Goal: Task Accomplishment & Management: Complete application form

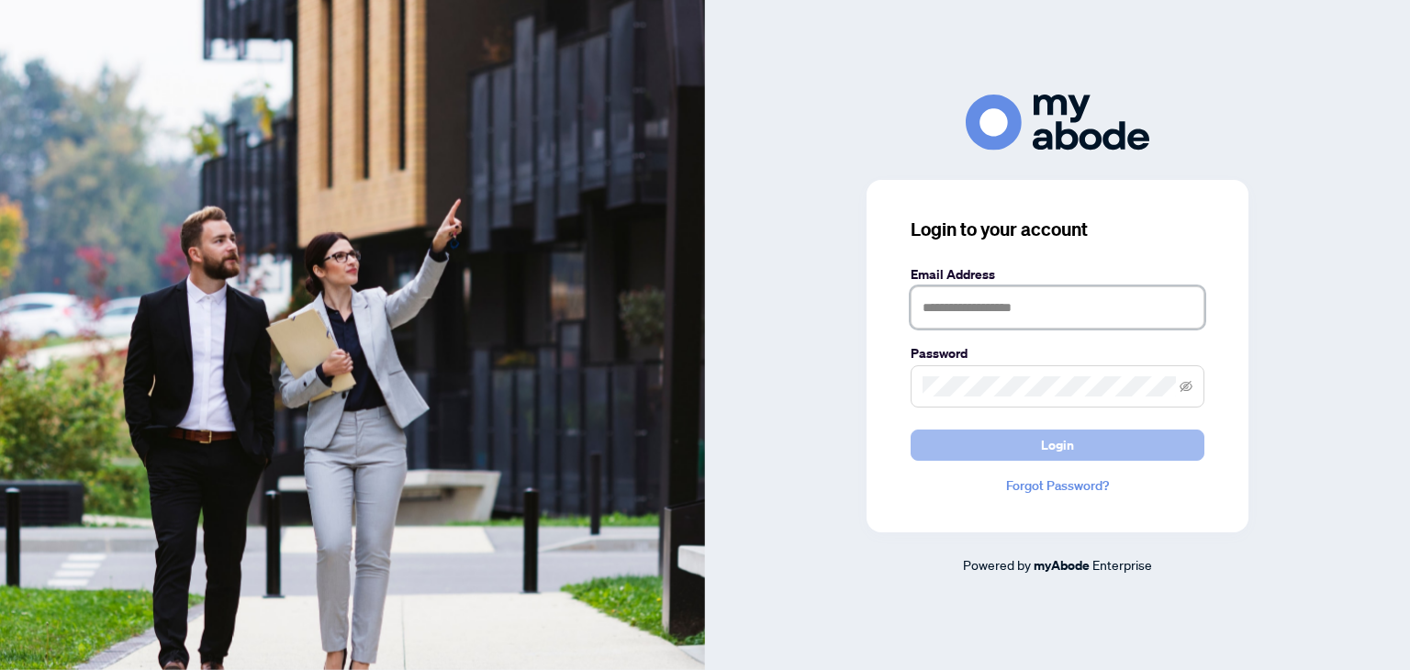
type input "**********"
click at [1001, 434] on button "Login" at bounding box center [1058, 445] width 294 height 31
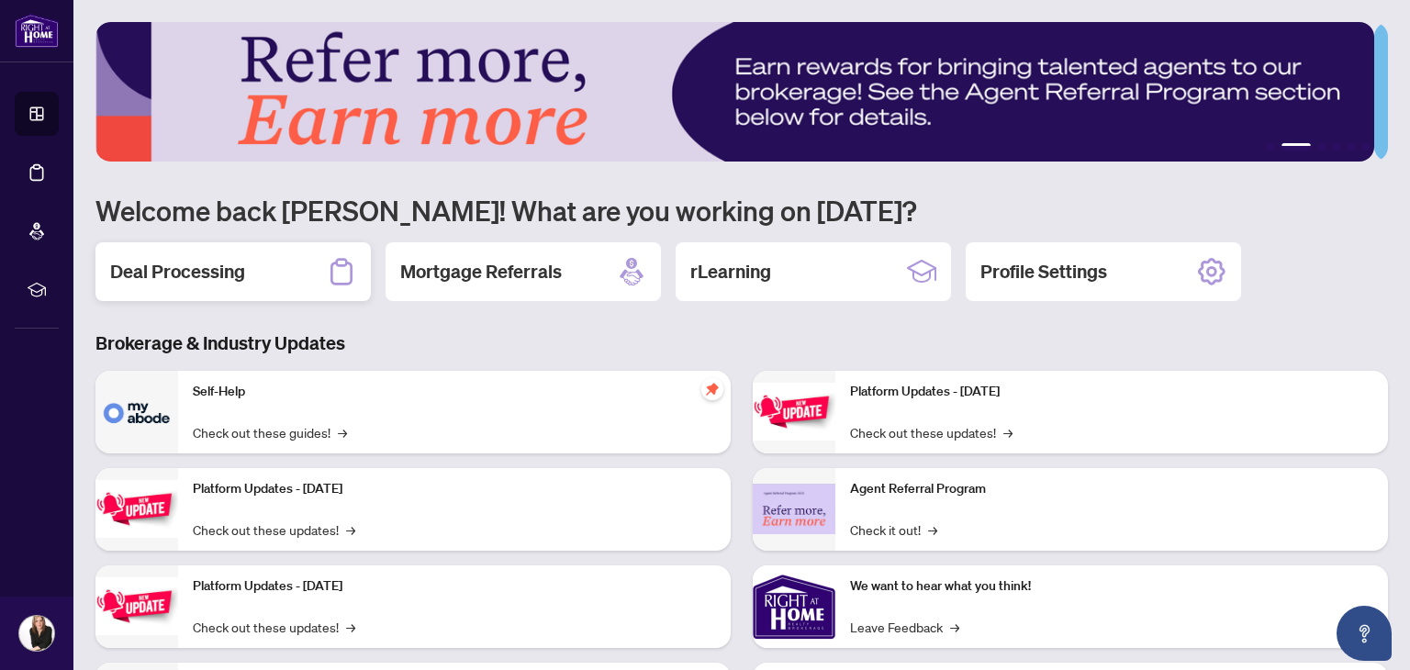
click at [275, 259] on div "Deal Processing" at bounding box center [232, 271] width 275 height 59
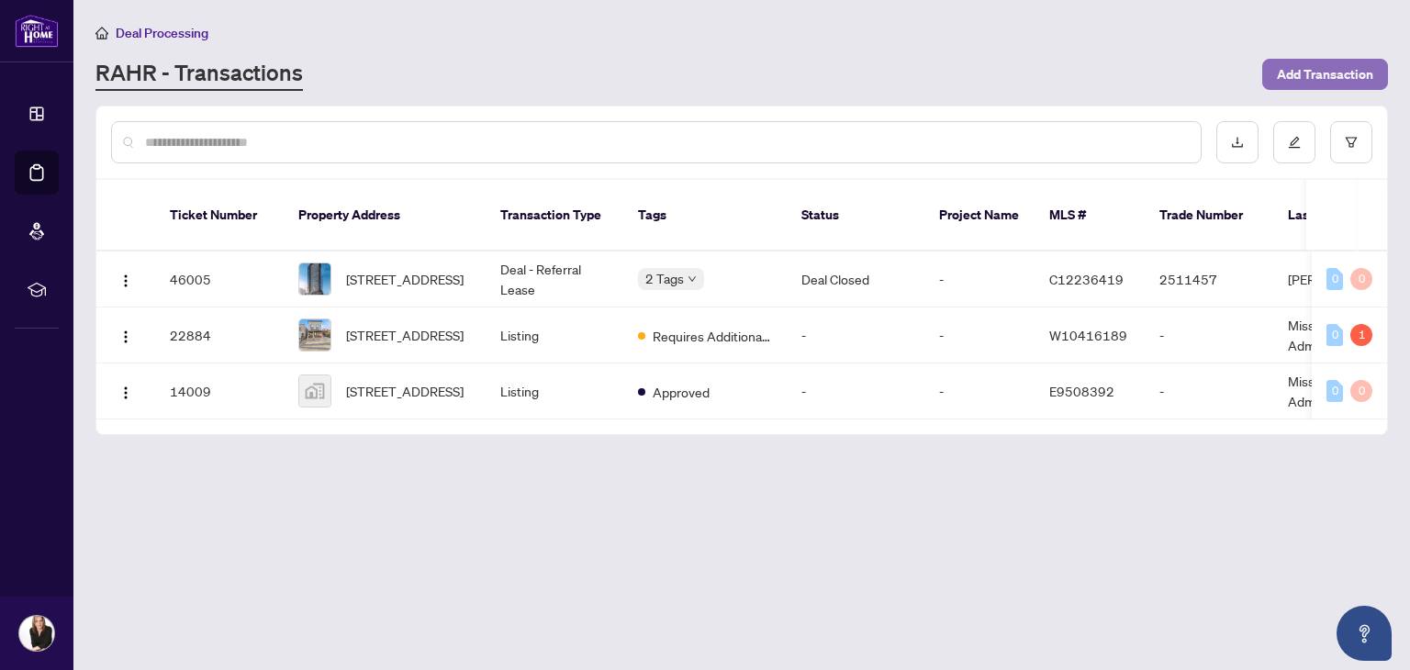
click at [1329, 71] on span "Add Transaction" at bounding box center [1325, 74] width 96 height 29
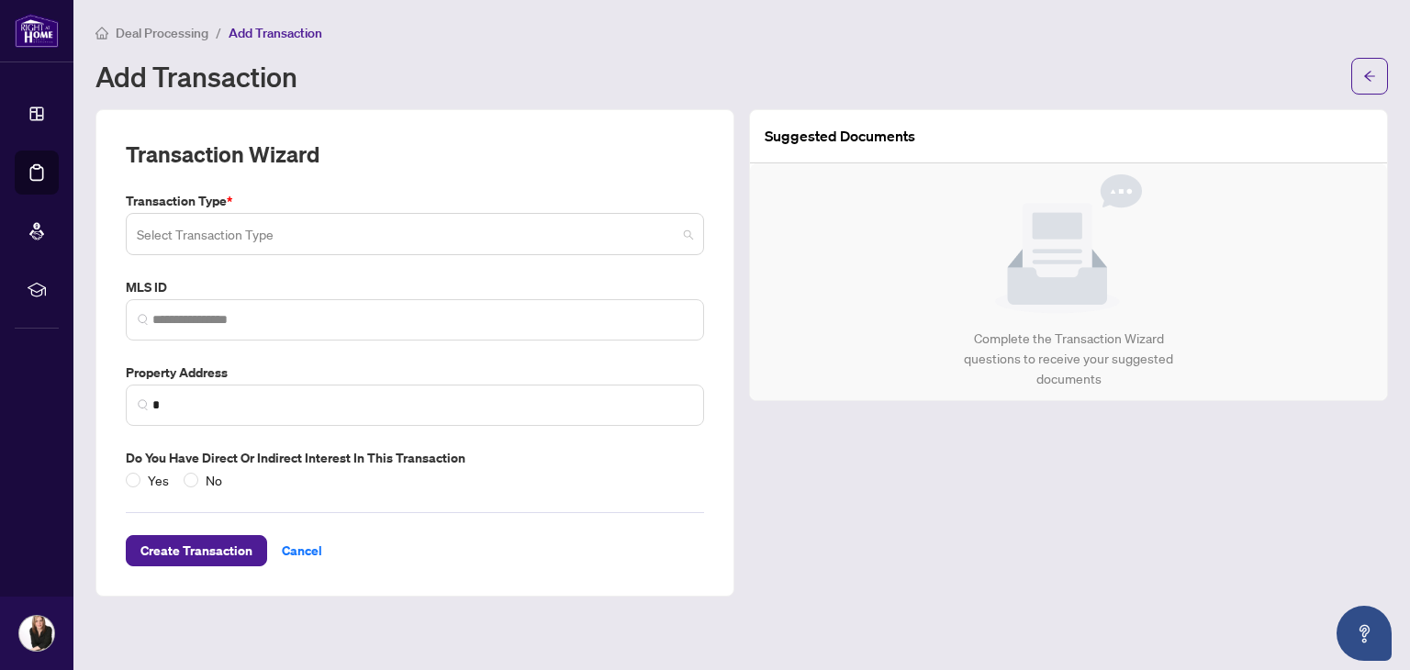
click at [690, 231] on span at bounding box center [415, 234] width 556 height 35
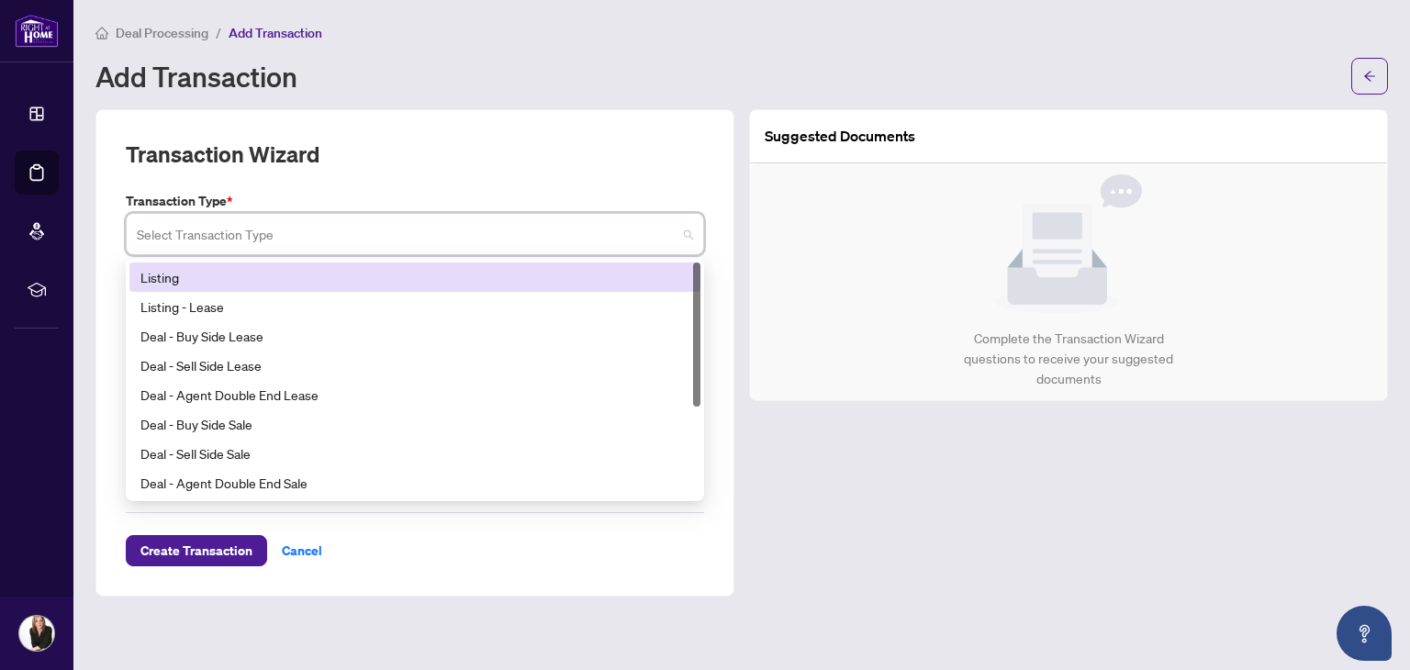
click at [170, 273] on div "Listing" at bounding box center [414, 277] width 549 height 20
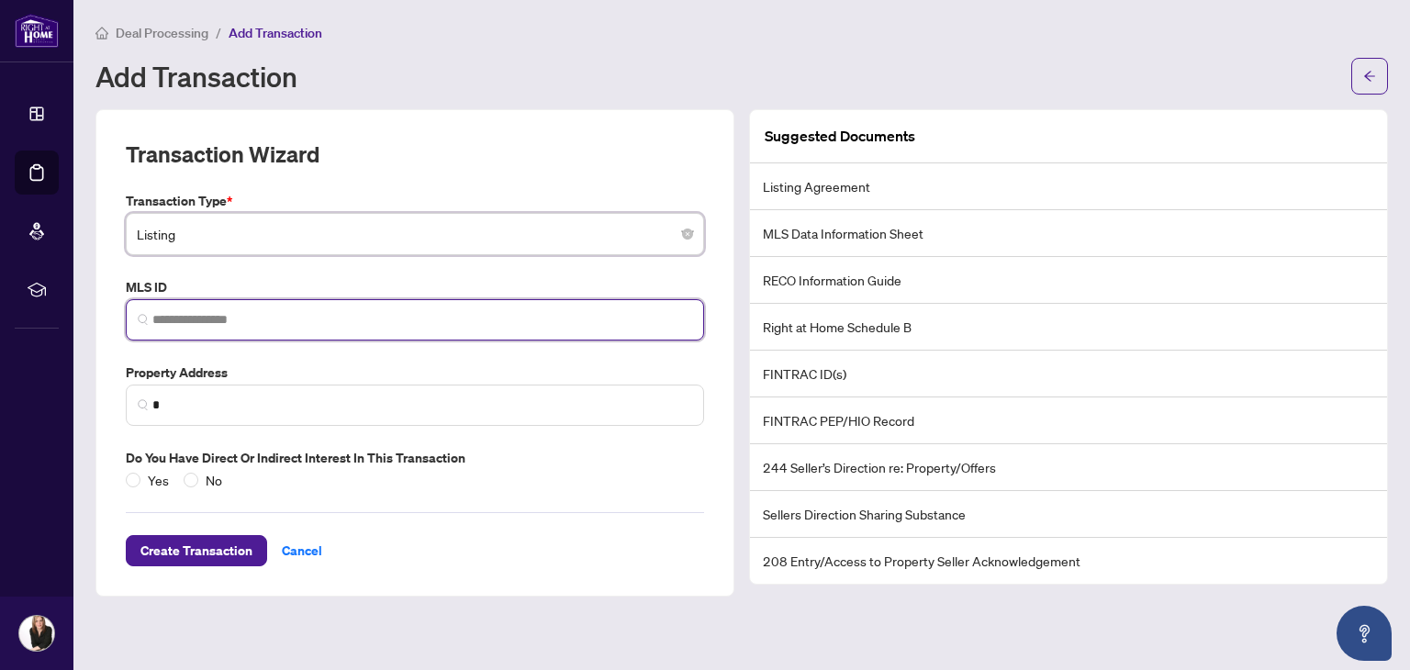
click at [295, 310] on input "search" at bounding box center [422, 319] width 540 height 19
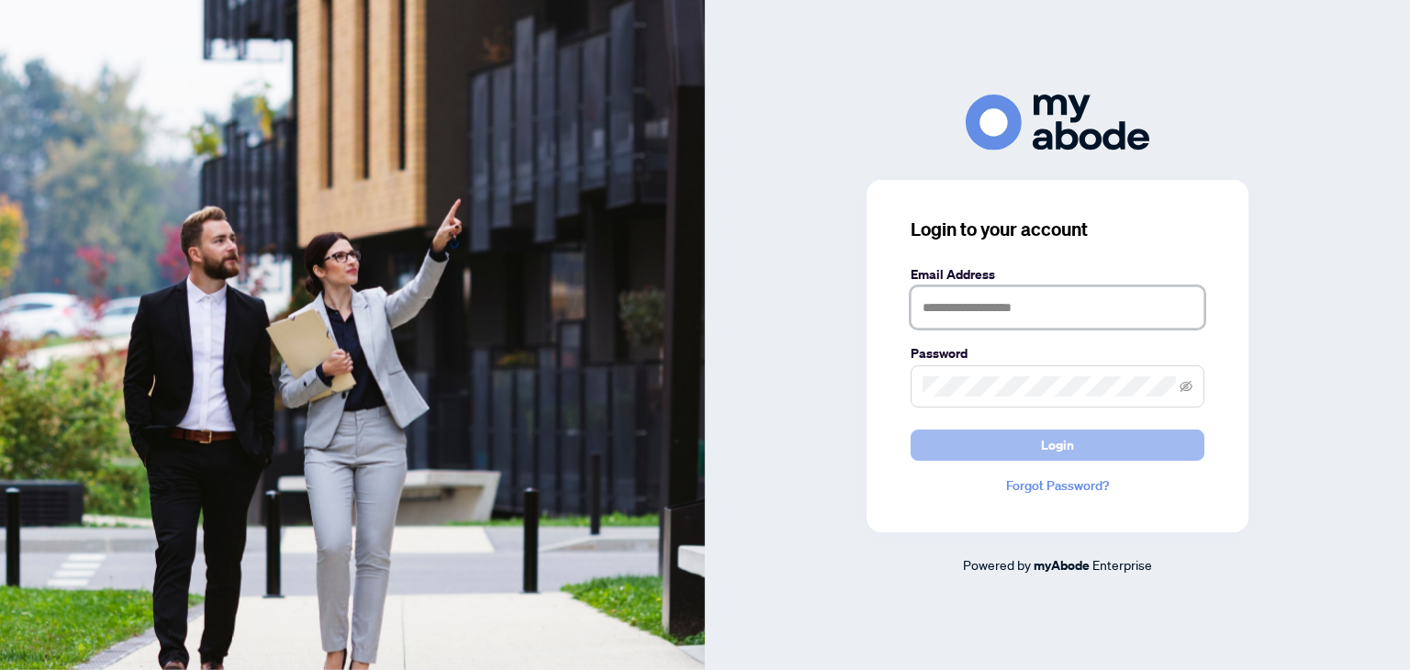
type input "**********"
click at [1102, 453] on button "Login" at bounding box center [1058, 445] width 294 height 31
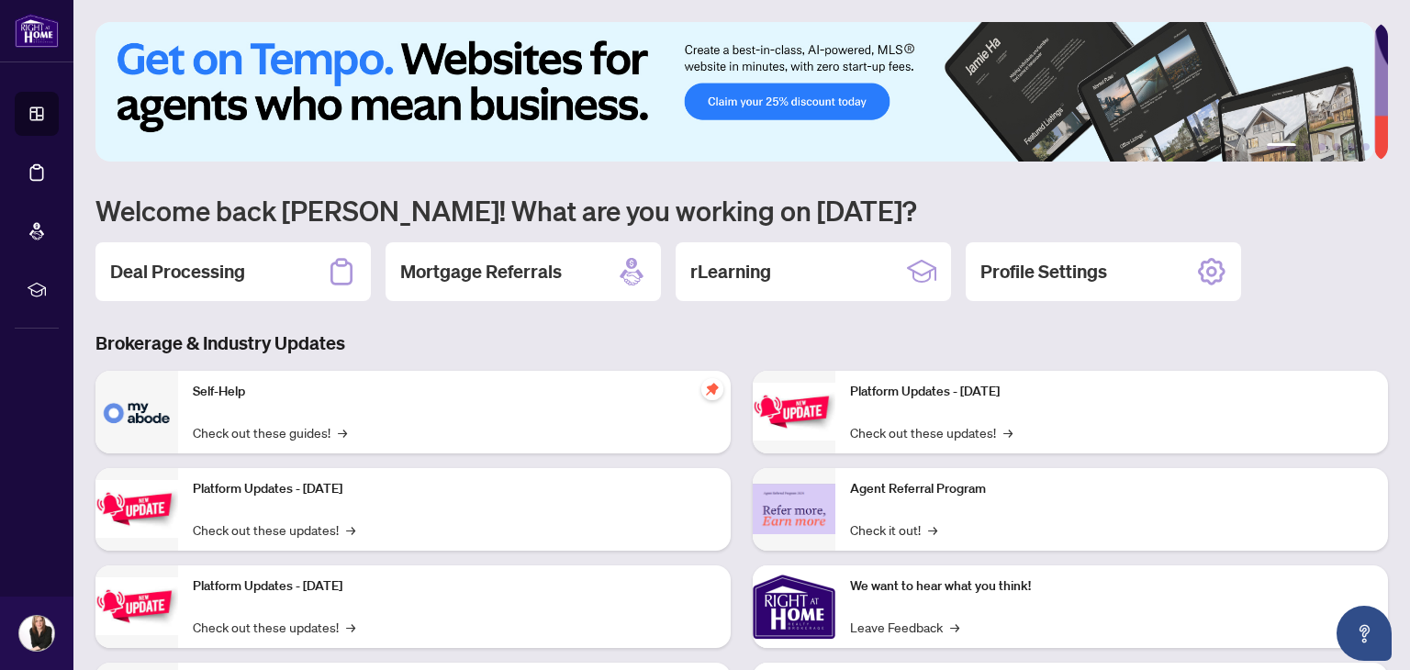
click at [185, 272] on h2 "Deal Processing" at bounding box center [177, 272] width 135 height 26
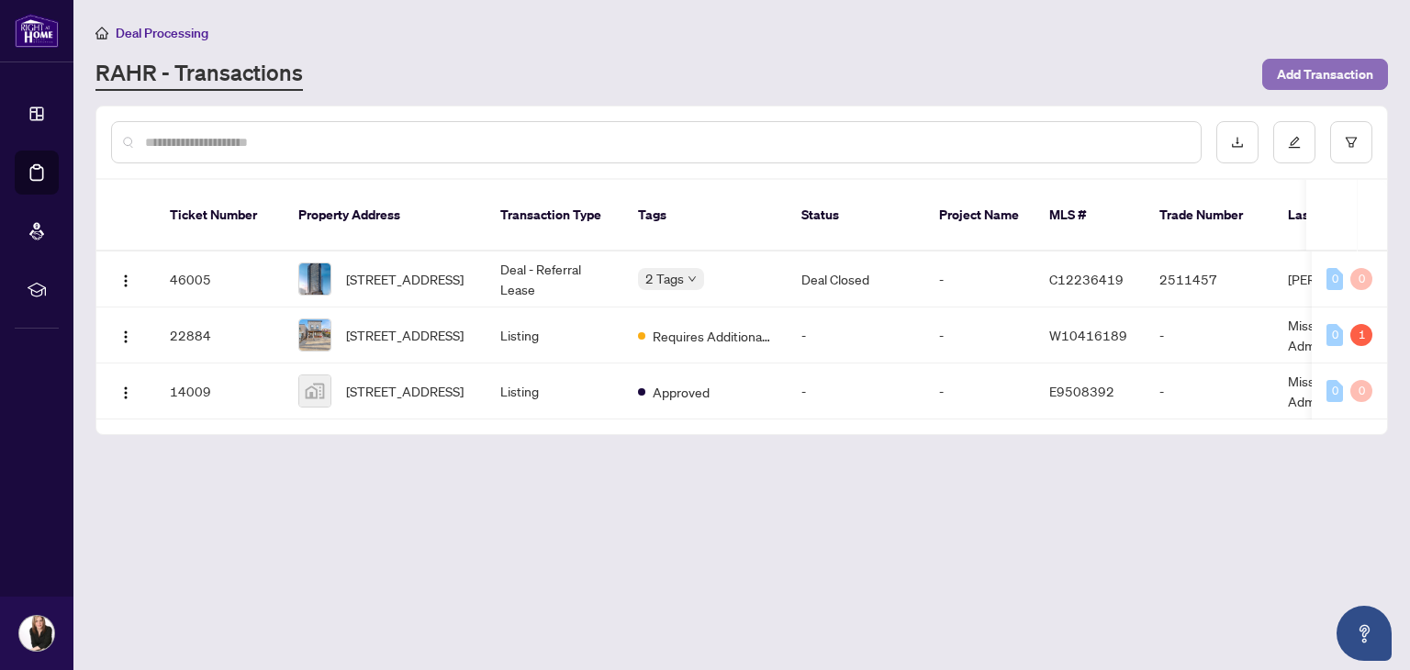
click at [1302, 71] on span "Add Transaction" at bounding box center [1325, 74] width 96 height 29
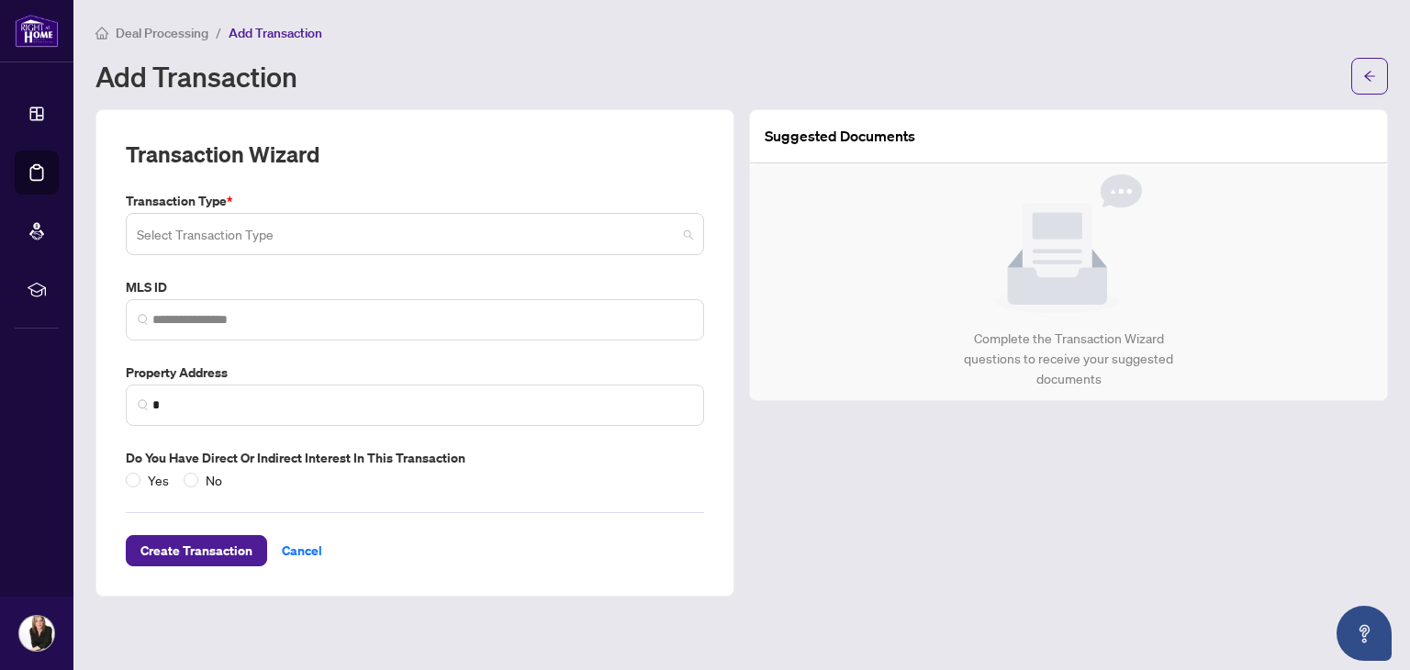
click at [364, 240] on input "search" at bounding box center [407, 237] width 540 height 40
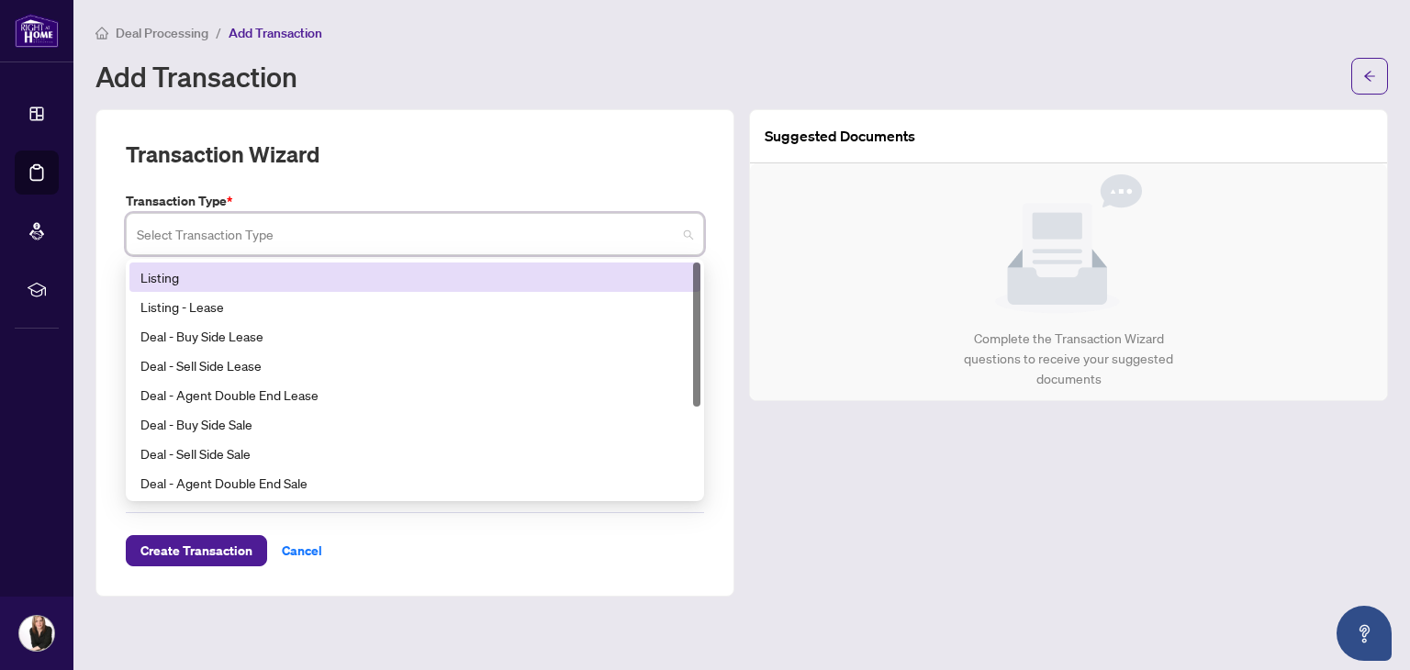
click at [175, 281] on div "Listing" at bounding box center [414, 277] width 549 height 20
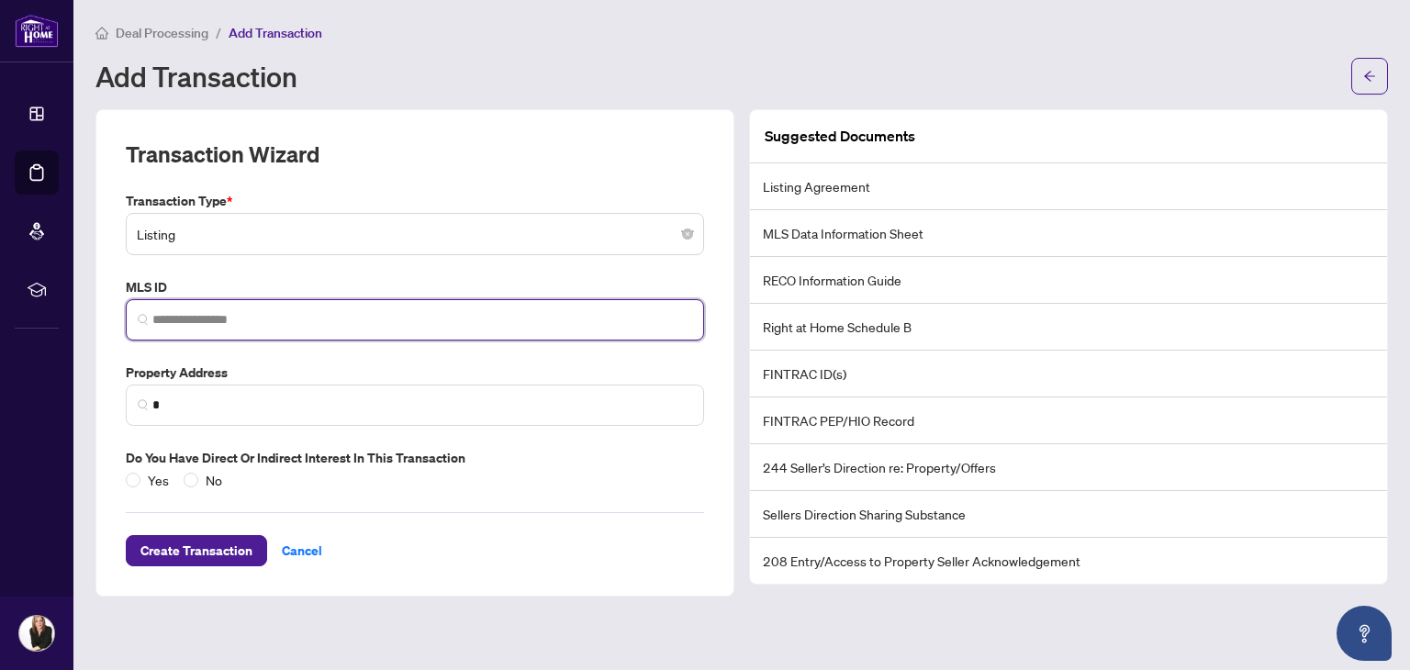
click at [176, 320] on input "search" at bounding box center [422, 319] width 540 height 19
click at [190, 320] on input "*********" at bounding box center [422, 319] width 540 height 19
click at [403, 335] on span "*********" at bounding box center [415, 319] width 578 height 41
type input "*********"
click at [297, 320] on input "*********" at bounding box center [422, 319] width 540 height 19
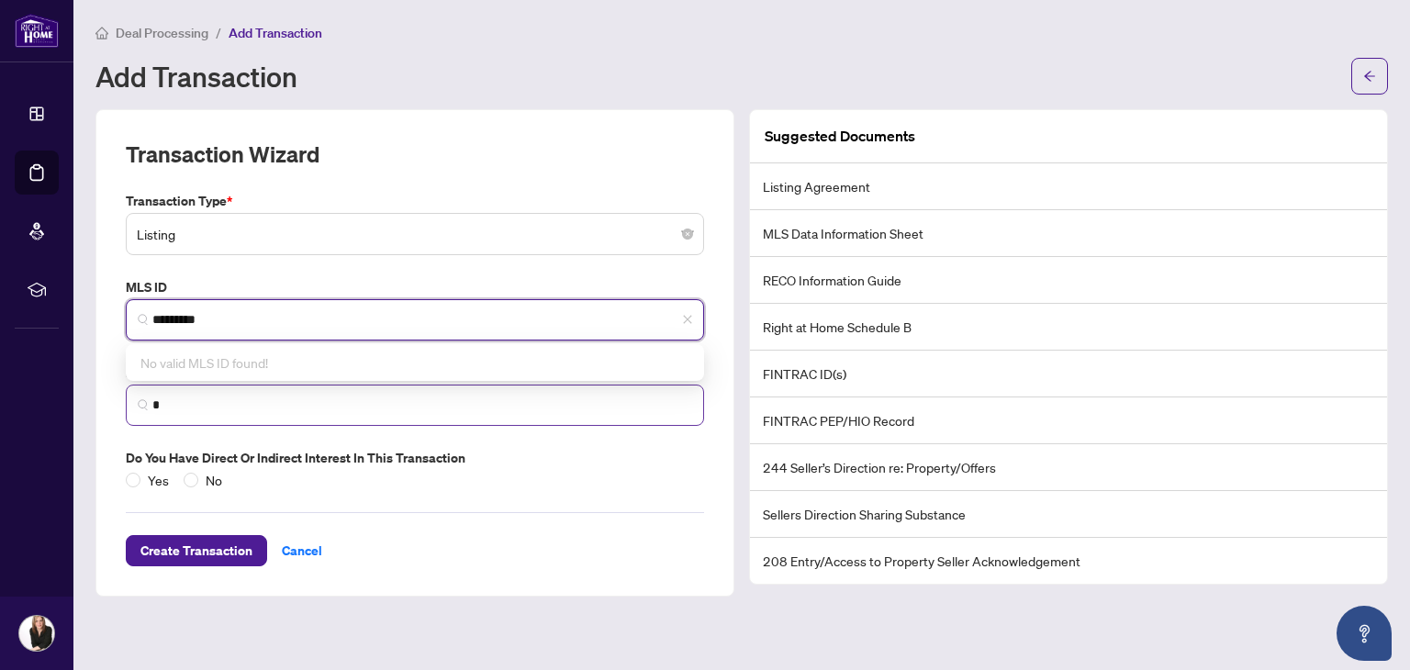
click at [266, 418] on span "*" at bounding box center [415, 405] width 578 height 41
click at [298, 326] on input "*********" at bounding box center [422, 319] width 540 height 19
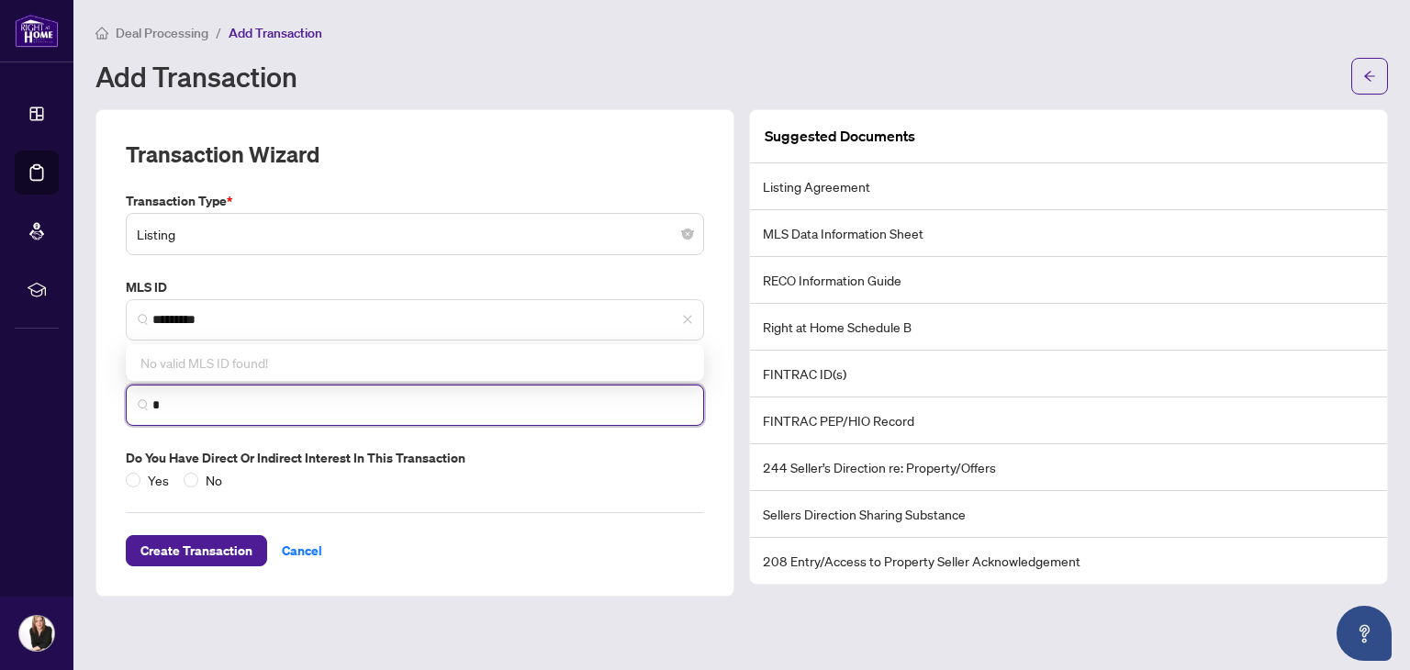
click at [252, 396] on input "*" at bounding box center [422, 405] width 540 height 19
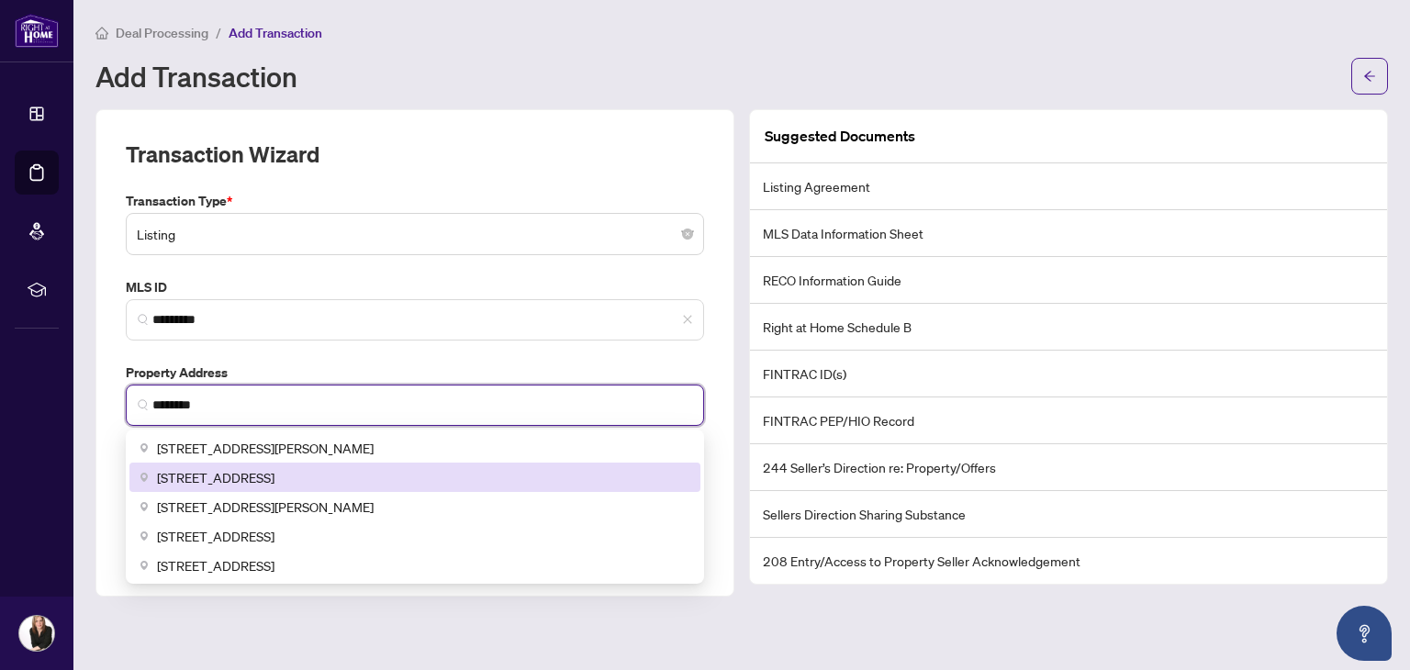
click at [239, 477] on span "[STREET_ADDRESS]" at bounding box center [216, 477] width 118 height 20
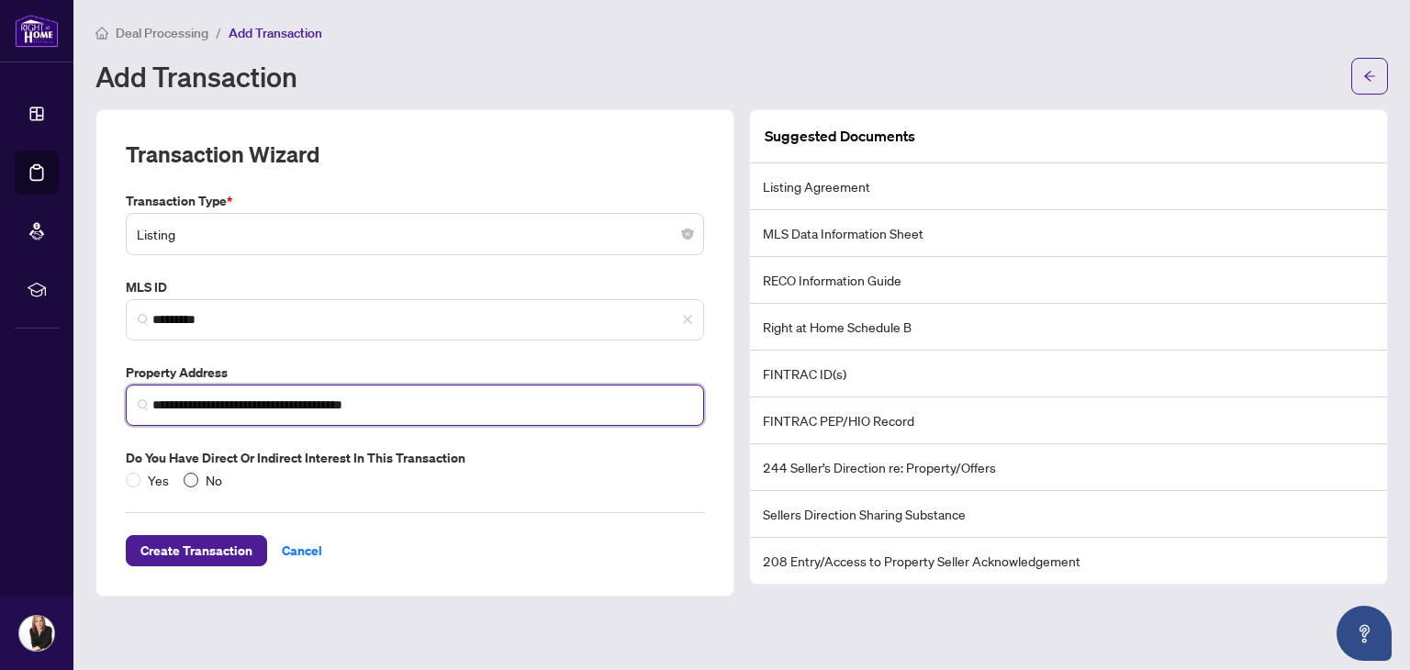
type input "**********"
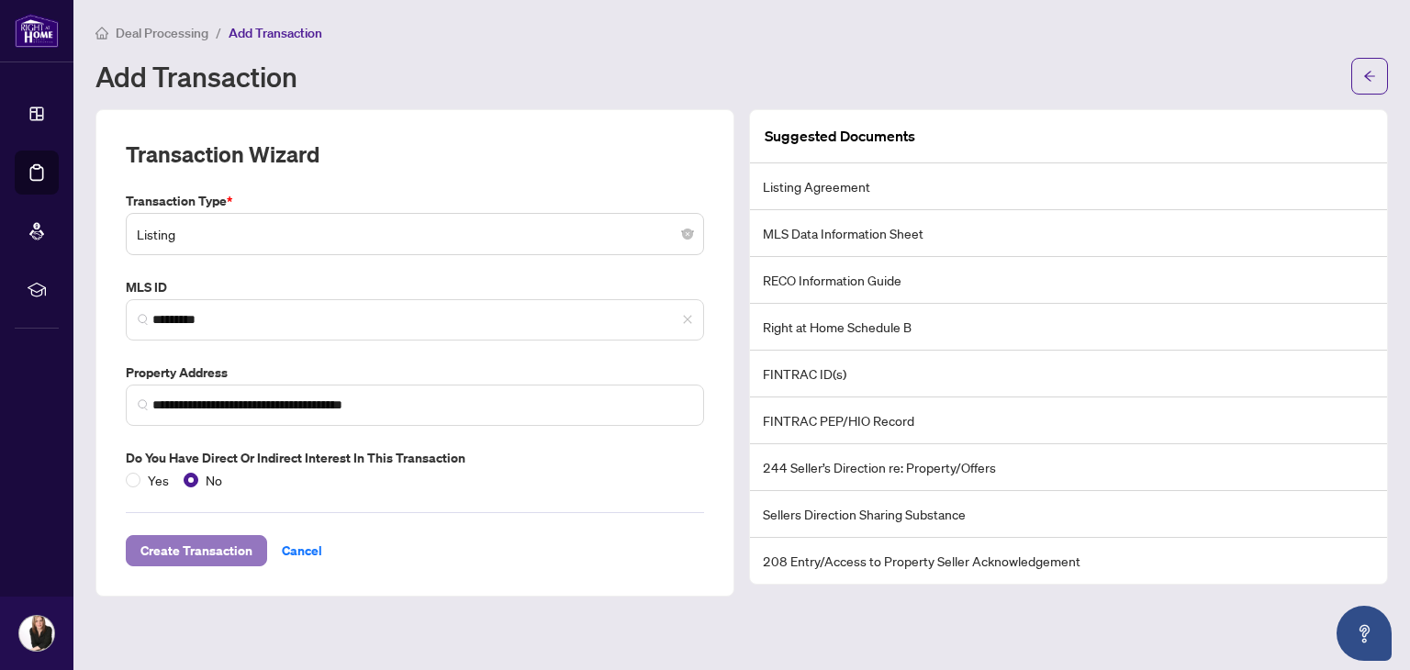
click at [215, 554] on span "Create Transaction" at bounding box center [196, 550] width 112 height 29
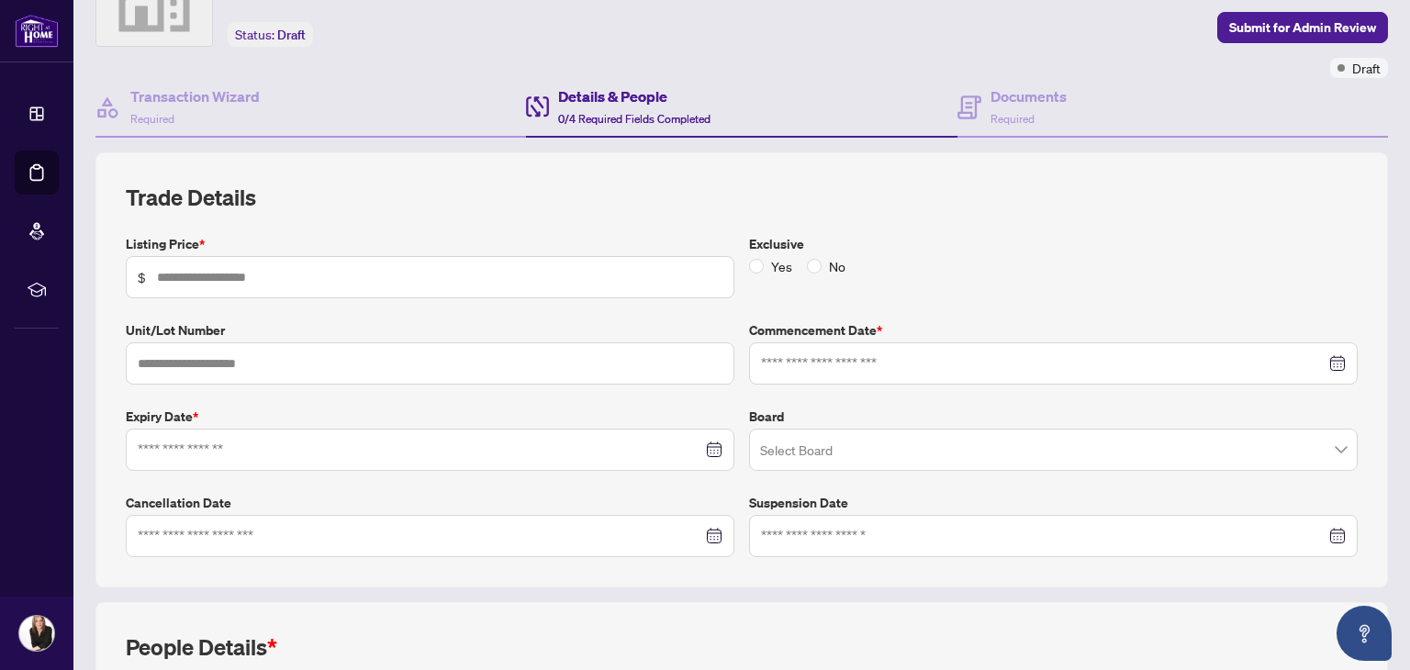
scroll to position [68, 0]
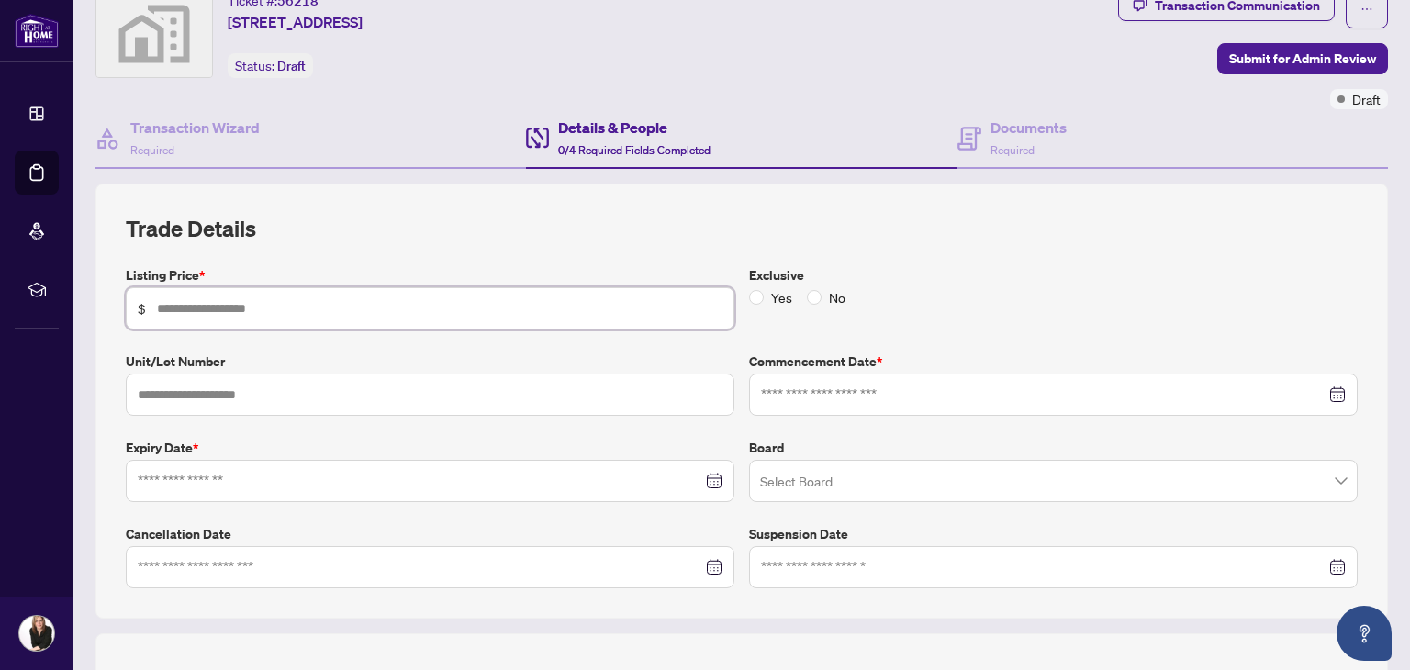
click at [308, 308] on input "text" at bounding box center [440, 308] width 566 height 20
type input "*********"
click at [813, 390] on input at bounding box center [1043, 395] width 565 height 20
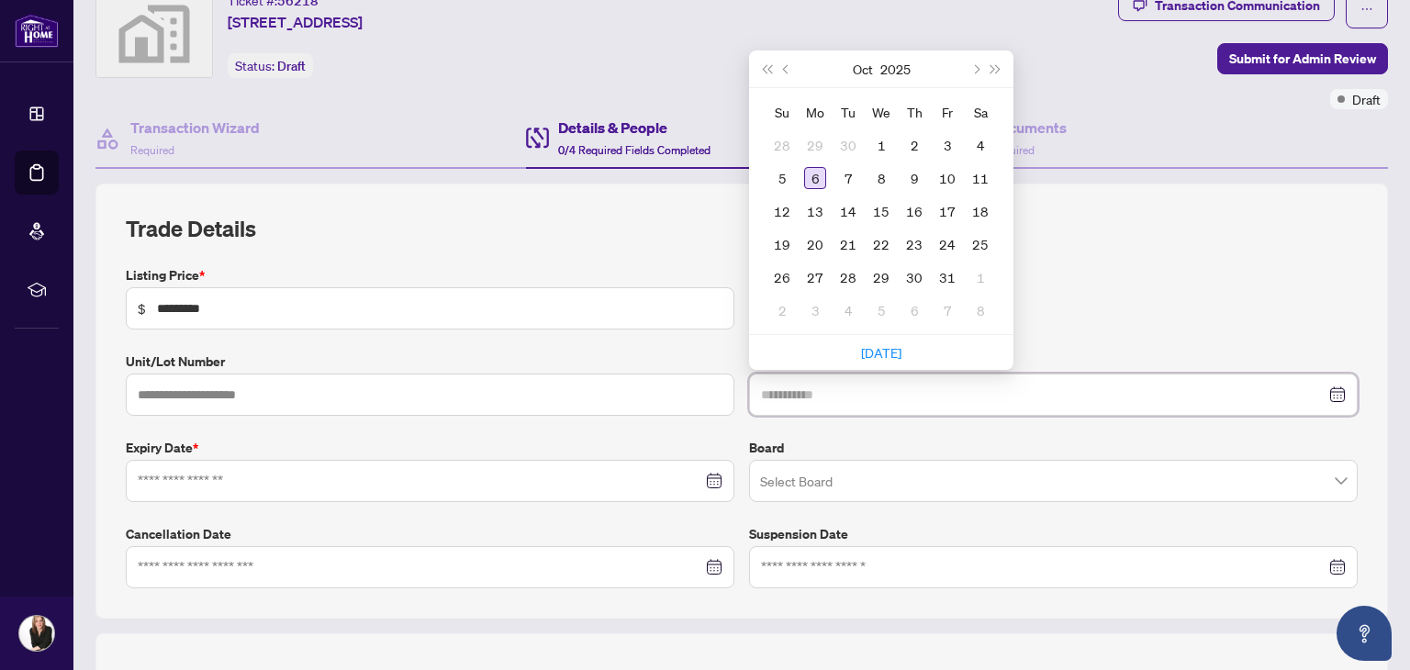
type input "**********"
click at [804, 169] on div "6" at bounding box center [815, 178] width 22 height 22
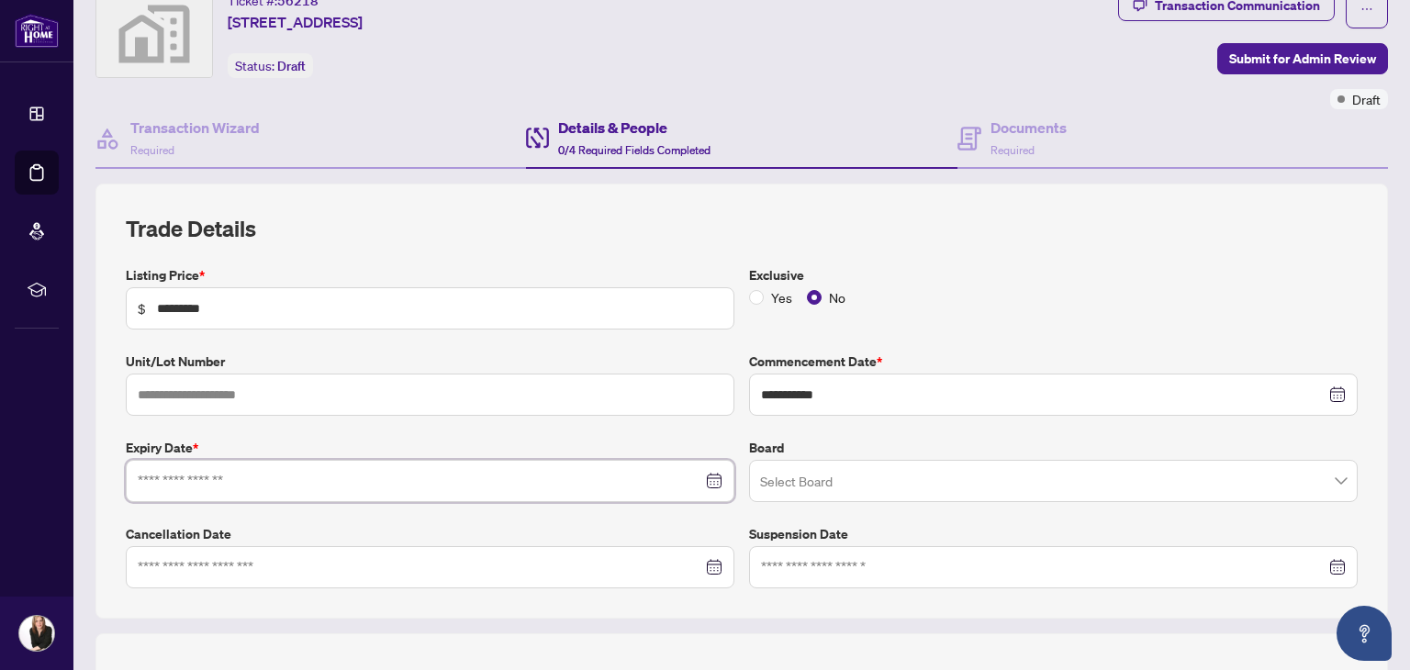
click at [313, 482] on input at bounding box center [420, 481] width 565 height 20
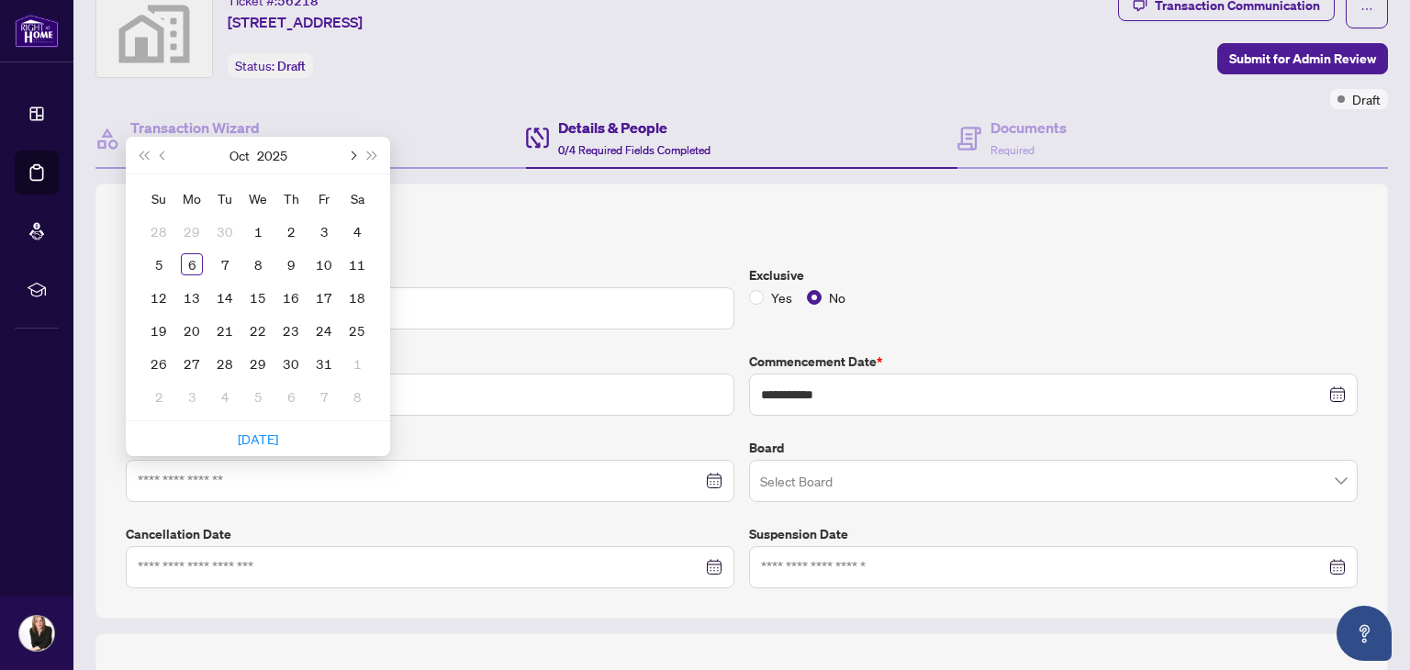
click at [356, 151] on button "Next month (PageDown)" at bounding box center [352, 155] width 20 height 37
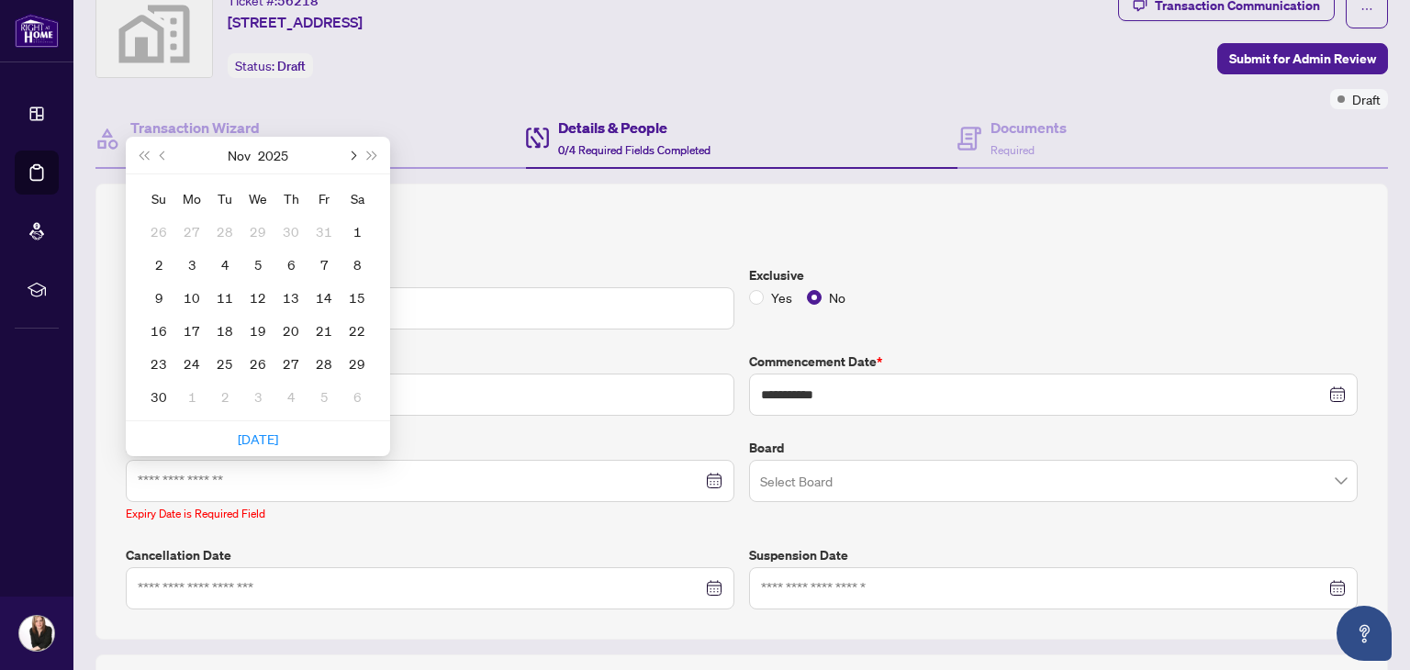
click at [356, 151] on button "Next month (PageDown)" at bounding box center [352, 155] width 20 height 37
click at [360, 151] on button "Next month (PageDown)" at bounding box center [352, 155] width 20 height 37
type input "**********"
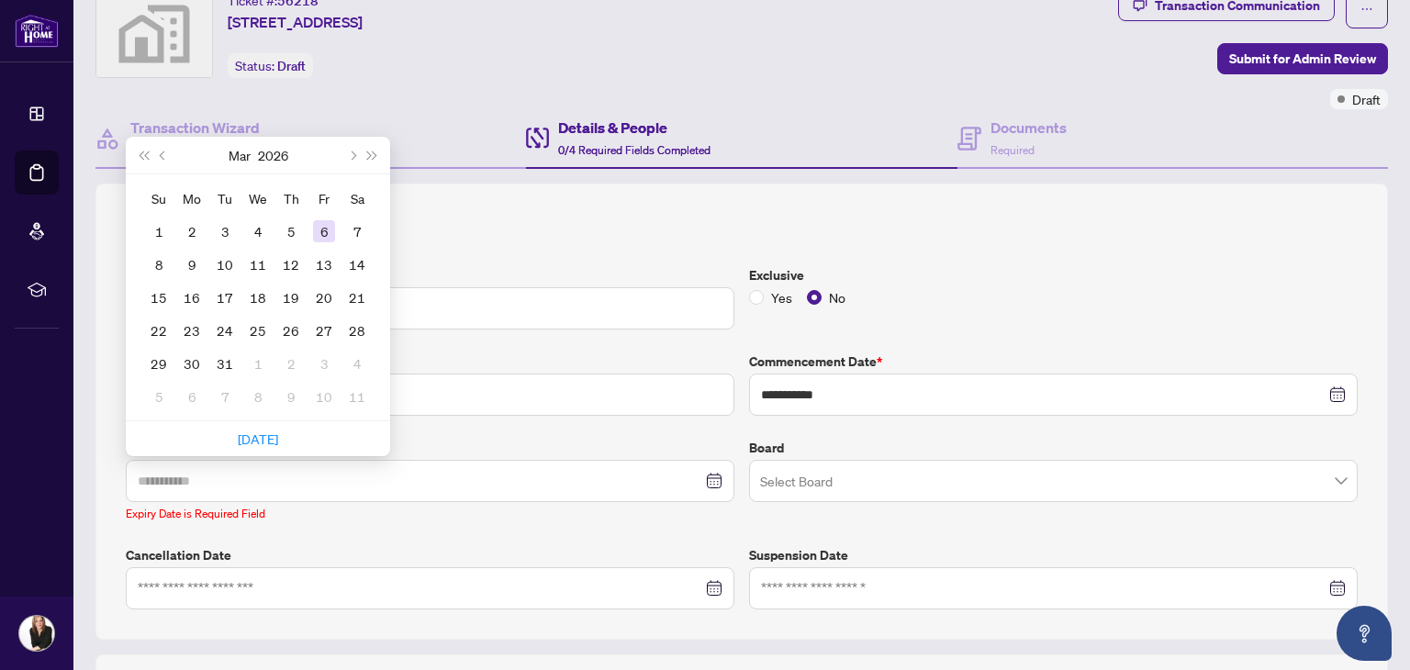
click at [321, 225] on div "6" at bounding box center [324, 231] width 22 height 22
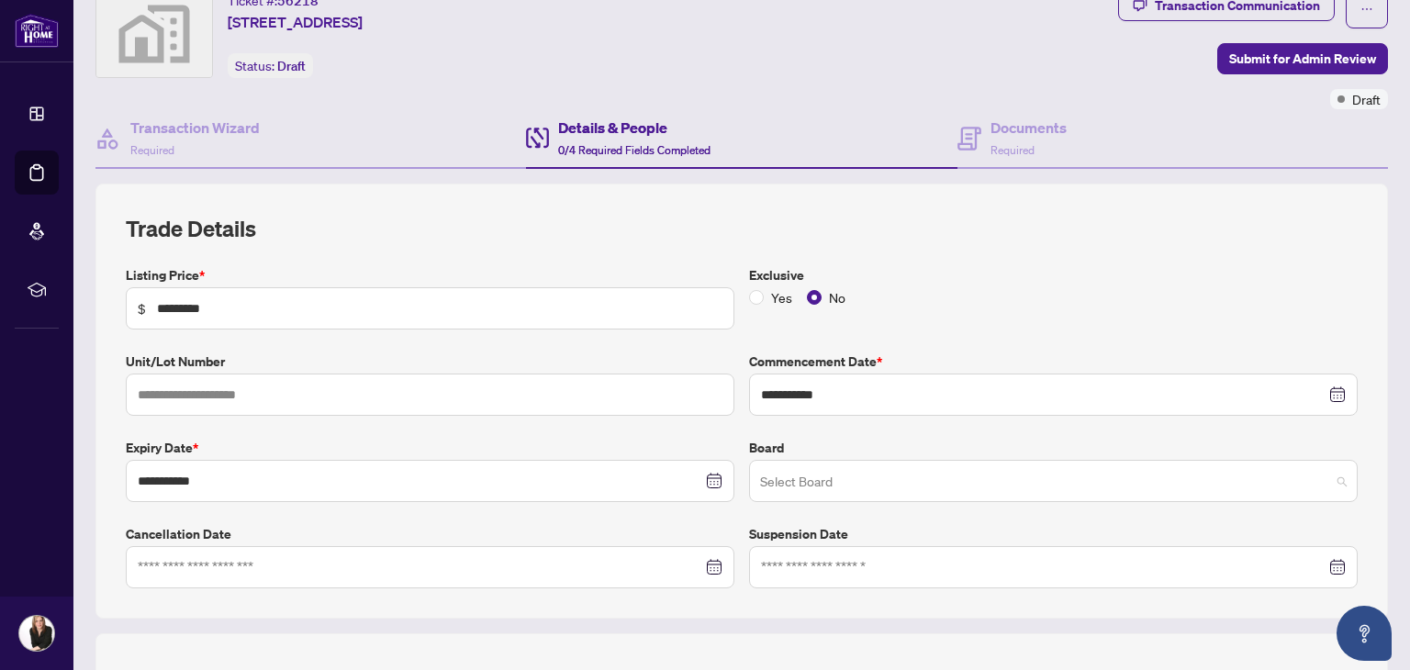
click at [925, 489] on input "search" at bounding box center [1045, 484] width 570 height 40
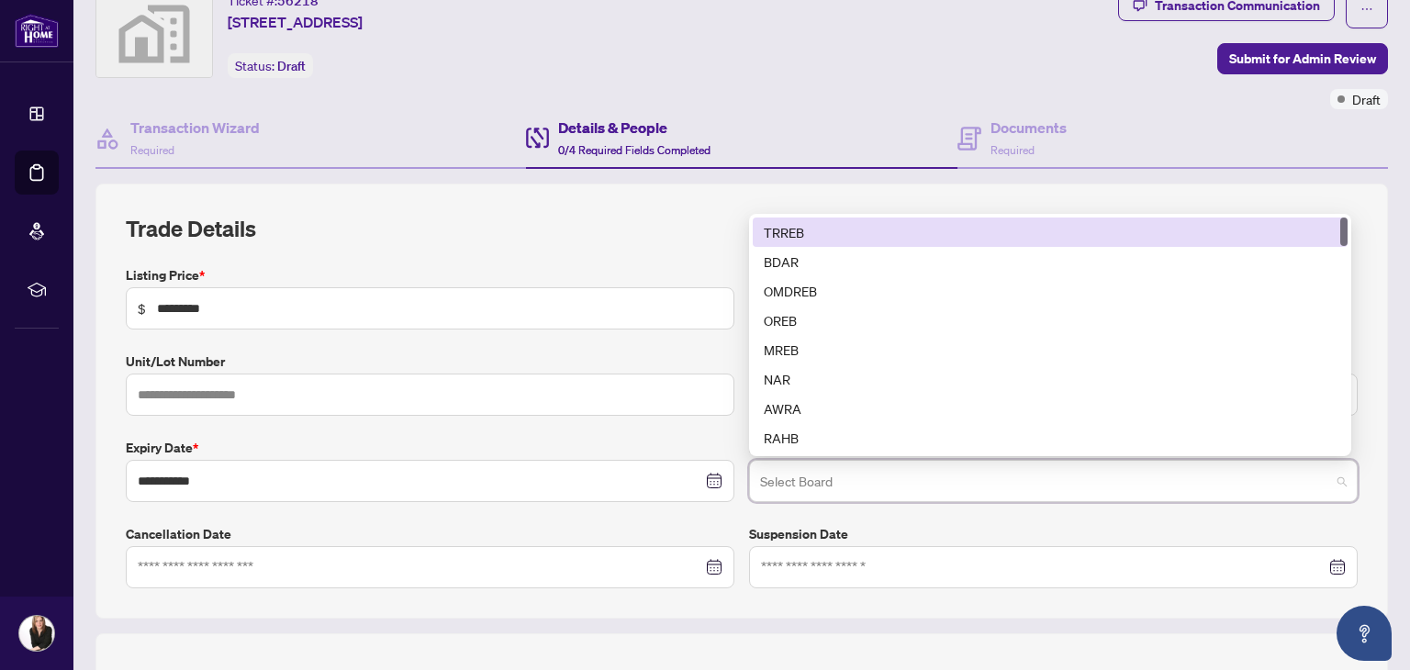
click at [804, 225] on div "TRREB" at bounding box center [1050, 232] width 573 height 20
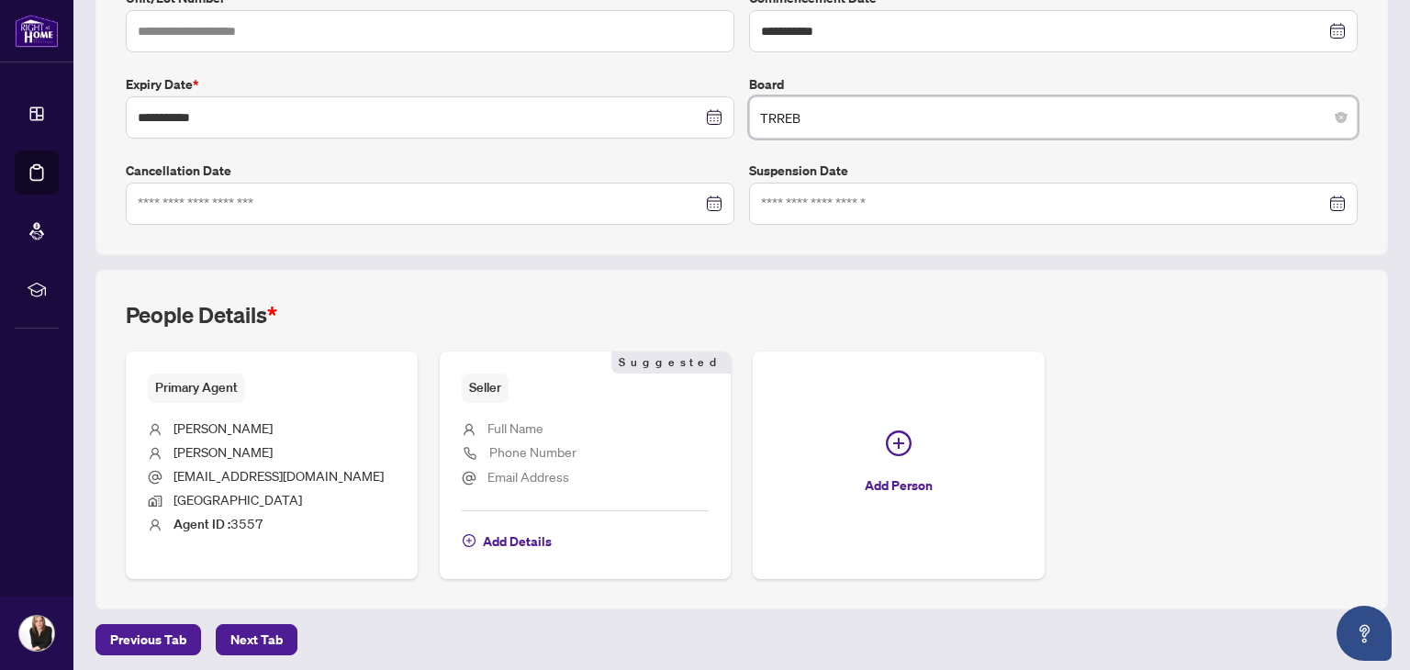
scroll to position [435, 0]
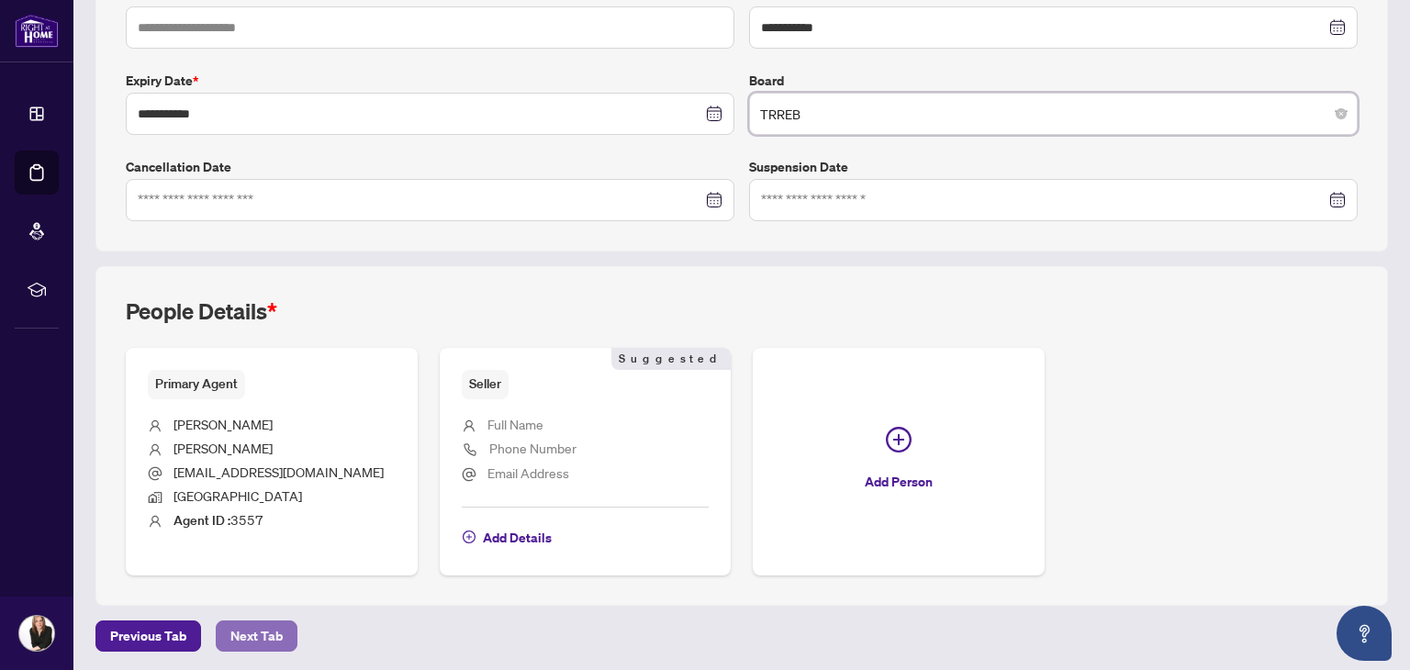
click at [265, 629] on span "Next Tab" at bounding box center [256, 636] width 52 height 29
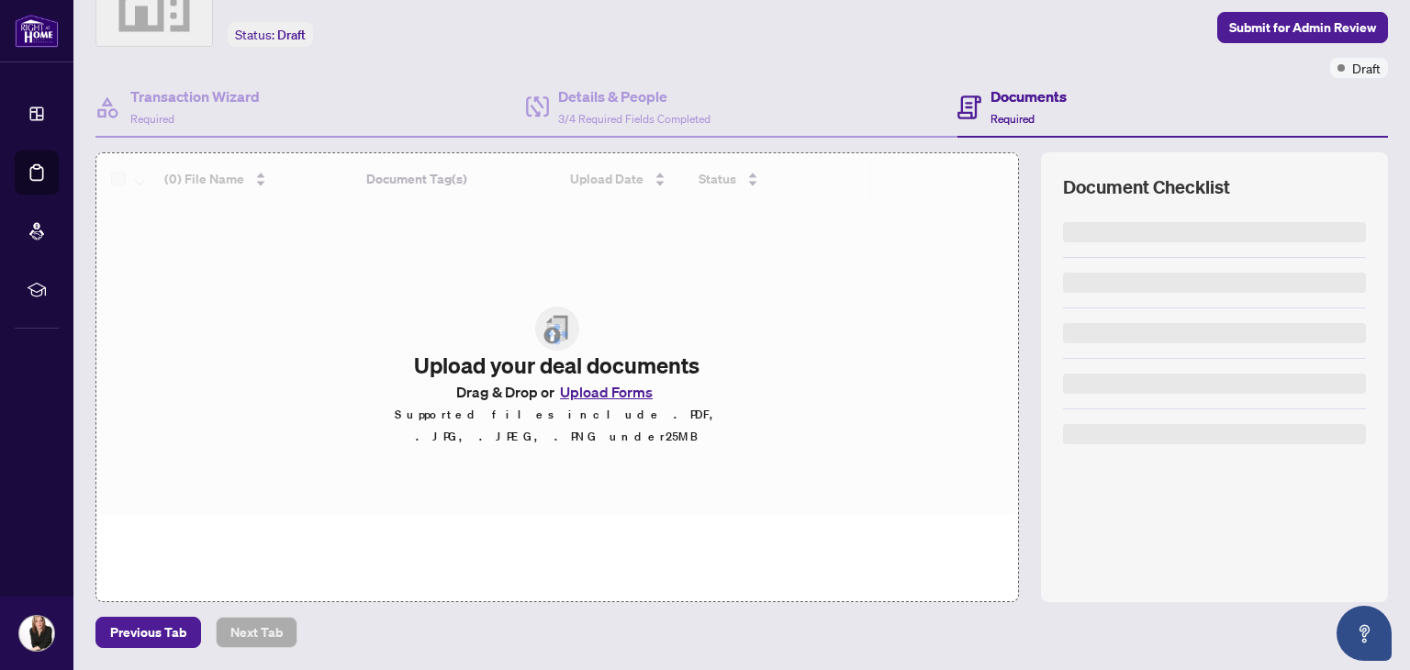
scroll to position [98, 0]
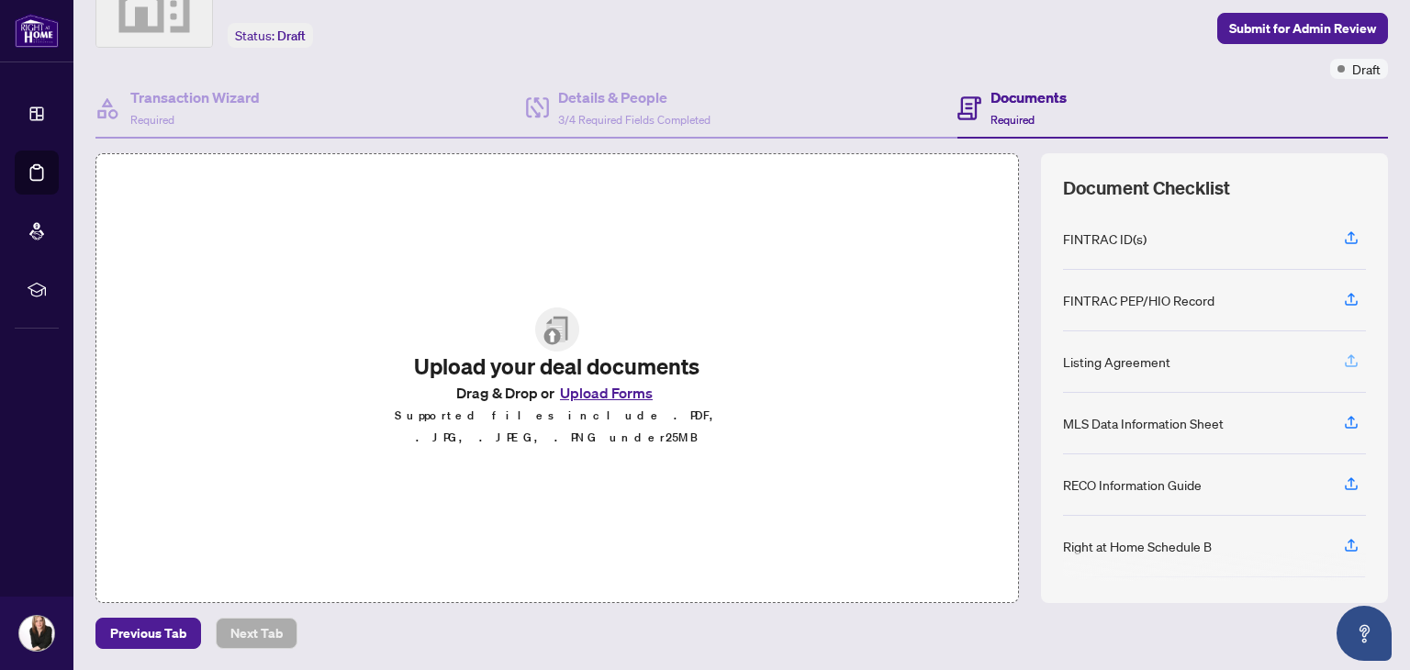
click at [1343, 357] on icon "button" at bounding box center [1351, 361] width 17 height 17
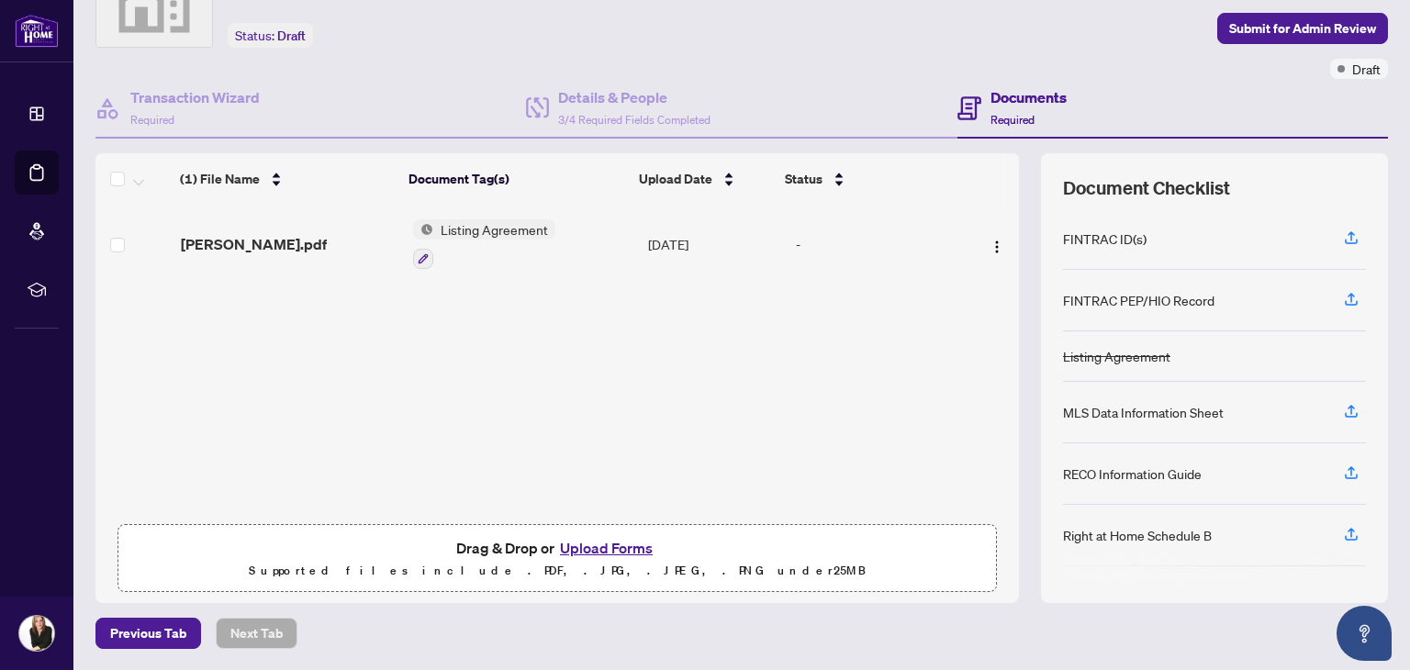
click at [621, 266] on div "(1) File Name Document Tag(s) Upload Date Status (1) File Name Document Tag(s) …" at bounding box center [557, 334] width 924 height 362
click at [1348, 406] on icon "button" at bounding box center [1351, 409] width 7 height 9
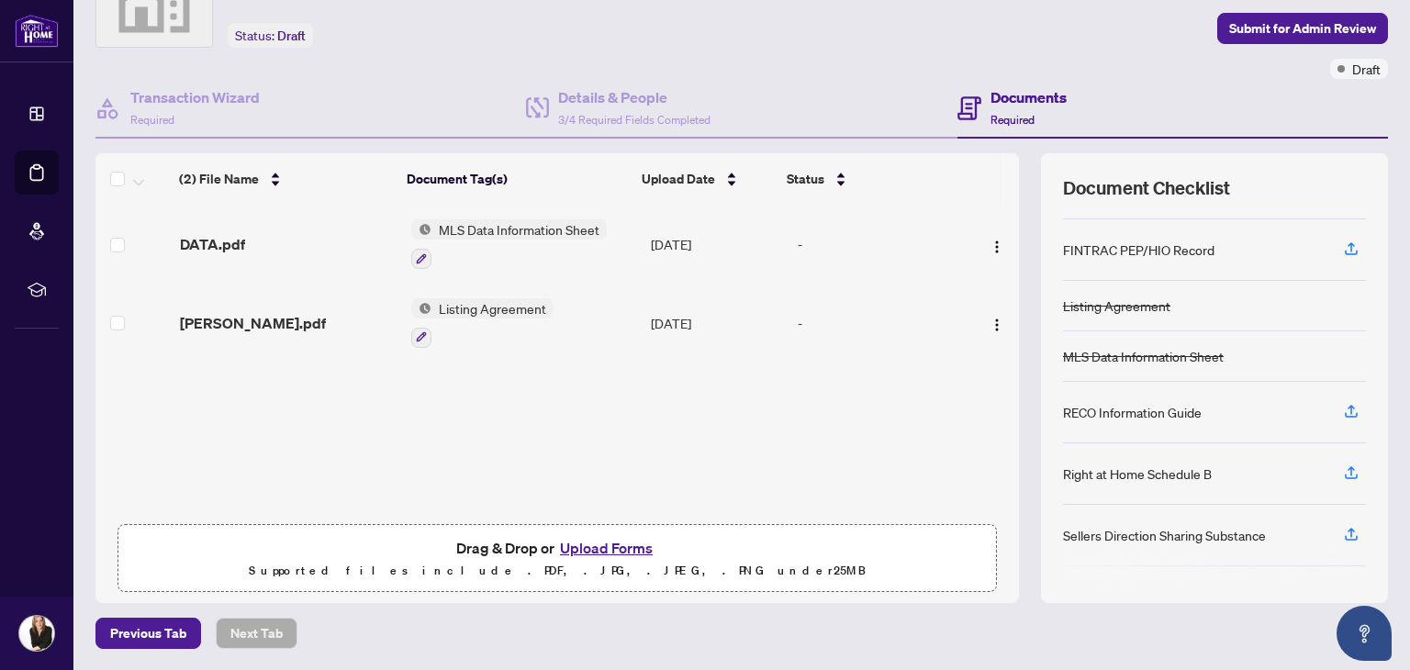
scroll to position [92, 0]
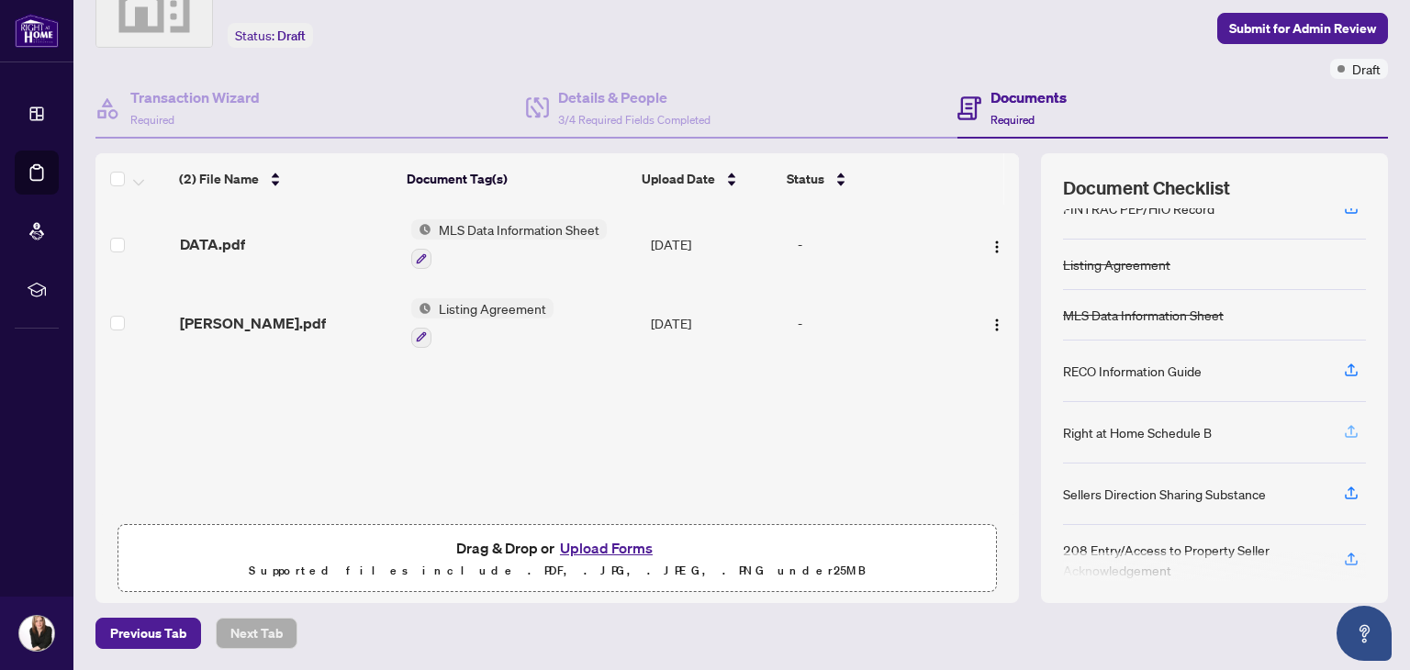
click at [1348, 425] on icon "button" at bounding box center [1351, 429] width 7 height 9
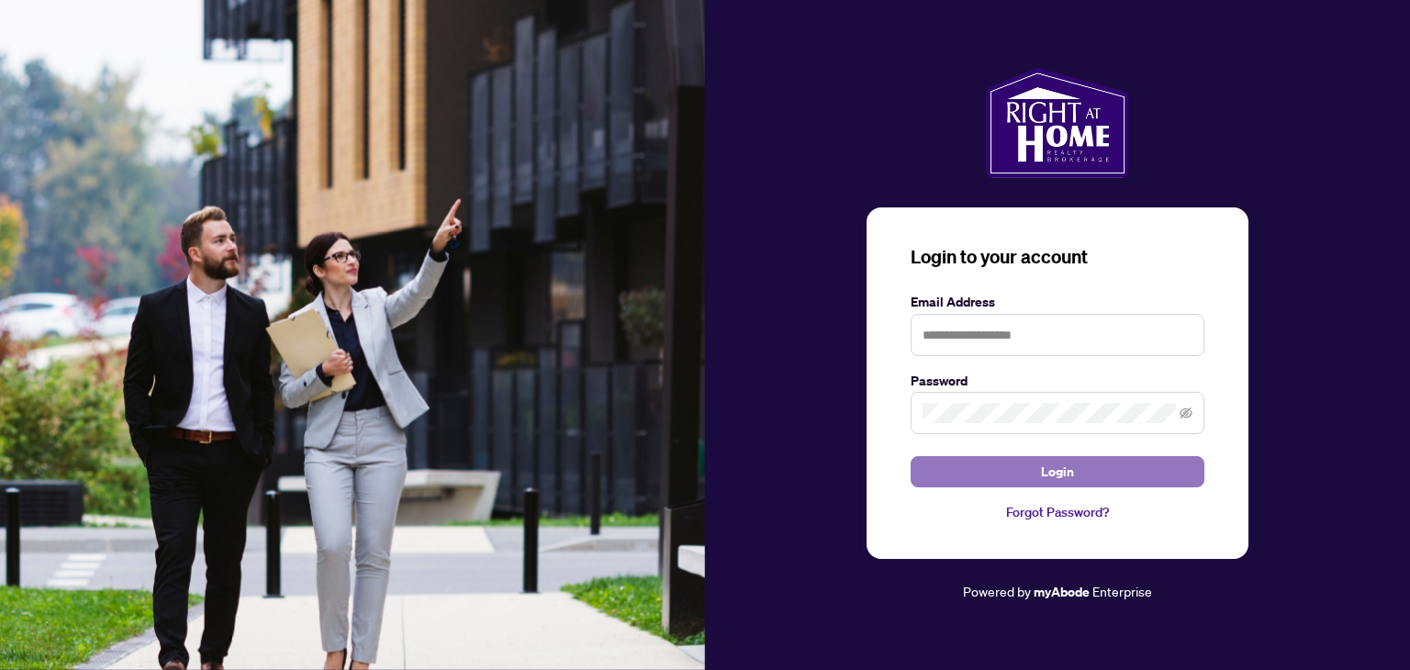
click at [1034, 465] on button "Login" at bounding box center [1058, 471] width 294 height 31
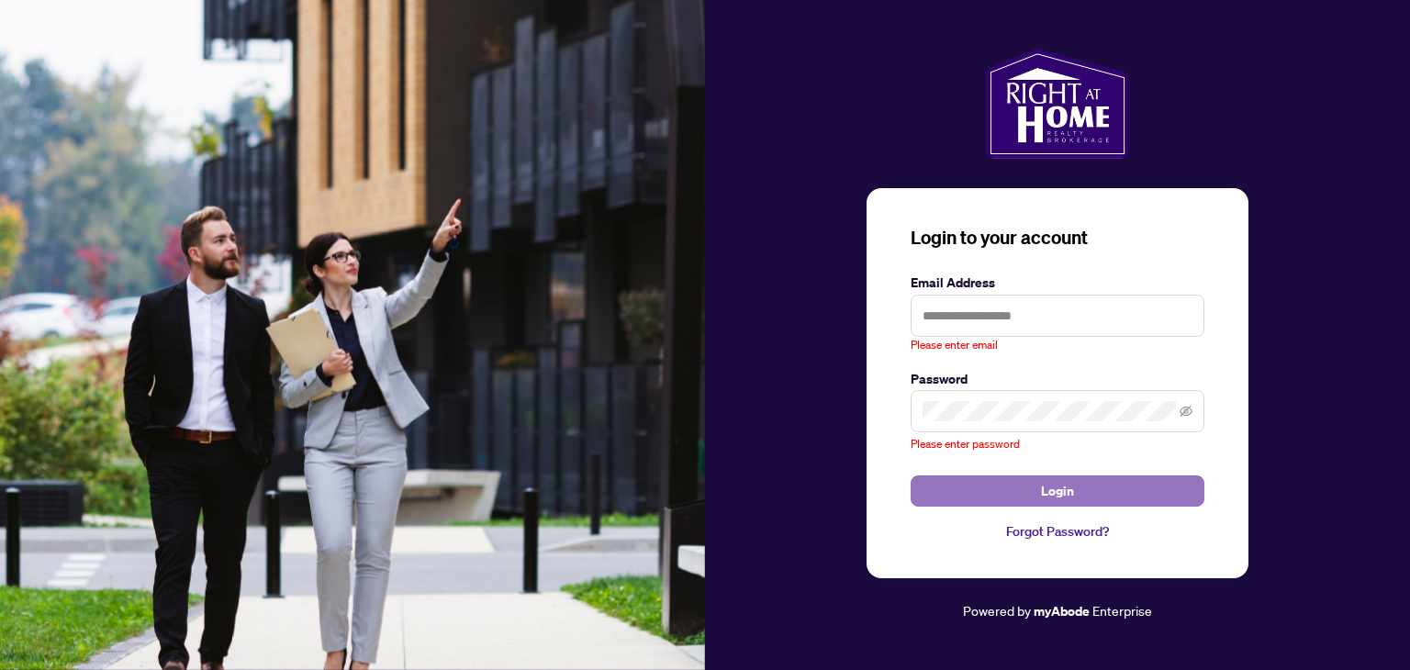
click at [1088, 484] on button "Login" at bounding box center [1058, 491] width 294 height 31
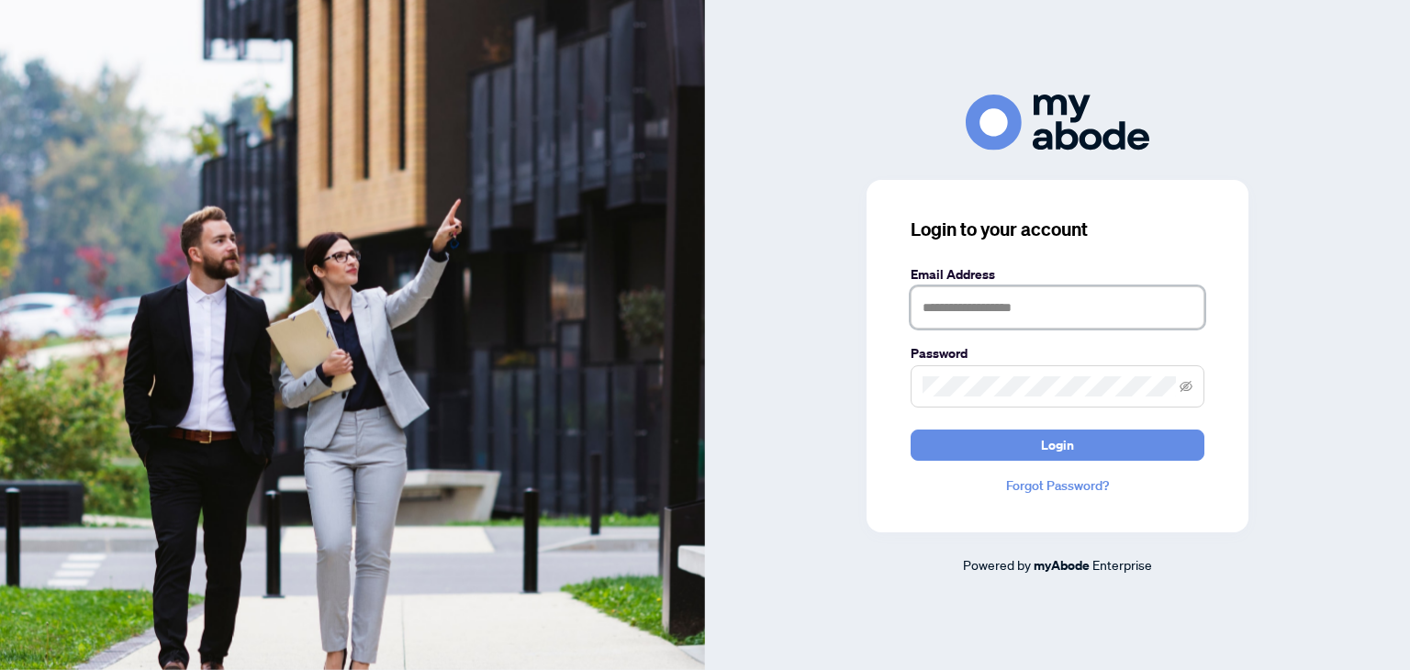
type input "**********"
click at [806, 145] on div at bounding box center [1057, 123] width 705 height 56
click at [914, 29] on div "**********" at bounding box center [1057, 335] width 705 height 670
drag, startPoint x: 975, startPoint y: 0, endPoint x: 869, endPoint y: 58, distance: 121.2
click at [869, 58] on div "**********" at bounding box center [1057, 335] width 705 height 670
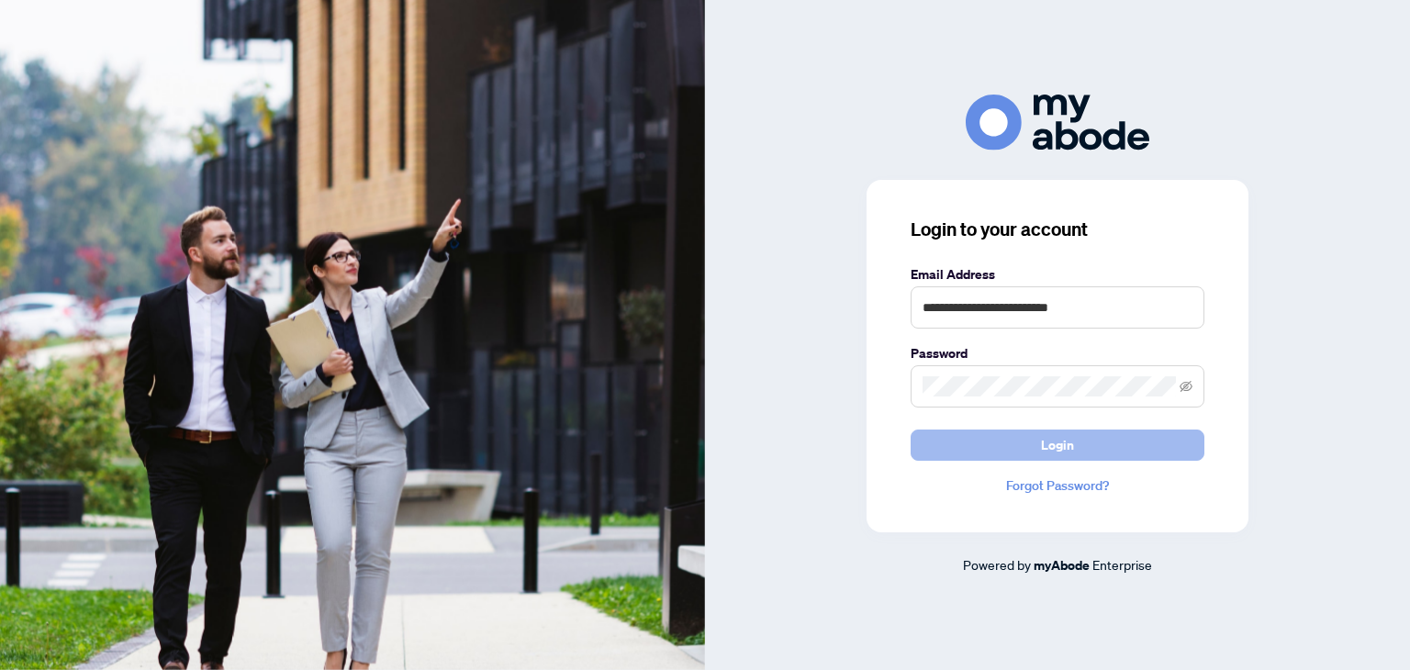
click at [1098, 450] on button "Login" at bounding box center [1058, 445] width 294 height 31
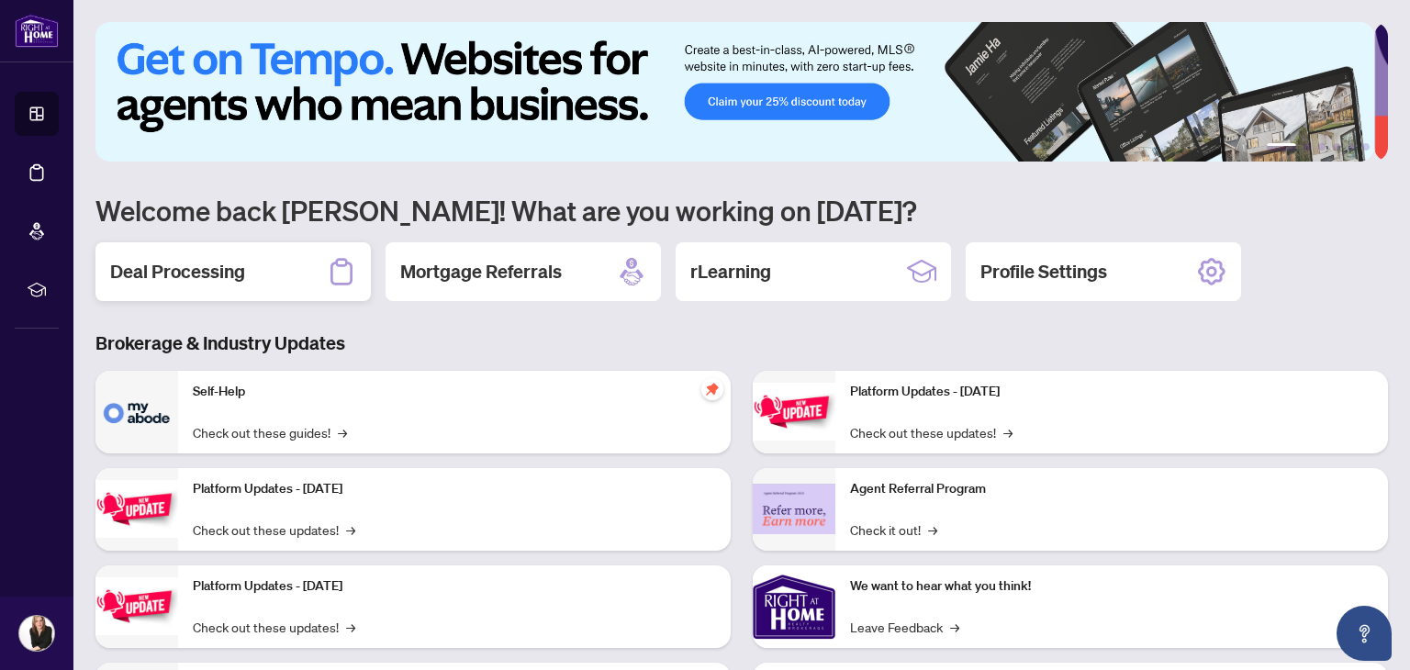
click at [277, 269] on div "Deal Processing" at bounding box center [232, 271] width 275 height 59
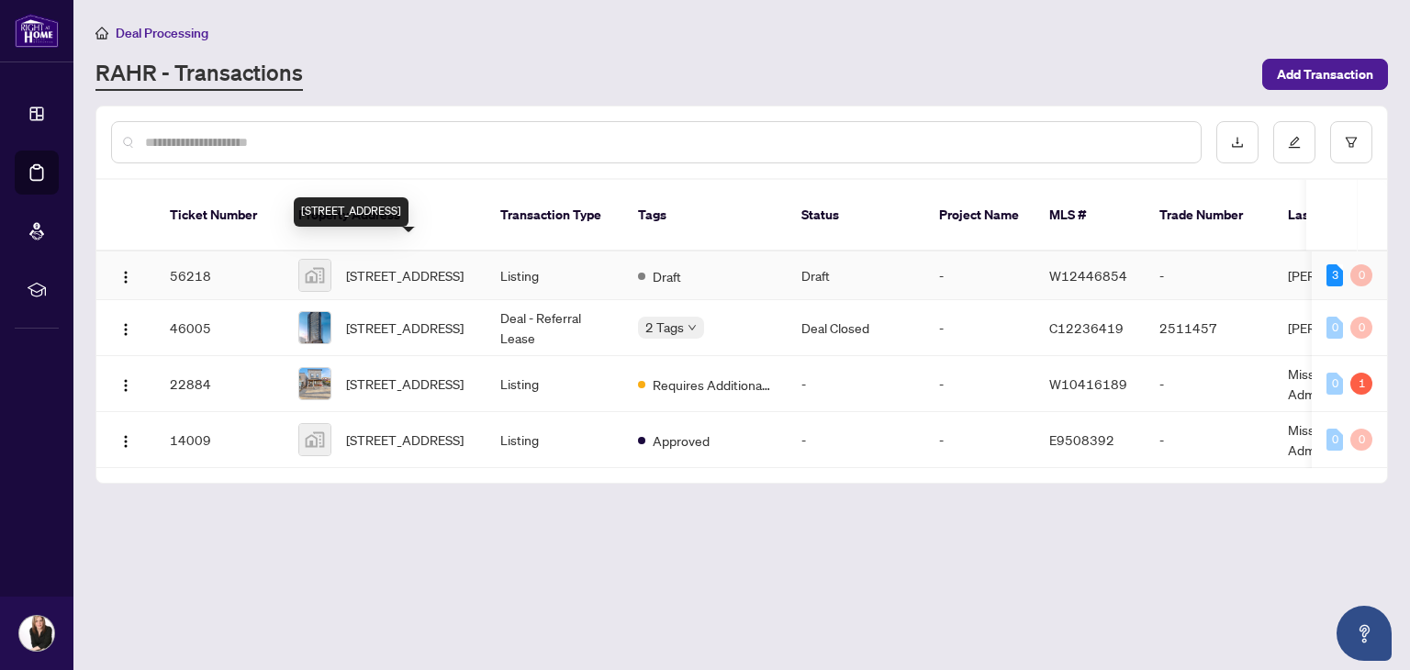
click at [432, 265] on span "[STREET_ADDRESS]" at bounding box center [405, 275] width 118 height 20
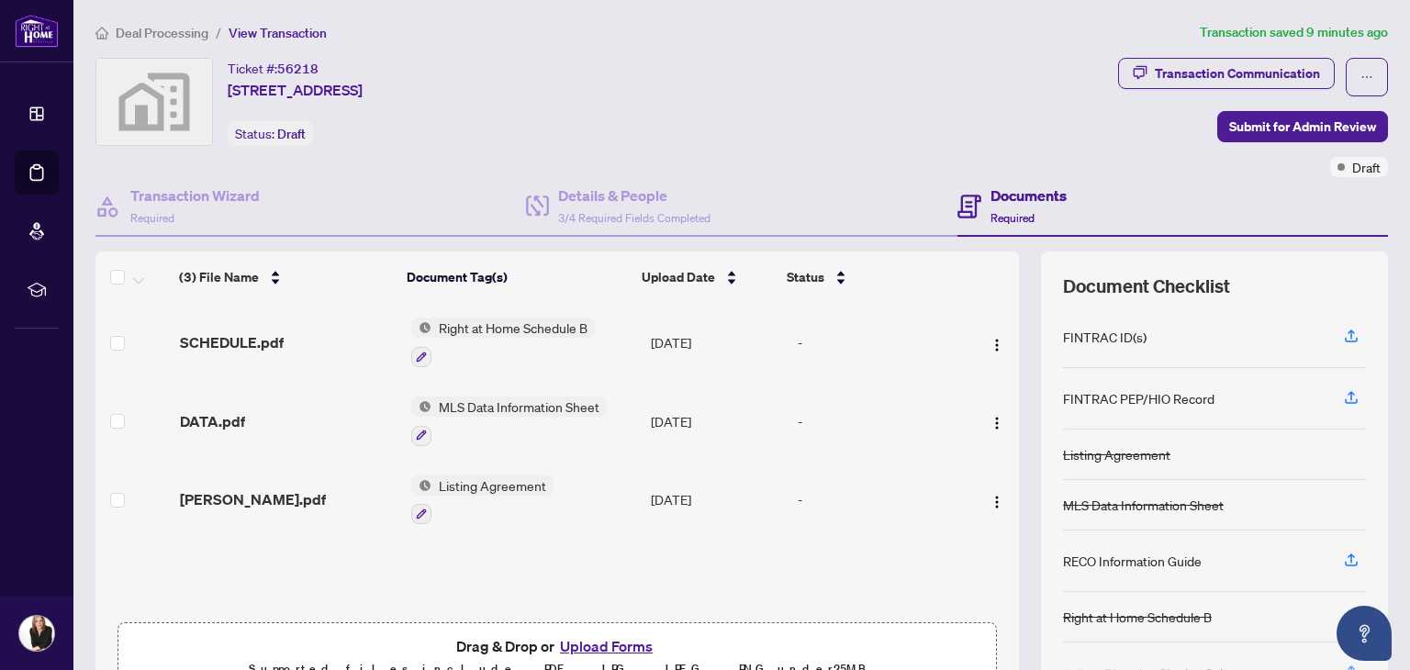
scroll to position [92, 0]
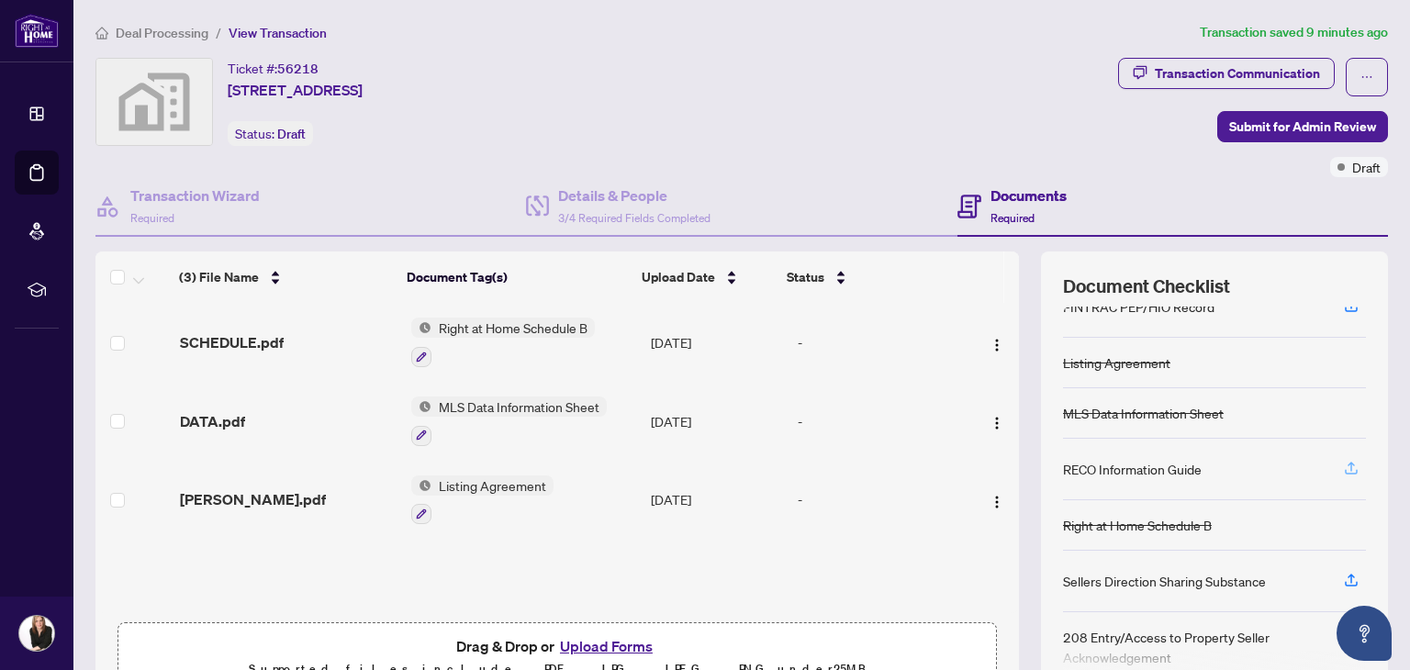
click at [1343, 463] on icon "button" at bounding box center [1351, 468] width 17 height 17
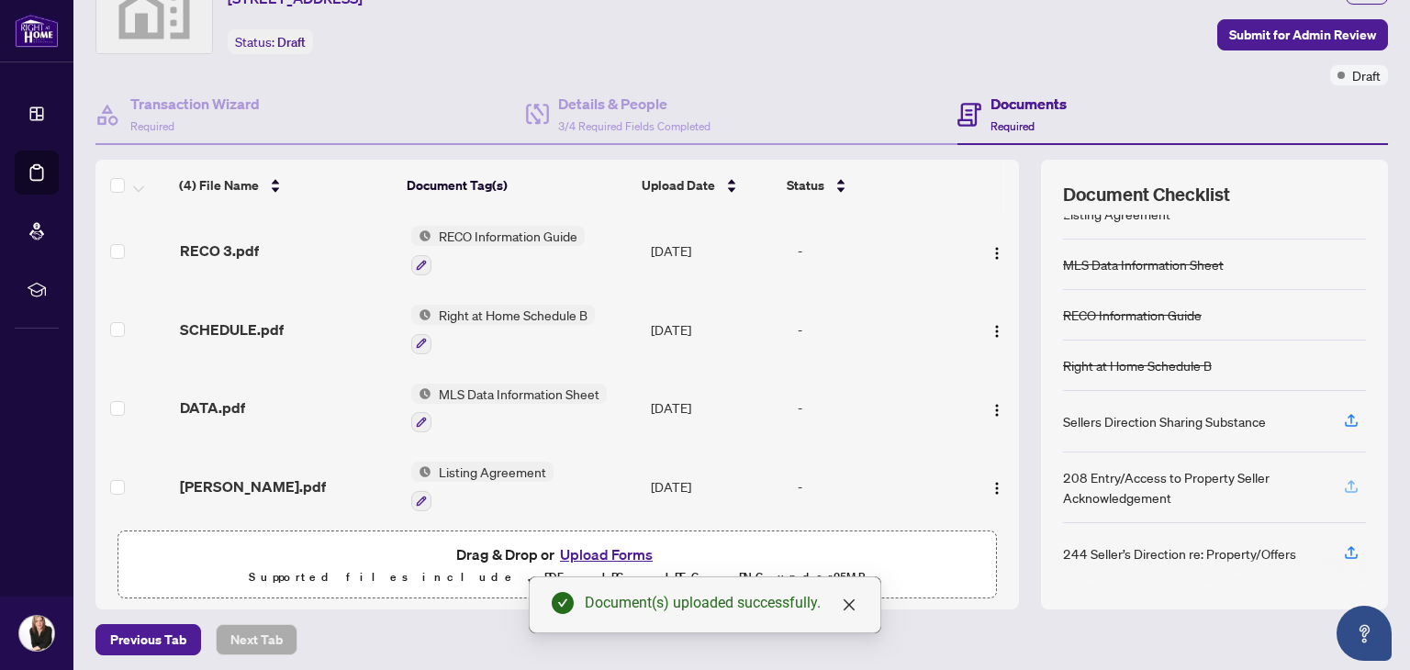
click at [1348, 480] on icon "button" at bounding box center [1351, 484] width 7 height 9
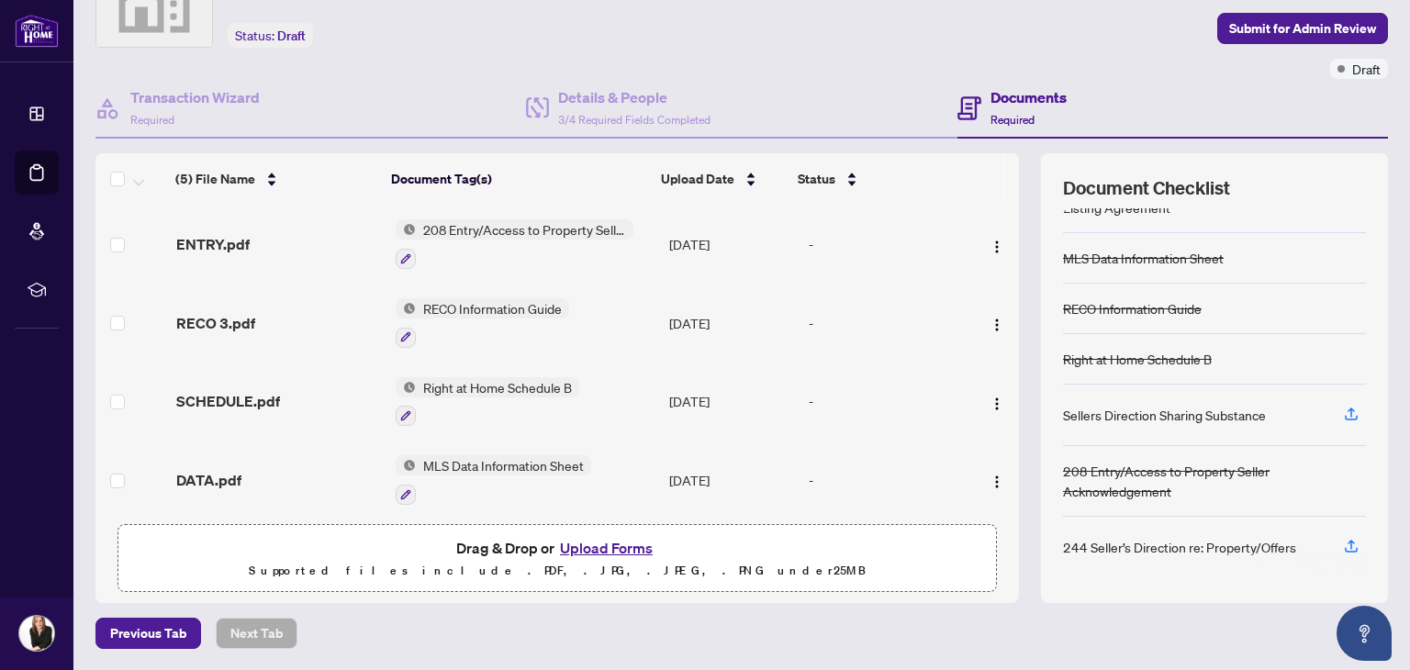
scroll to position [0, 0]
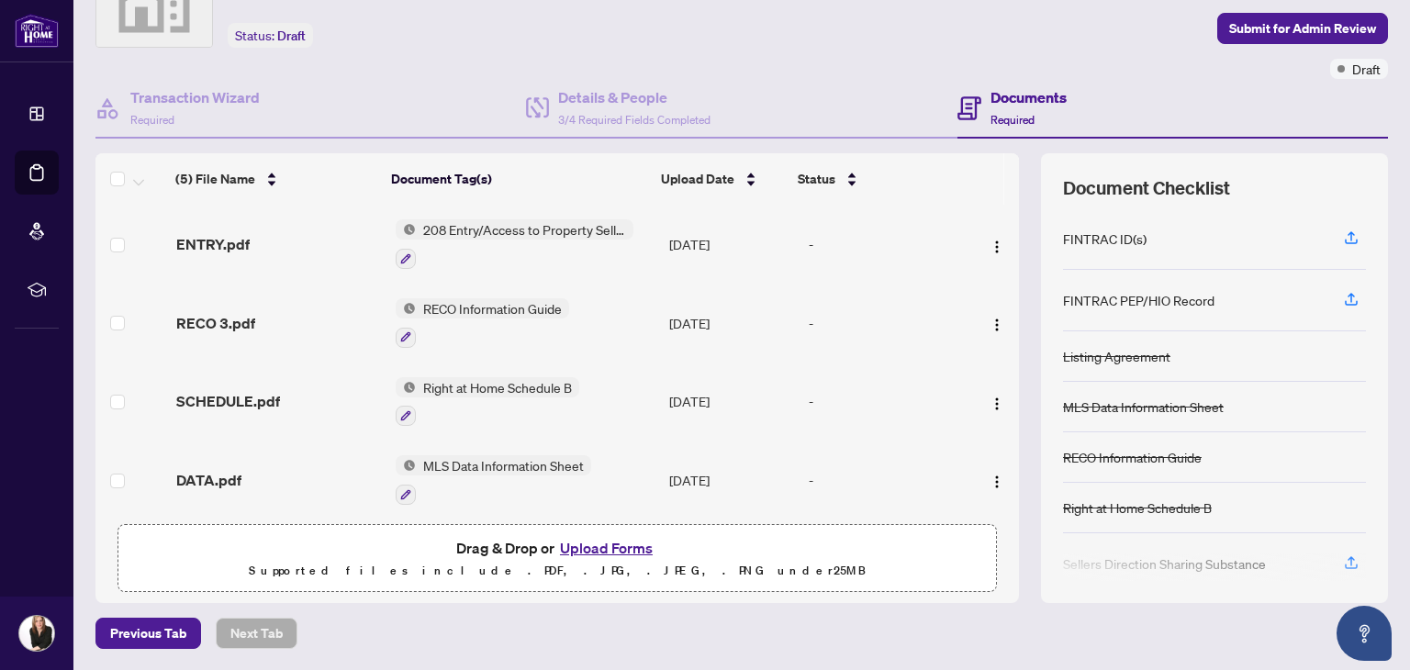
click at [474, 231] on span "208 Entry/Access to Property Seller Acknowledgement" at bounding box center [525, 229] width 218 height 20
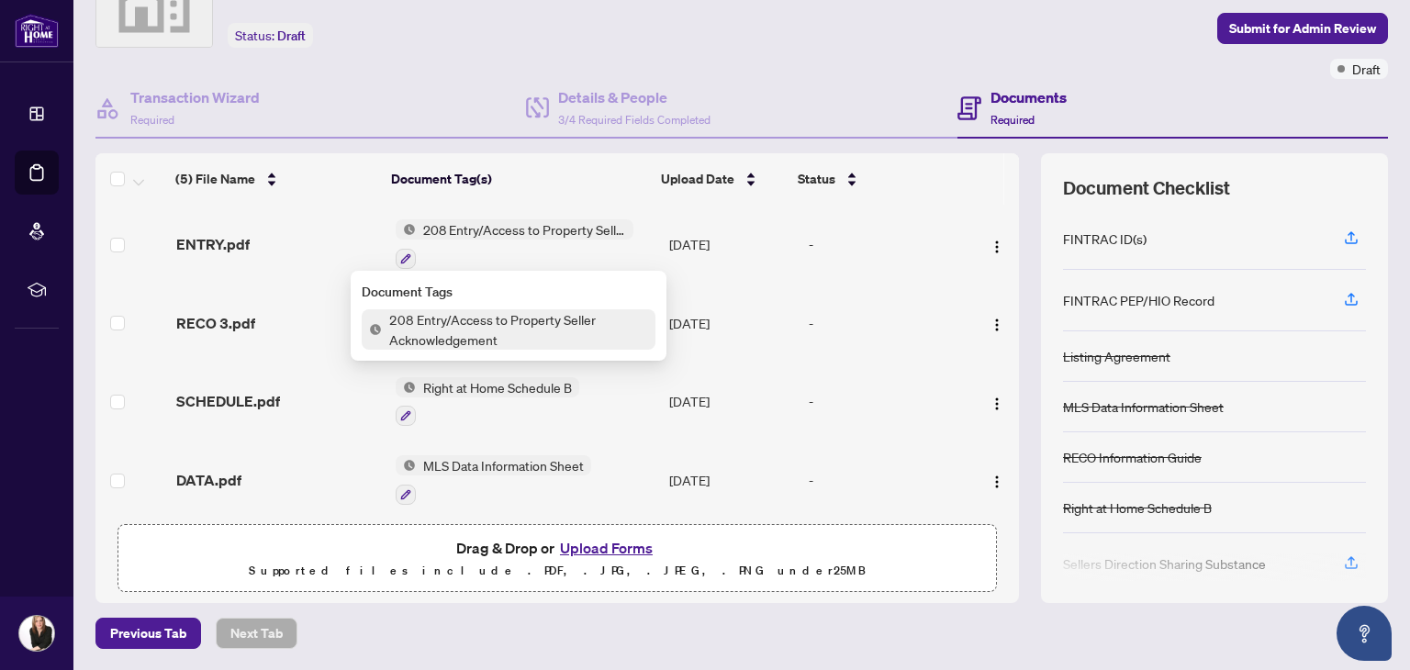
click at [474, 231] on span "208 Entry/Access to Property Seller Acknowledgement" at bounding box center [525, 229] width 218 height 20
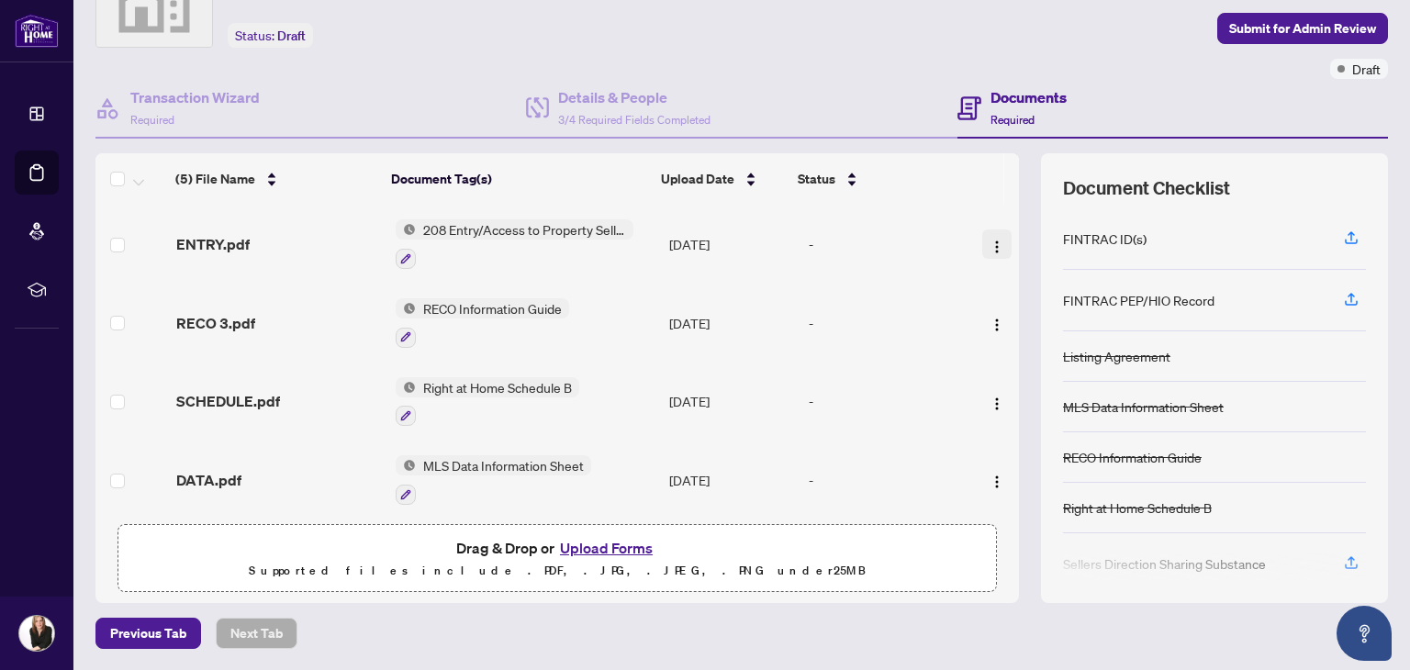
click at [990, 240] on img "button" at bounding box center [997, 247] width 15 height 15
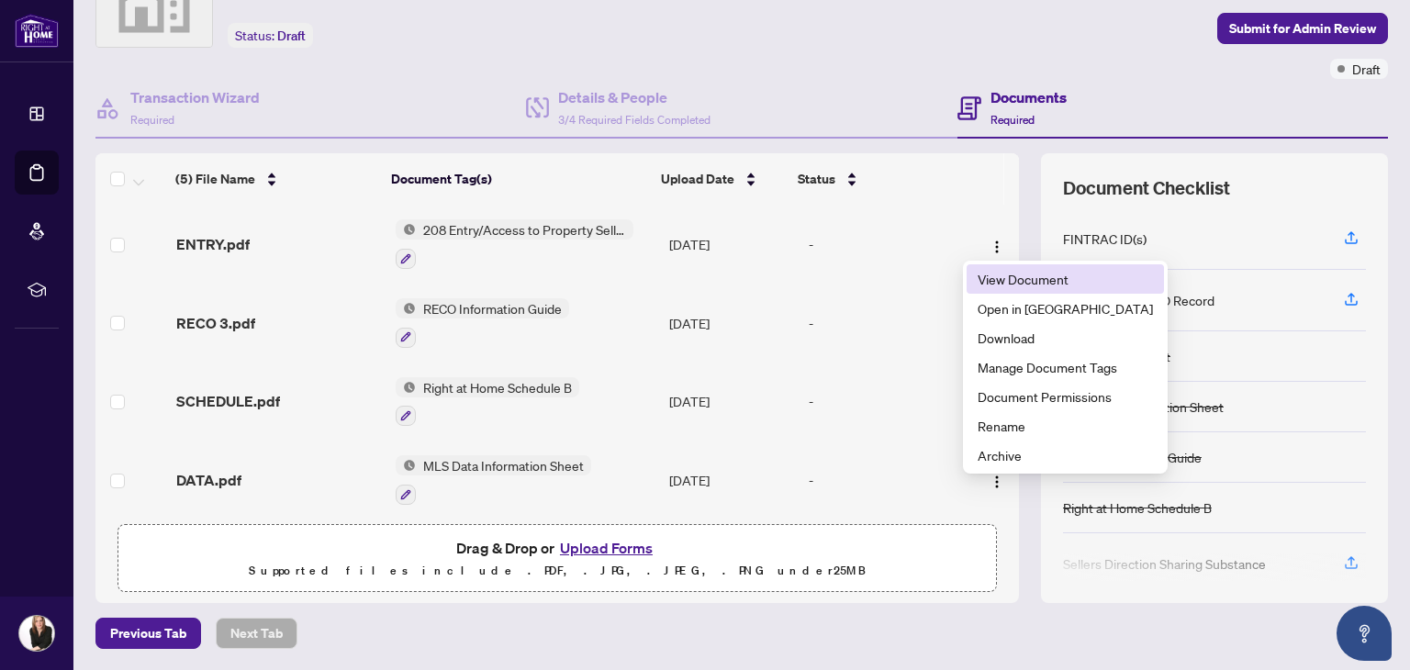
click at [985, 279] on span "View Document" at bounding box center [1065, 279] width 175 height 20
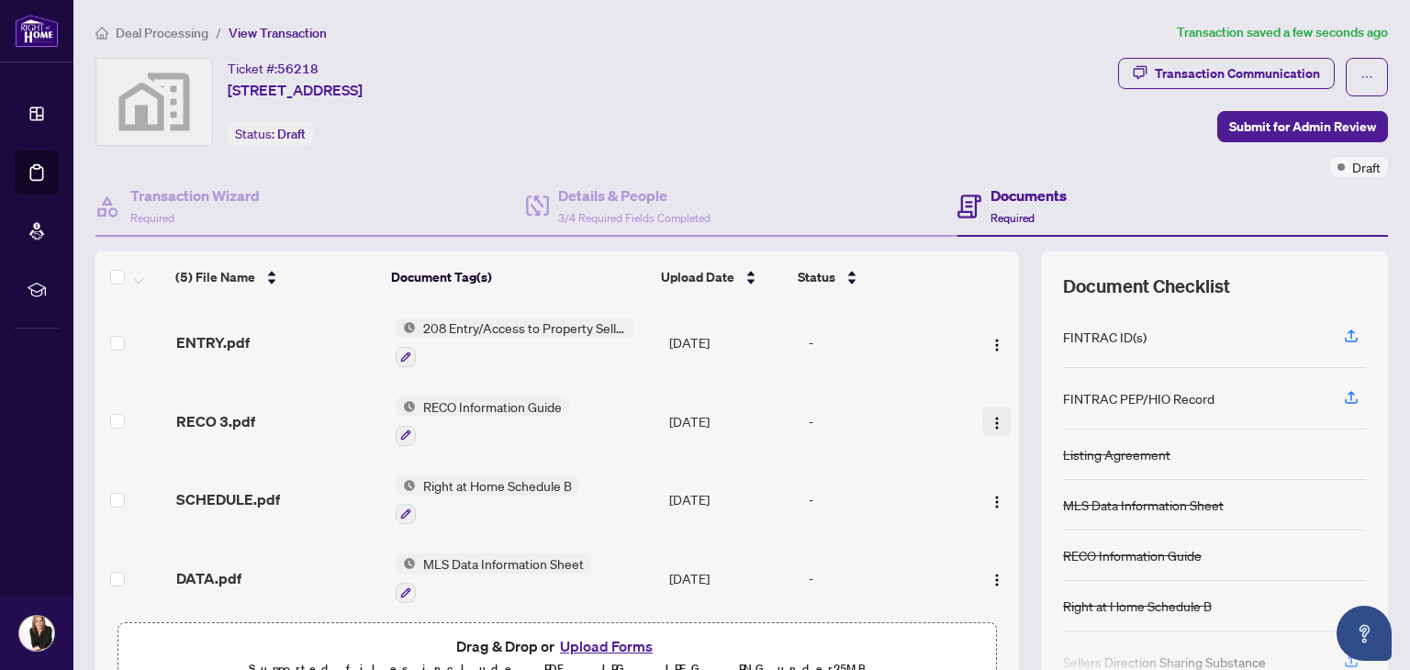
click at [990, 417] on img "button" at bounding box center [997, 423] width 15 height 15
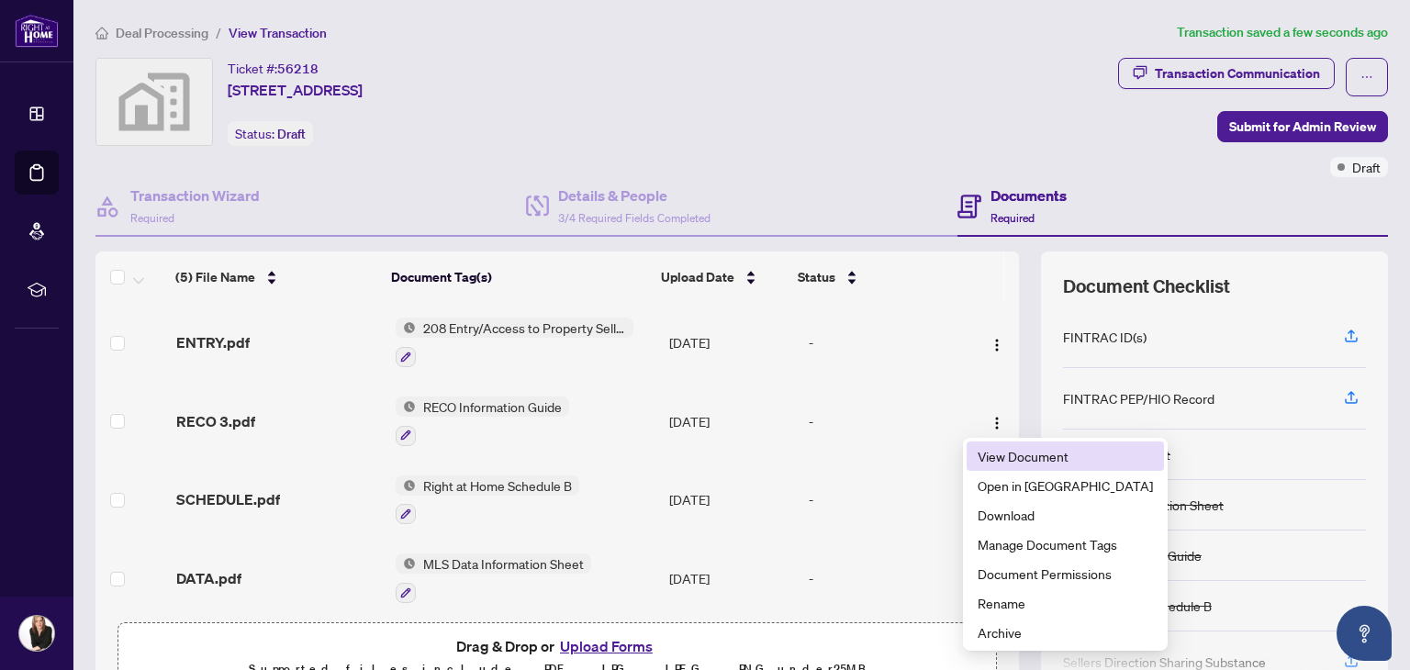
click at [992, 450] on span "View Document" at bounding box center [1065, 456] width 175 height 20
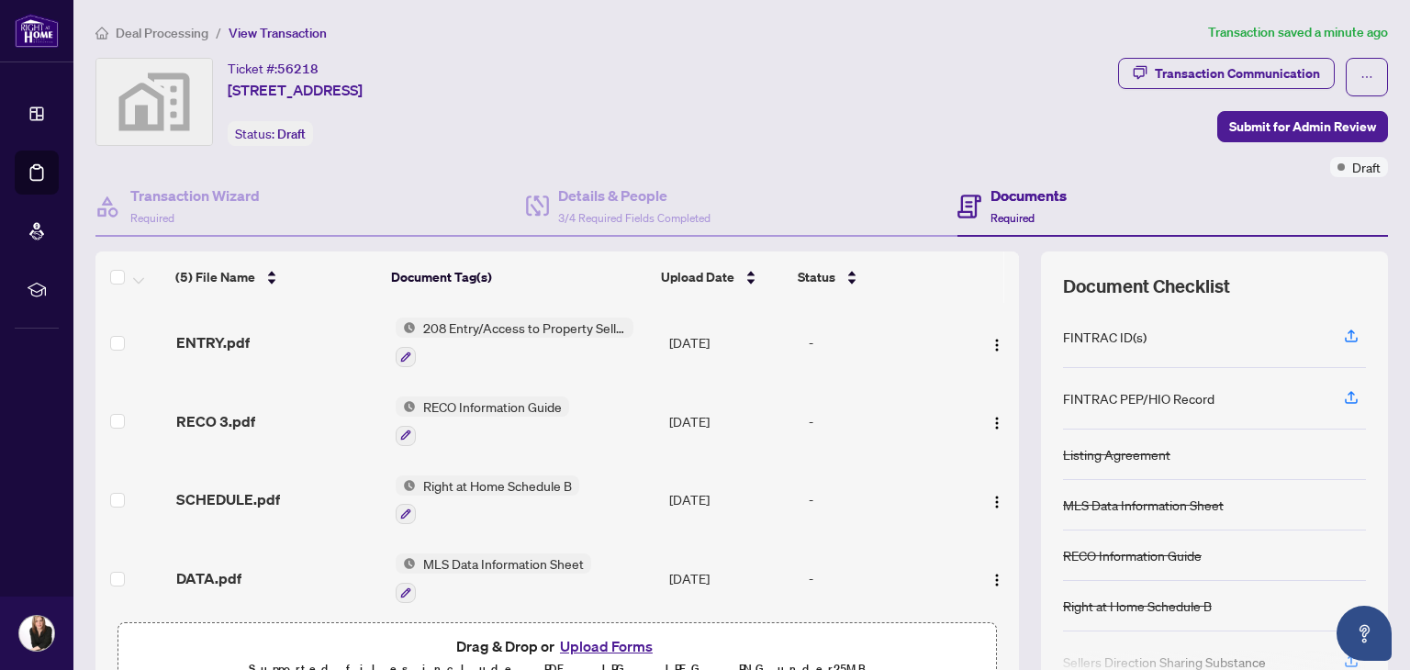
scroll to position [85, 0]
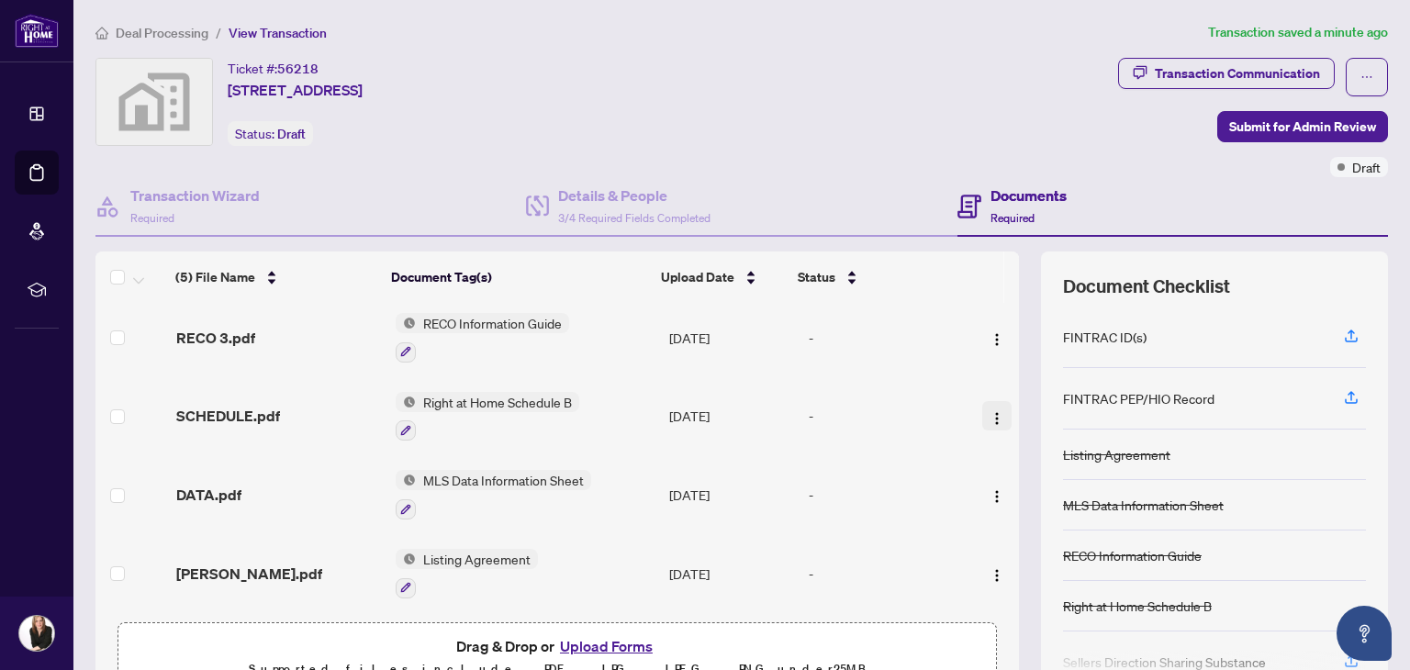
click at [990, 411] on img "button" at bounding box center [997, 418] width 15 height 15
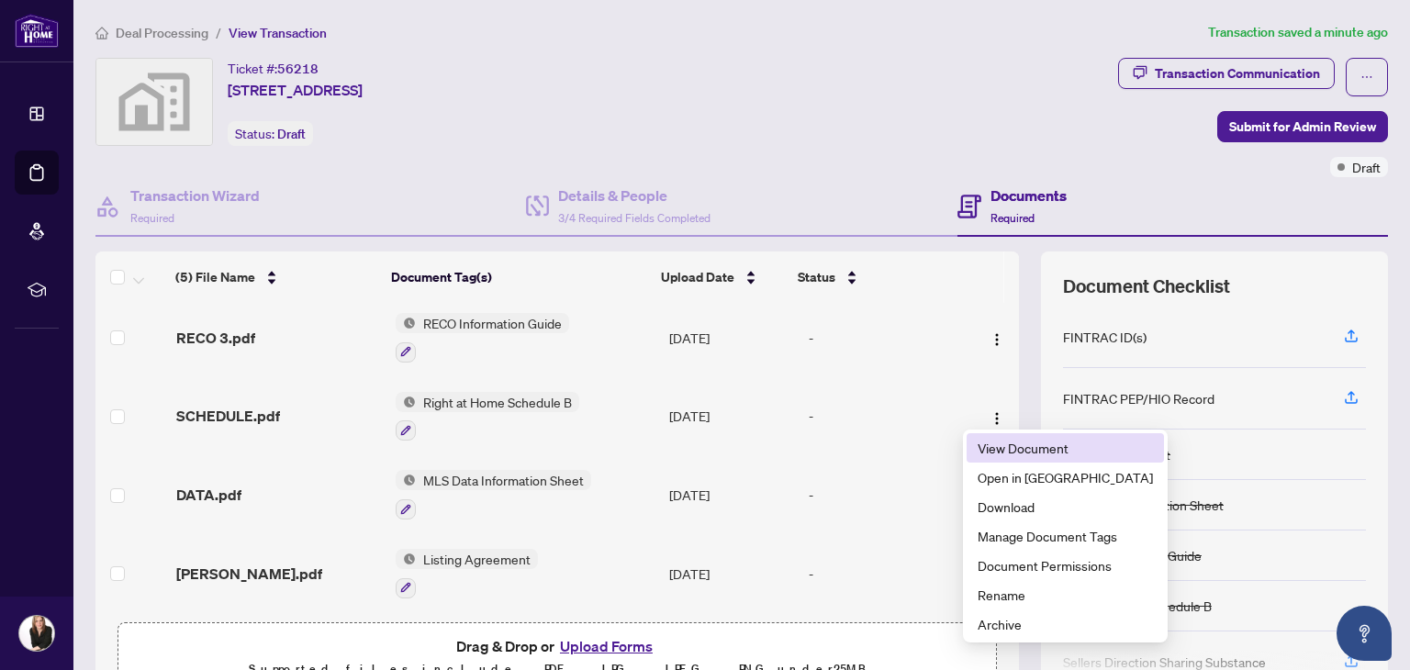
click at [998, 445] on span "View Document" at bounding box center [1065, 448] width 175 height 20
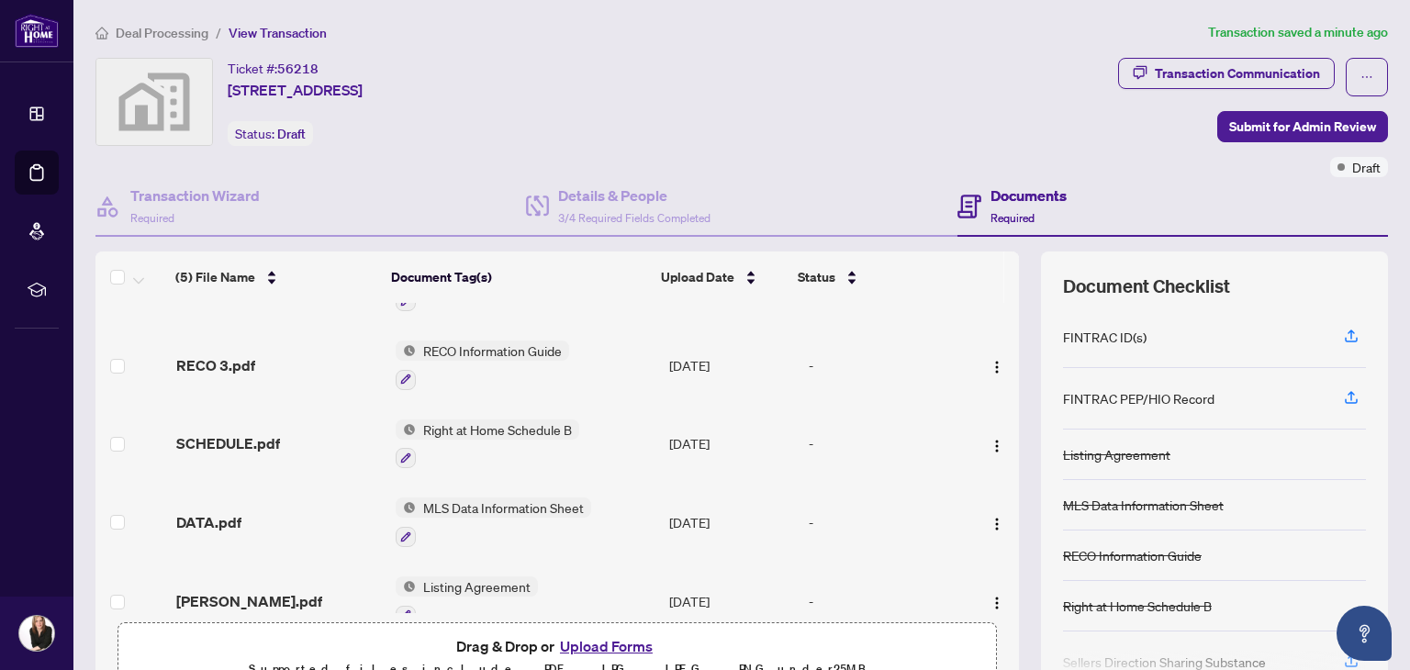
scroll to position [85, 0]
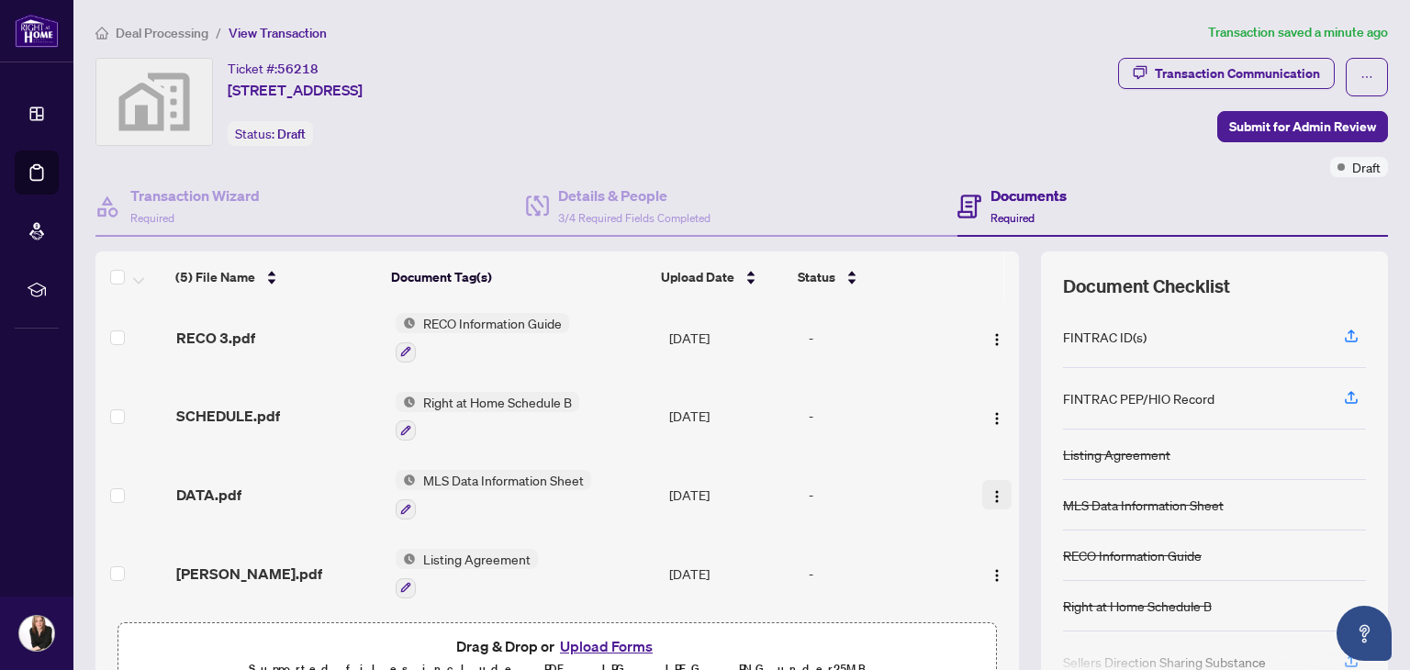
click at [990, 489] on img "button" at bounding box center [997, 496] width 15 height 15
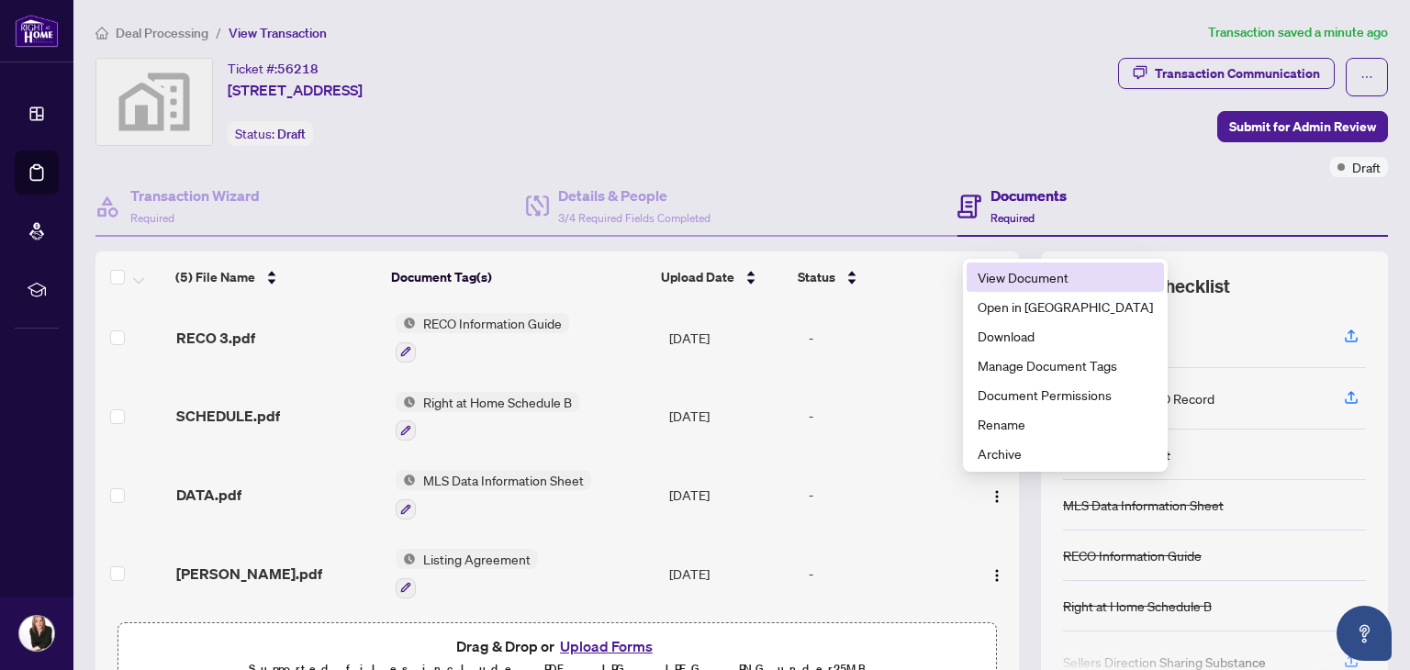
click at [994, 278] on span "View Document" at bounding box center [1065, 277] width 175 height 20
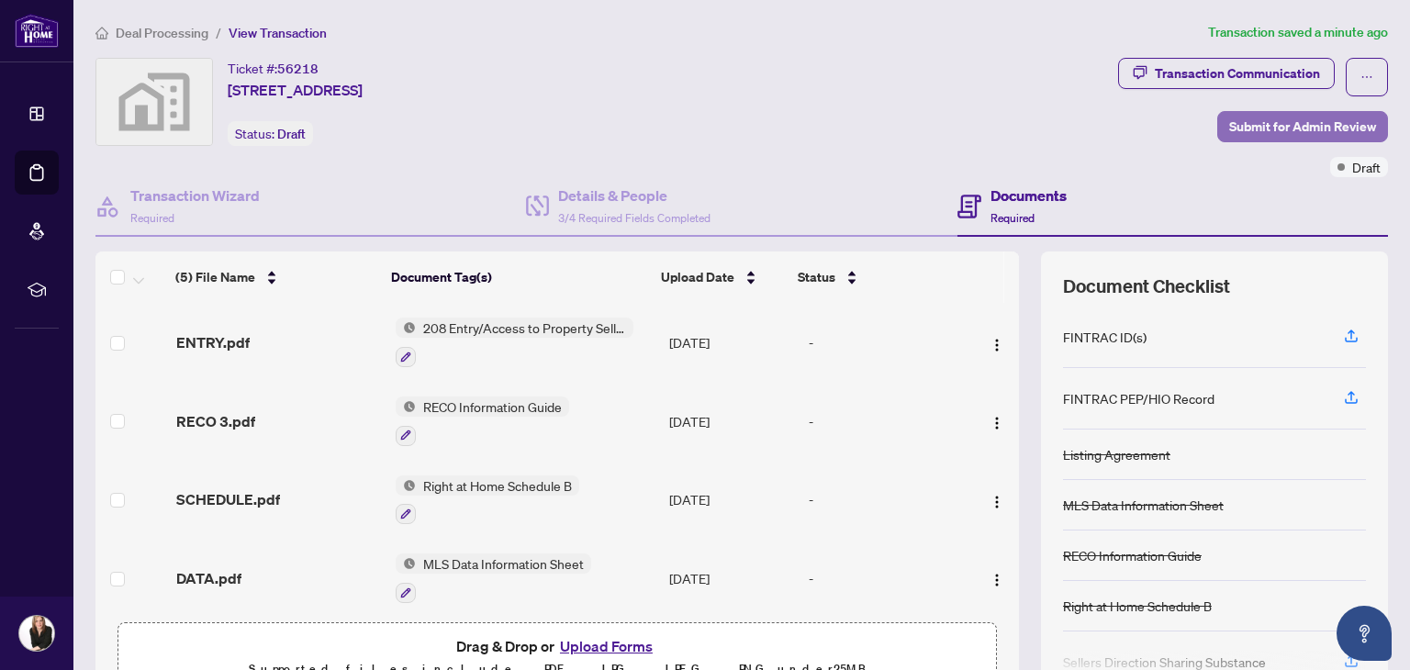
click at [1277, 129] on span "Submit for Admin Review" at bounding box center [1302, 126] width 147 height 29
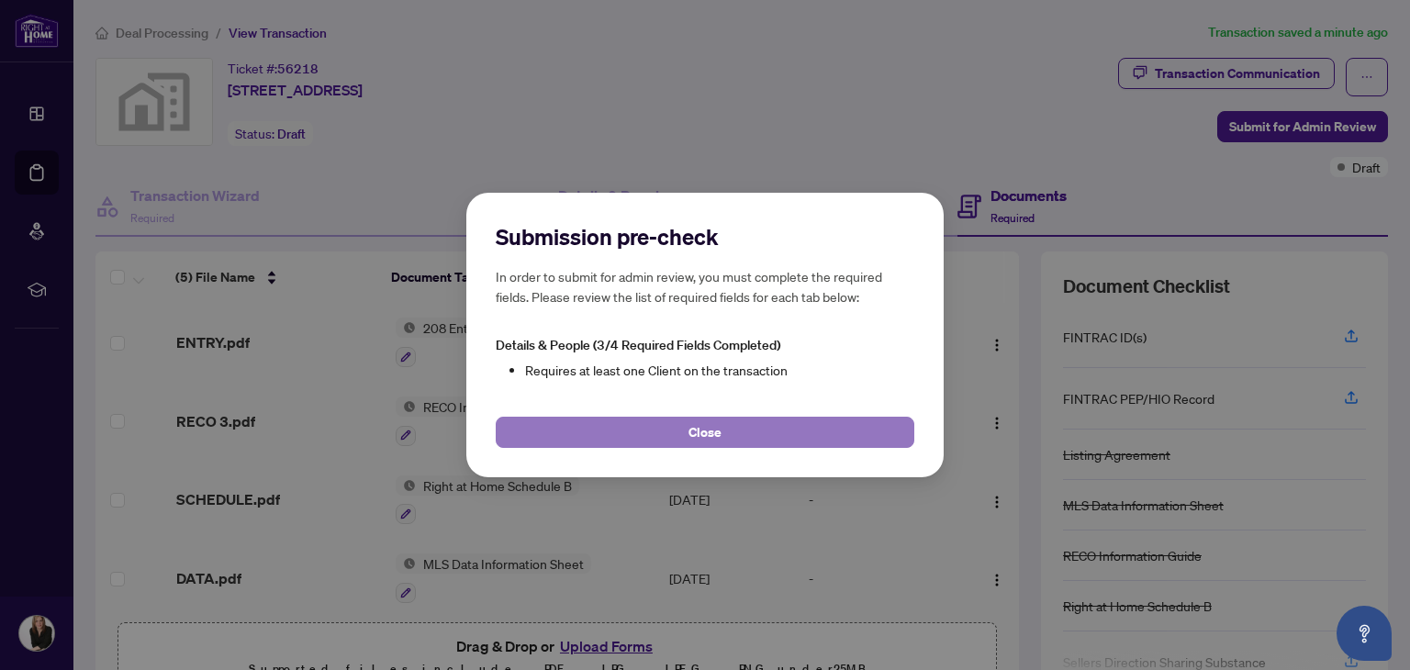
click at [812, 431] on button "Close" at bounding box center [705, 432] width 419 height 31
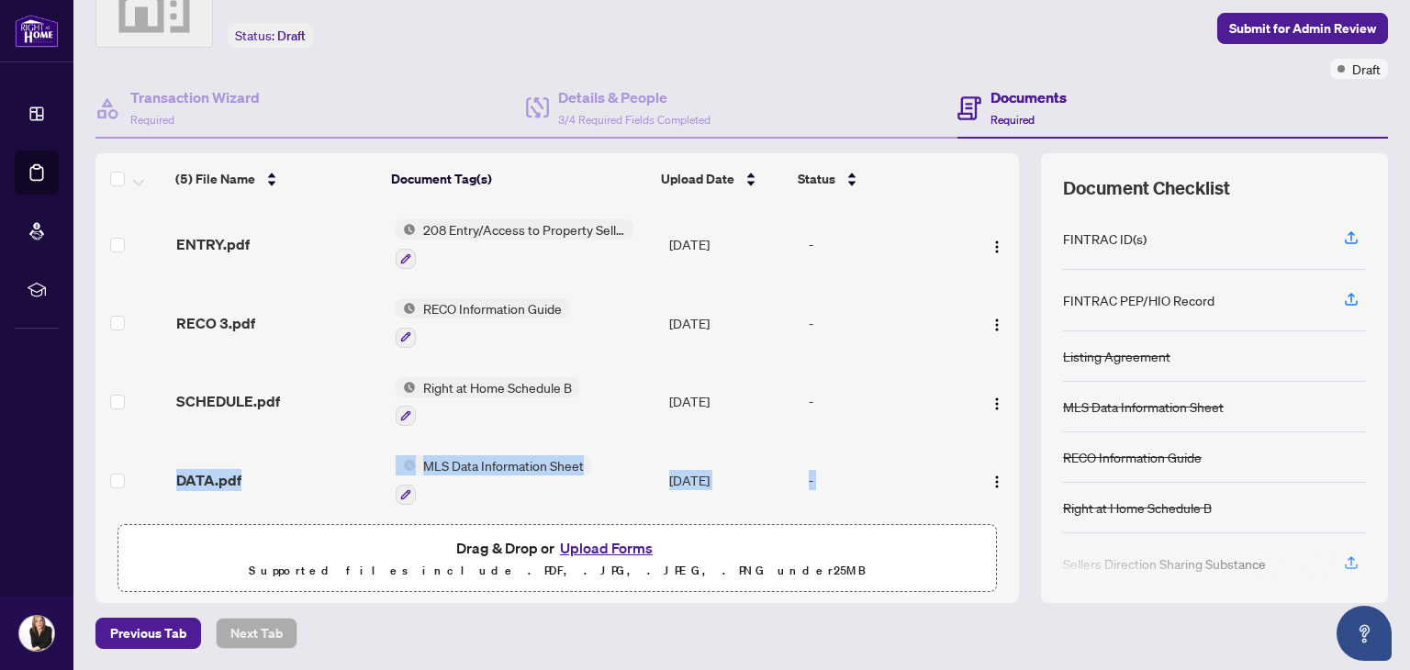
scroll to position [85, 0]
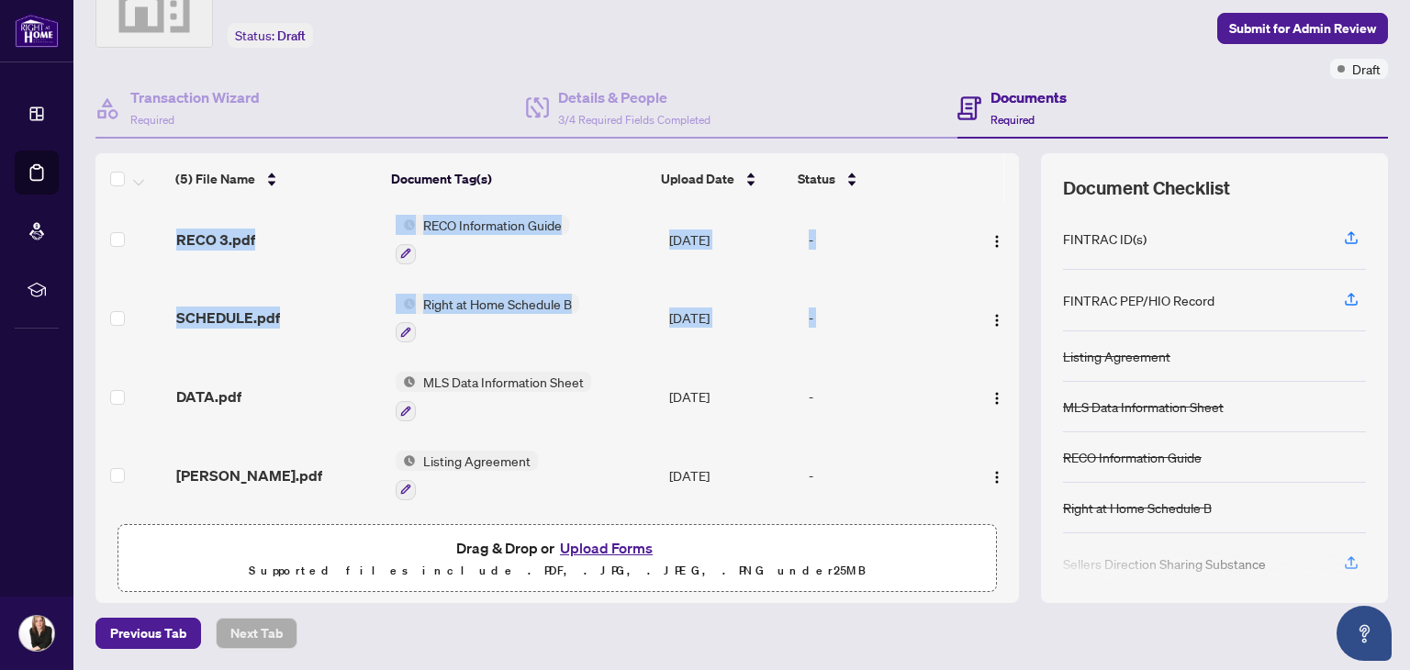
drag, startPoint x: 999, startPoint y: 382, endPoint x: 995, endPoint y: 571, distance: 189.2
click at [995, 571] on div "(5) File Name Document Tag(s) Upload Date Status (5) File Name Document Tag(s) …" at bounding box center [557, 378] width 924 height 450
click at [924, 404] on td "-" at bounding box center [886, 396] width 169 height 79
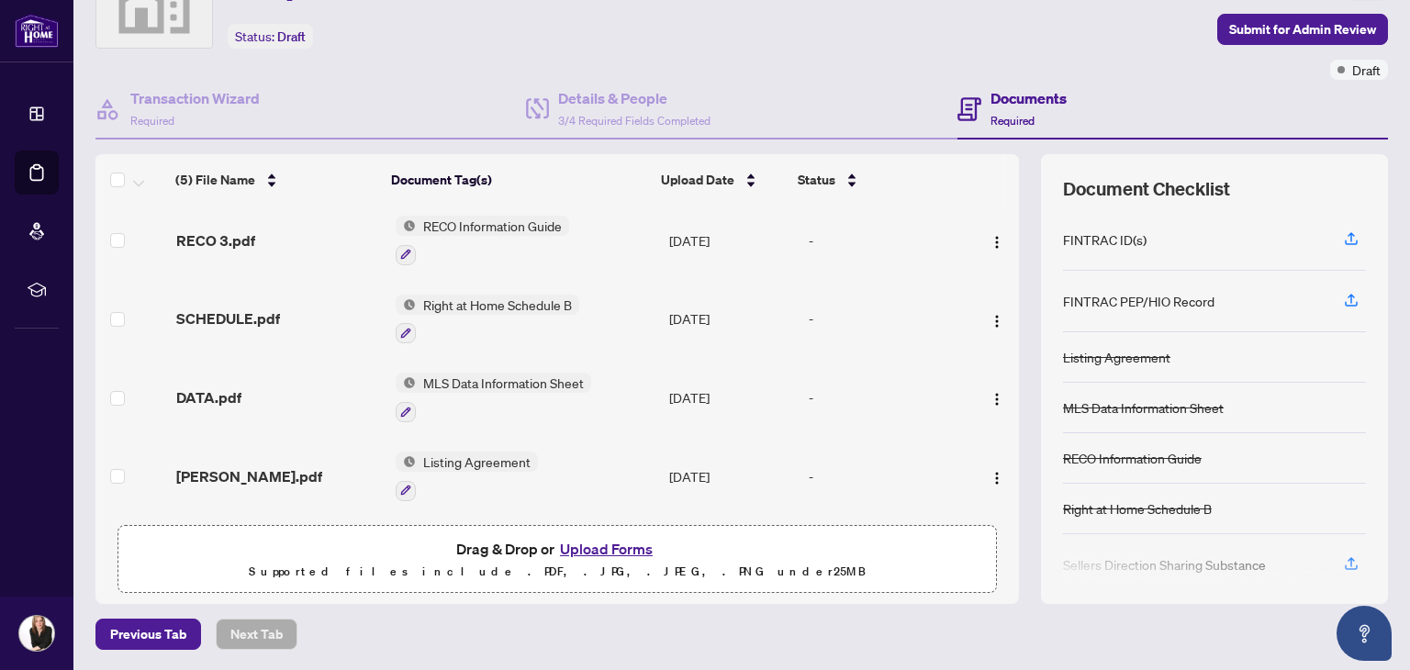
scroll to position [98, 0]
click at [118, 638] on span "Previous Tab" at bounding box center [148, 633] width 76 height 29
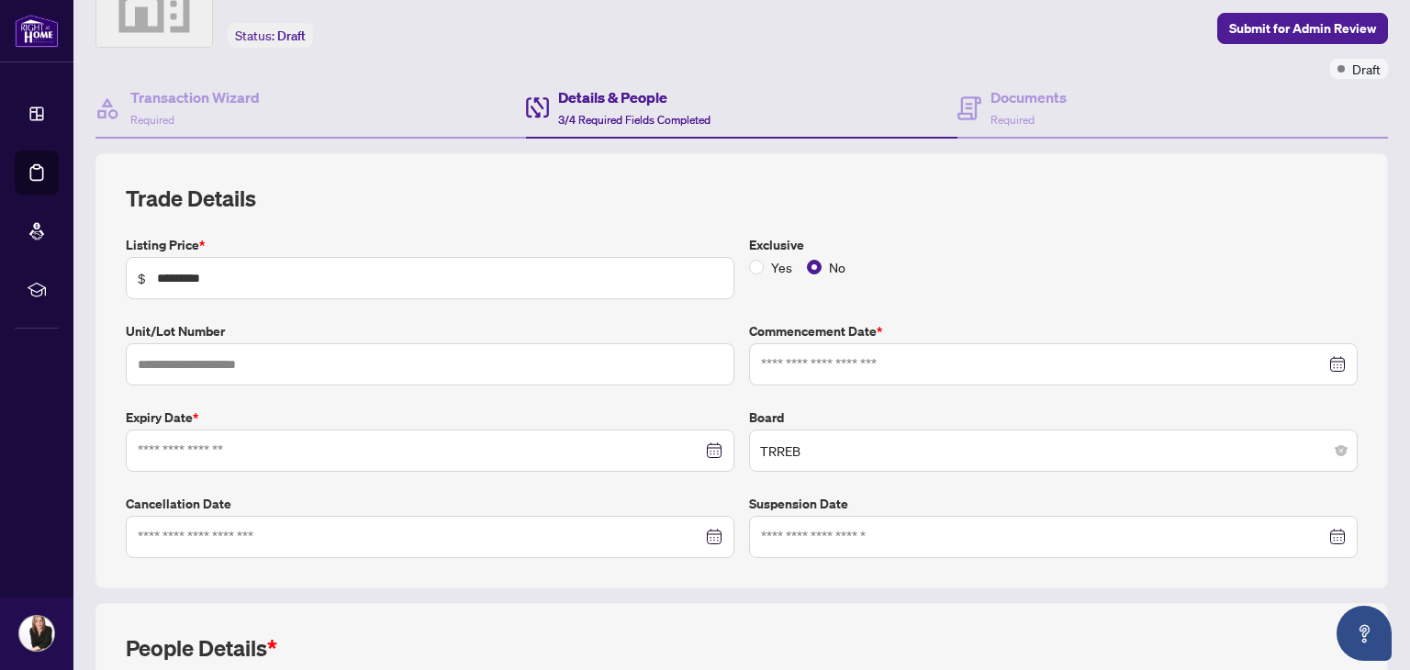
type input "**********"
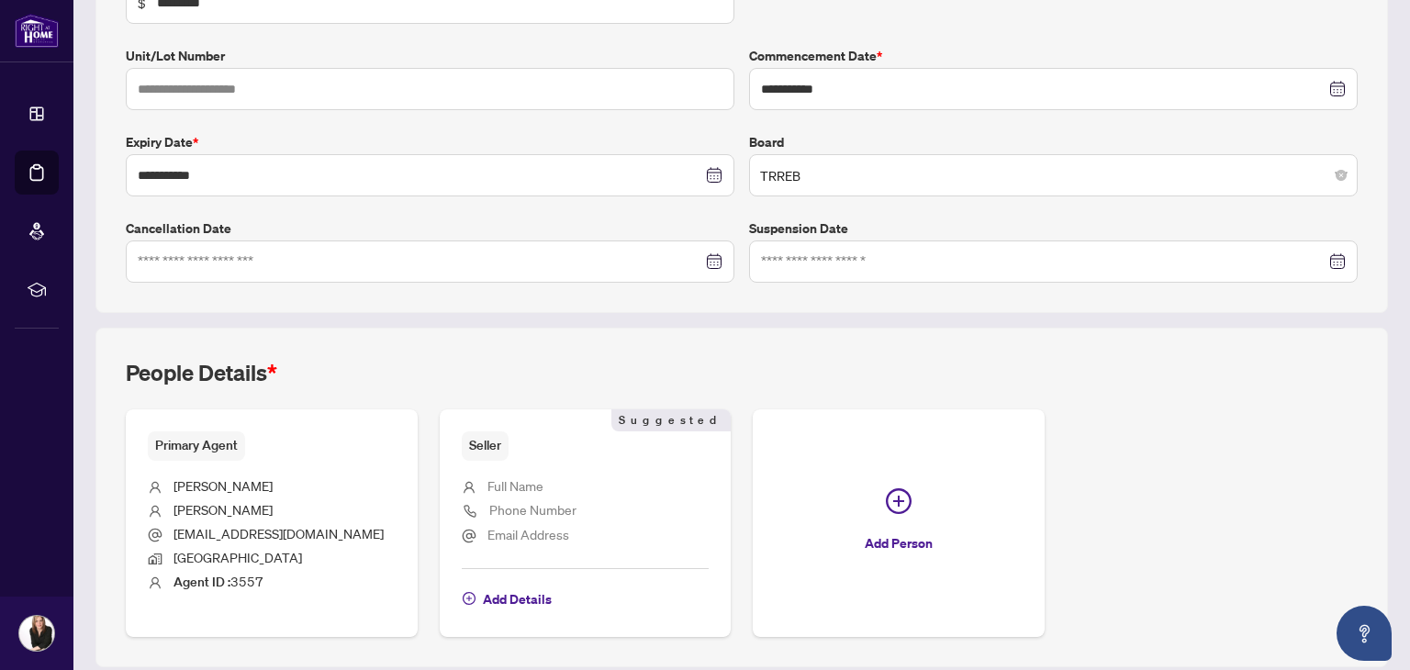
scroll to position [435, 0]
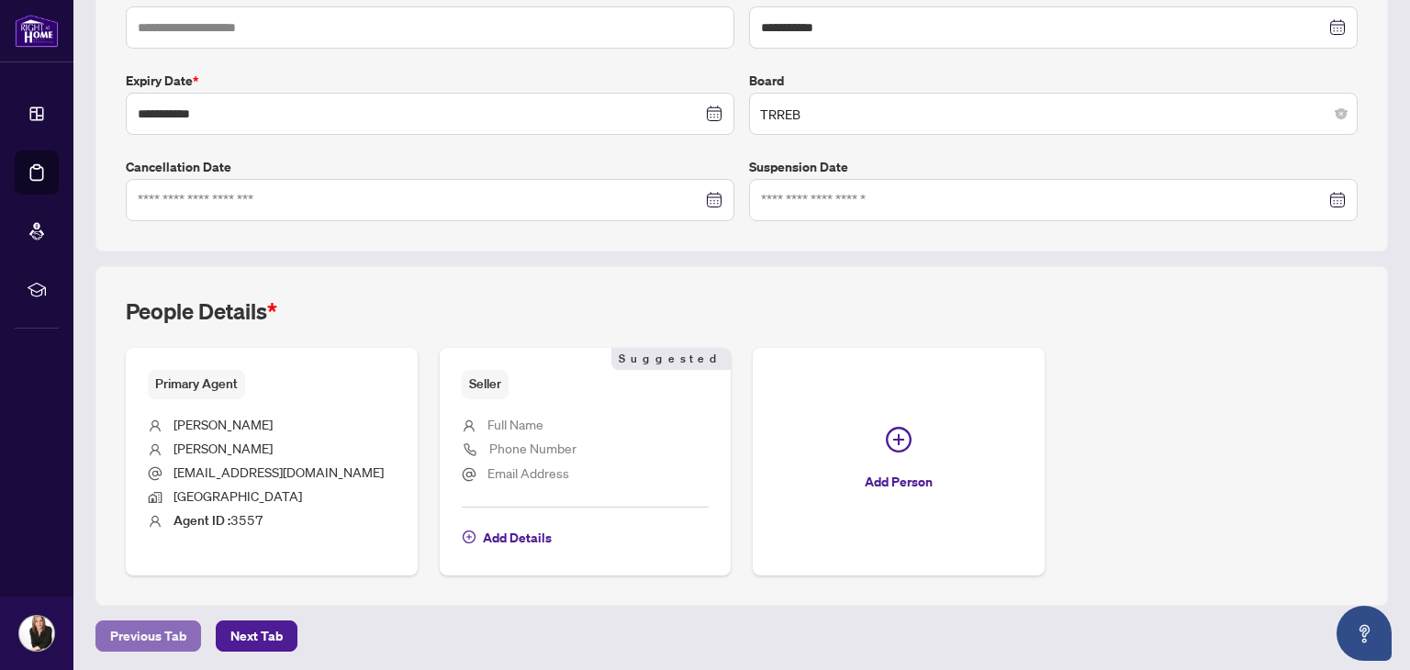
click at [152, 639] on span "Previous Tab" at bounding box center [148, 636] width 76 height 29
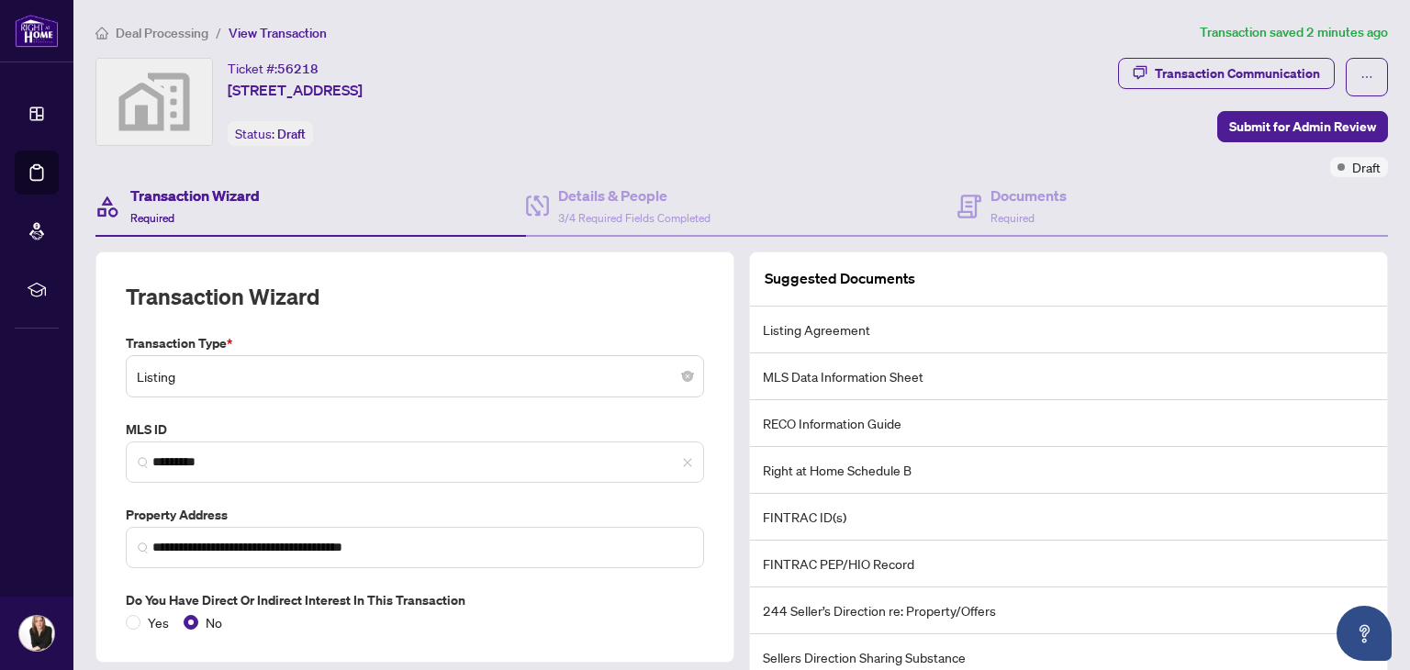
click at [683, 368] on span "Listing" at bounding box center [415, 376] width 556 height 35
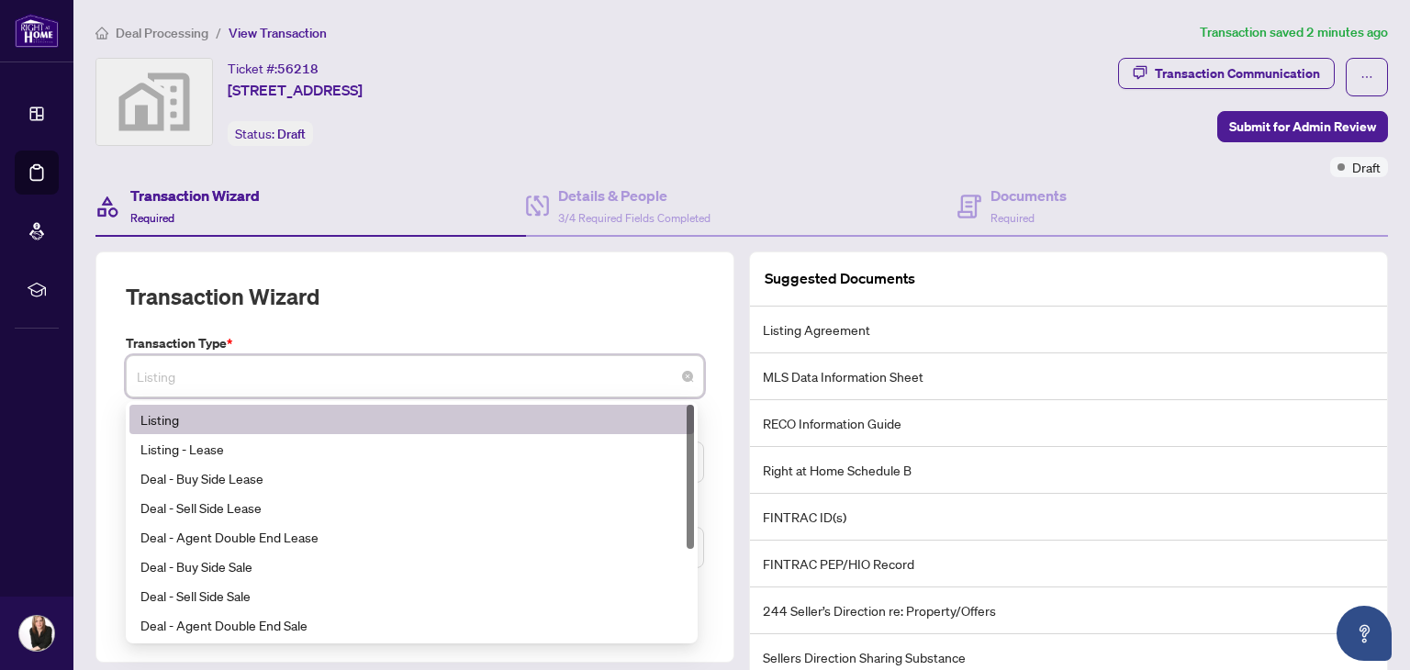
click at [162, 413] on div "Listing" at bounding box center [411, 419] width 543 height 20
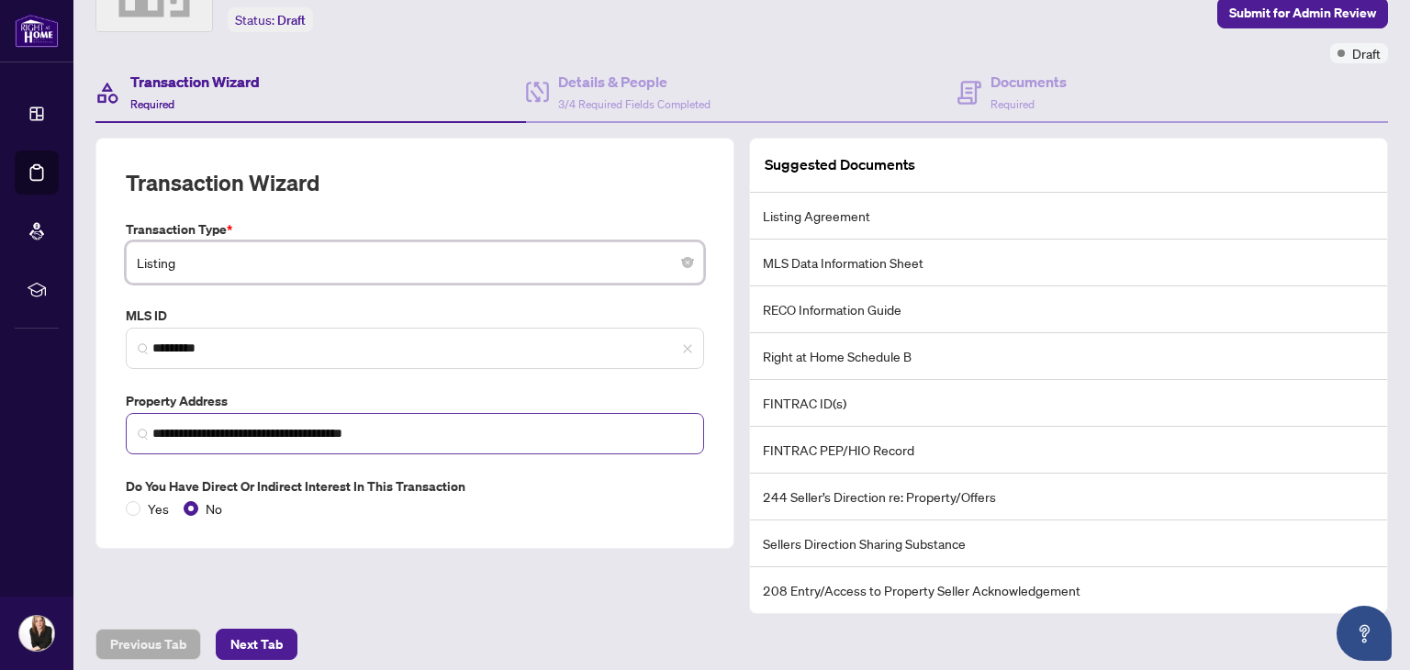
scroll to position [121, 0]
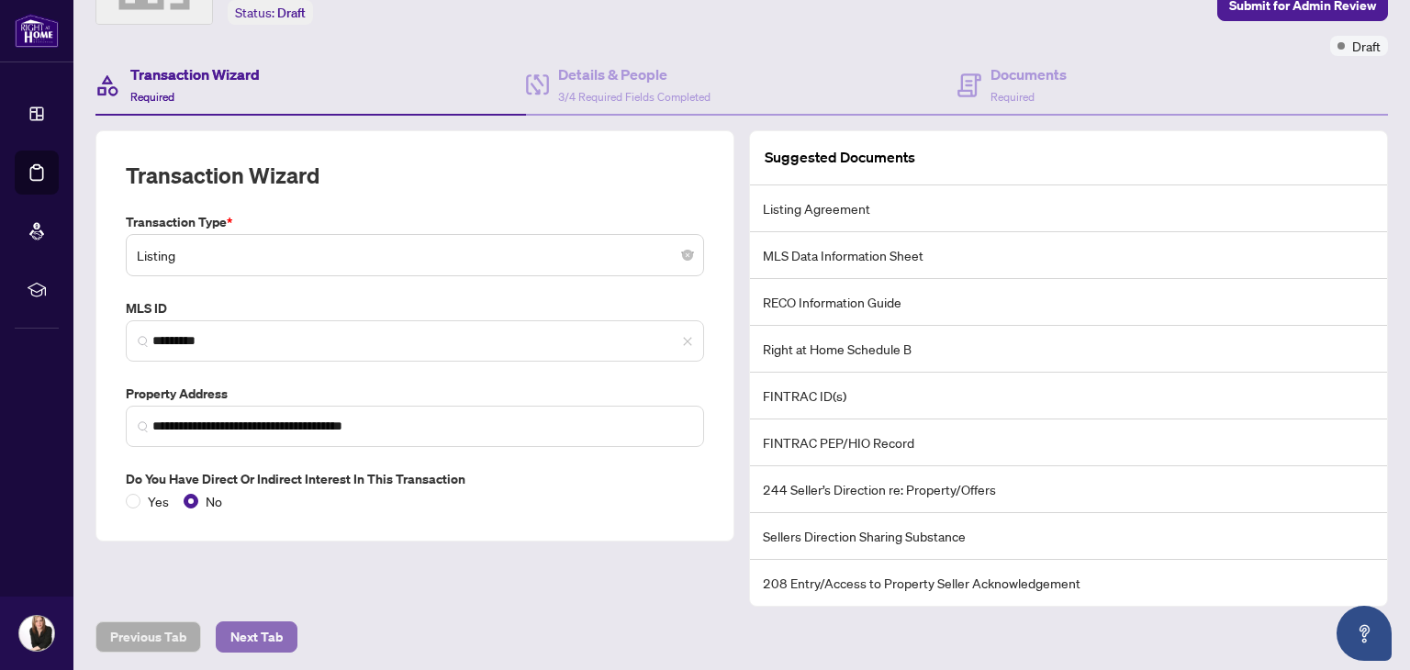
click at [272, 624] on span "Next Tab" at bounding box center [256, 636] width 52 height 29
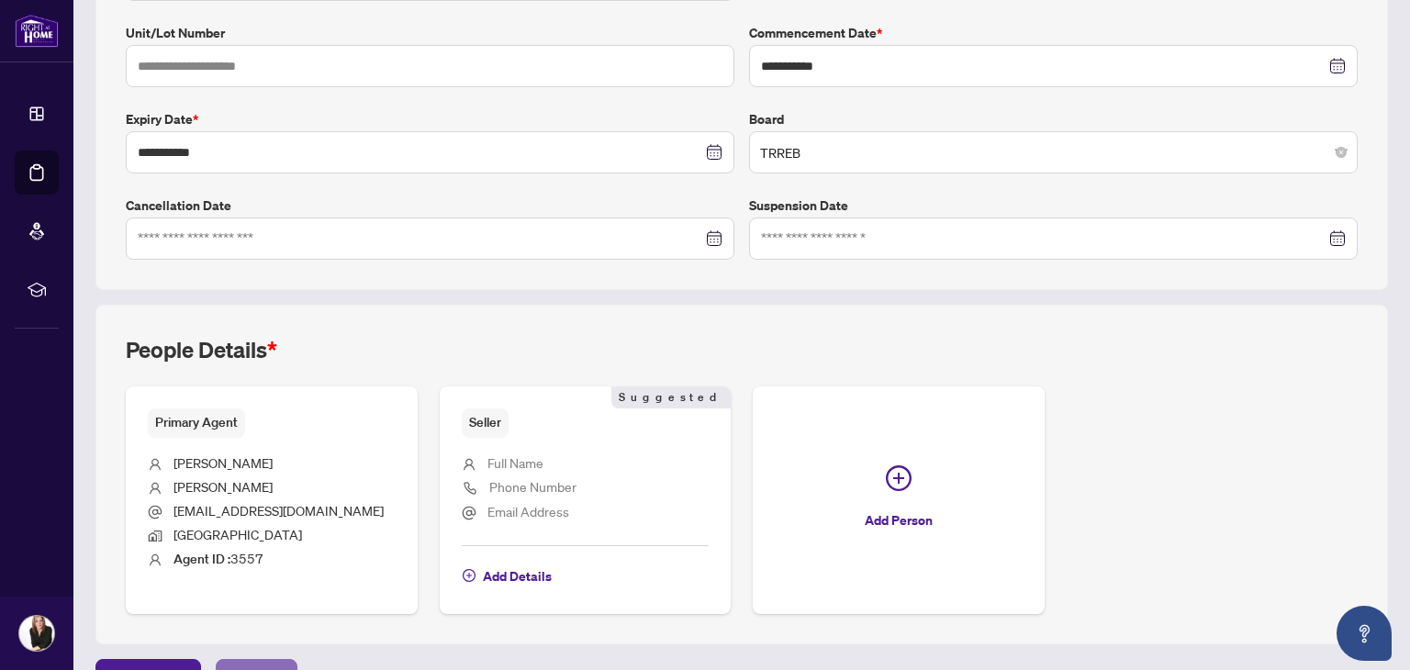
scroll to position [435, 0]
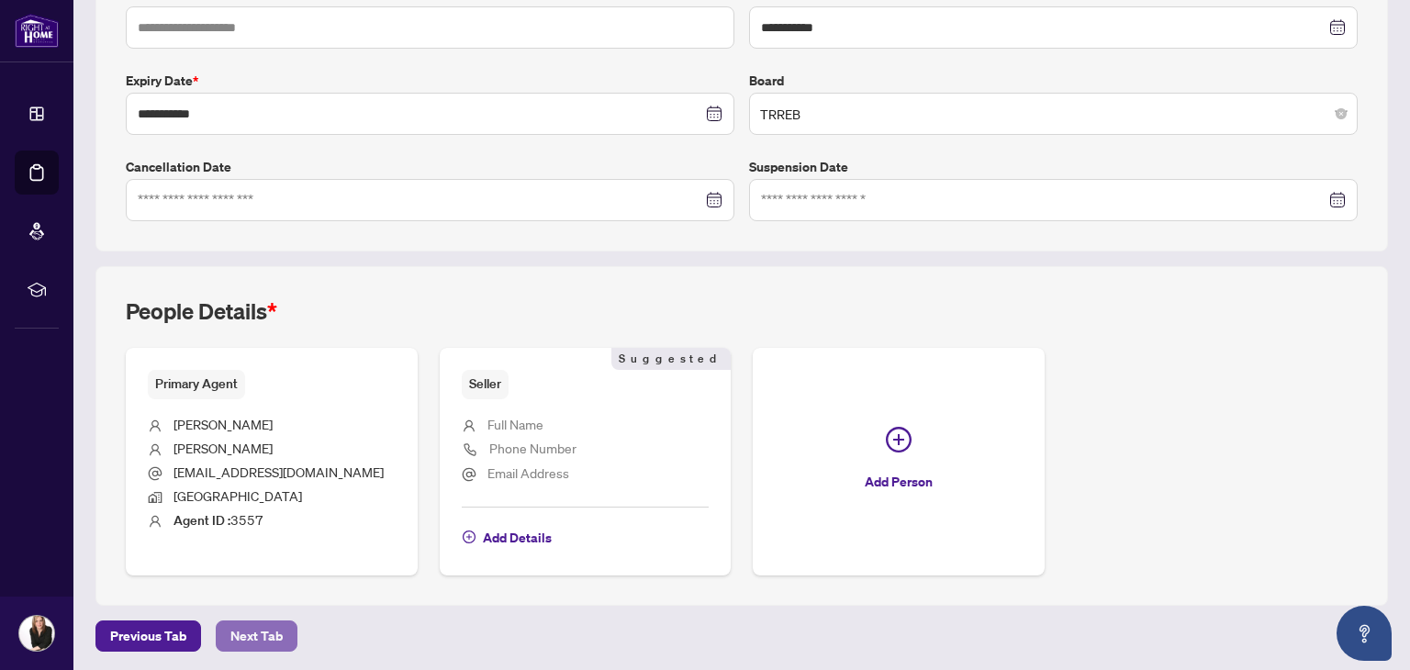
click at [270, 626] on span "Next Tab" at bounding box center [256, 636] width 52 height 29
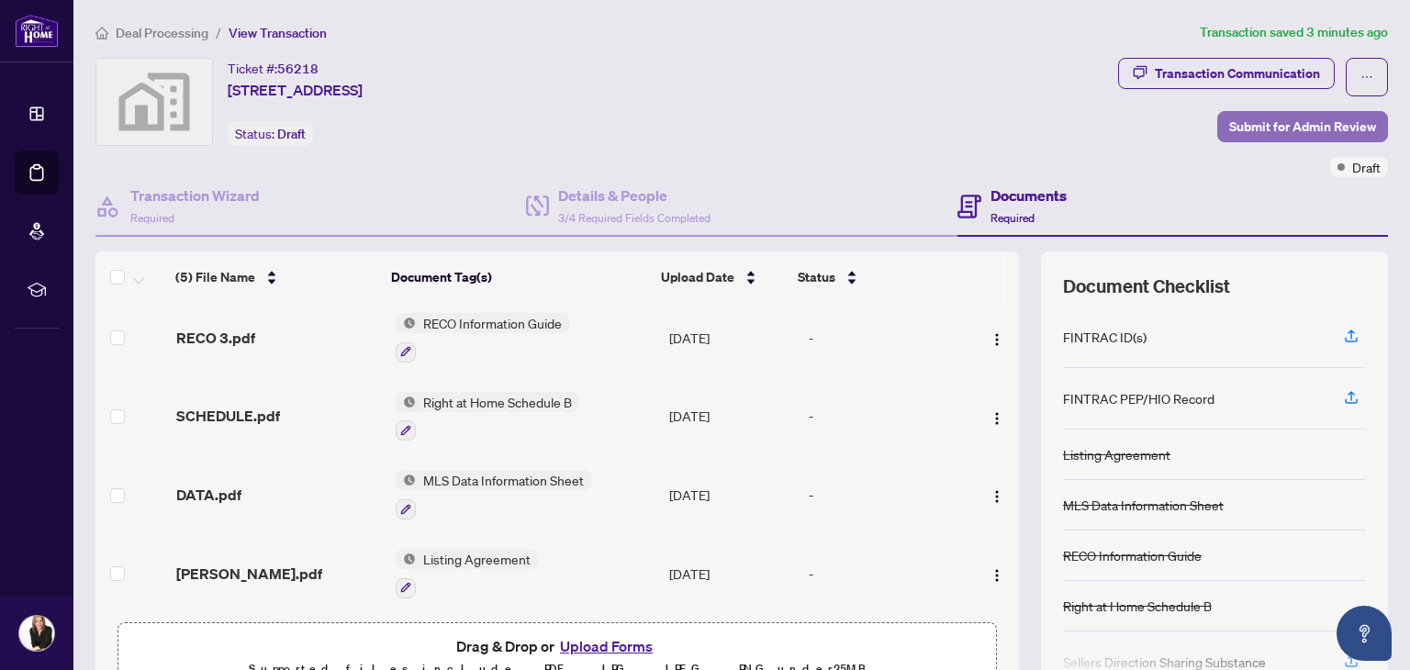
click at [1254, 118] on span "Submit for Admin Review" at bounding box center [1302, 126] width 147 height 29
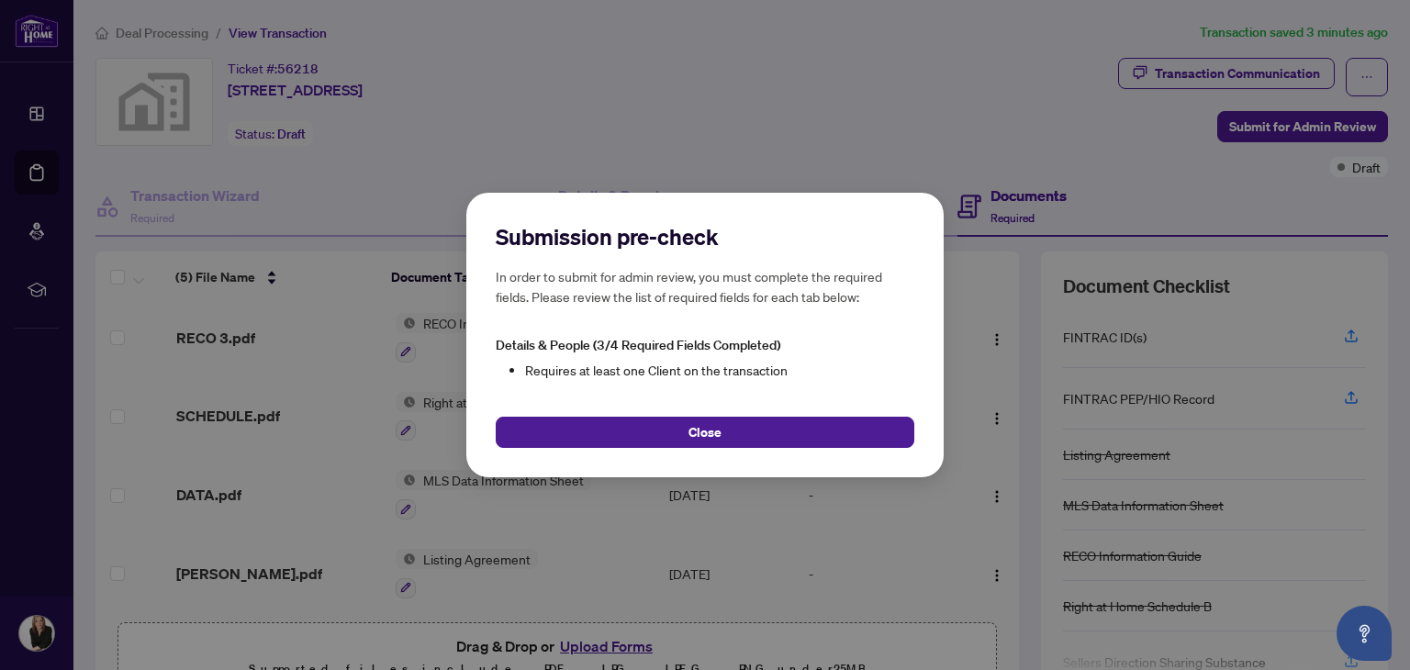
click at [687, 428] on button "Close" at bounding box center [705, 432] width 419 height 31
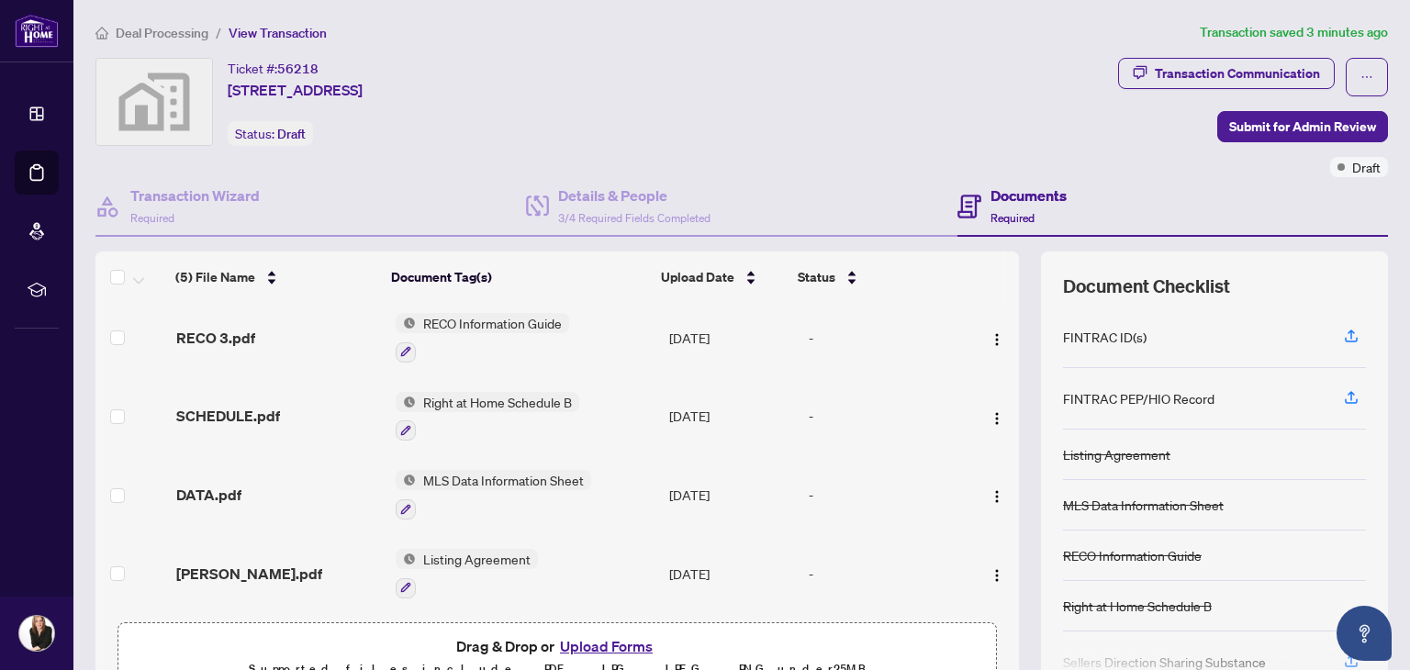
scroll to position [98, 0]
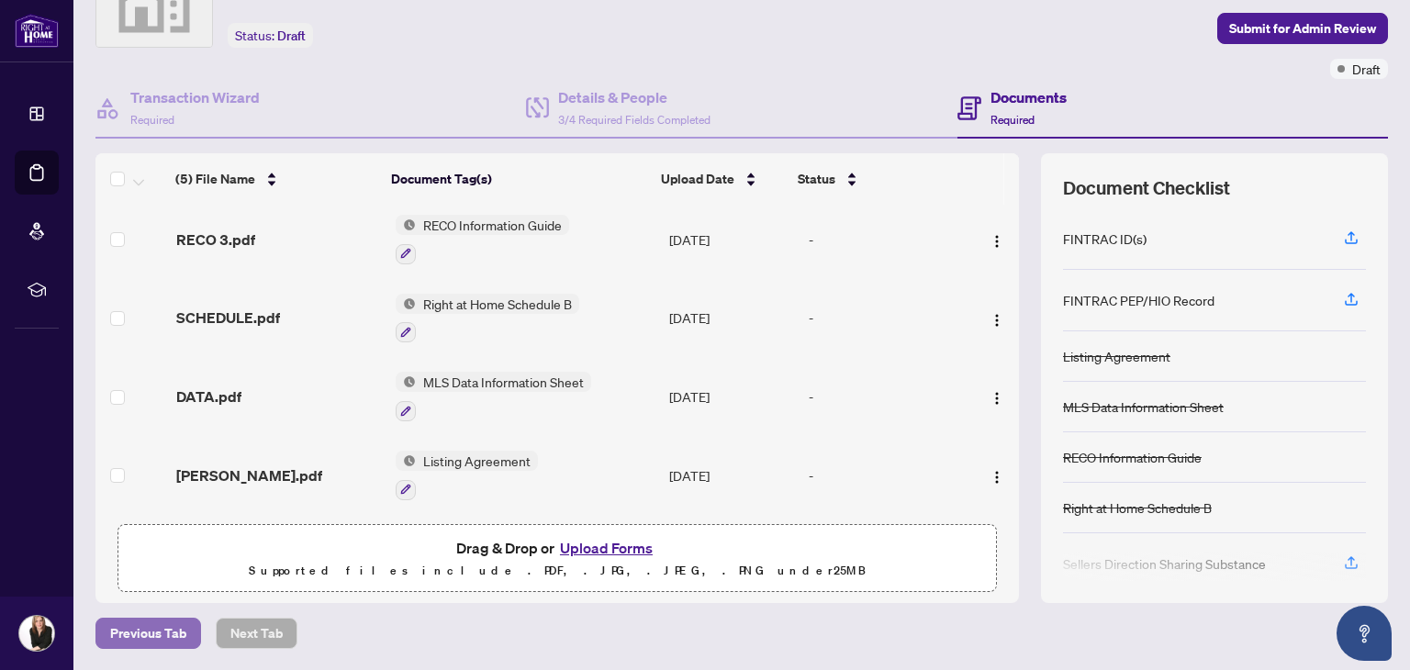
click at [165, 630] on span "Previous Tab" at bounding box center [148, 633] width 76 height 29
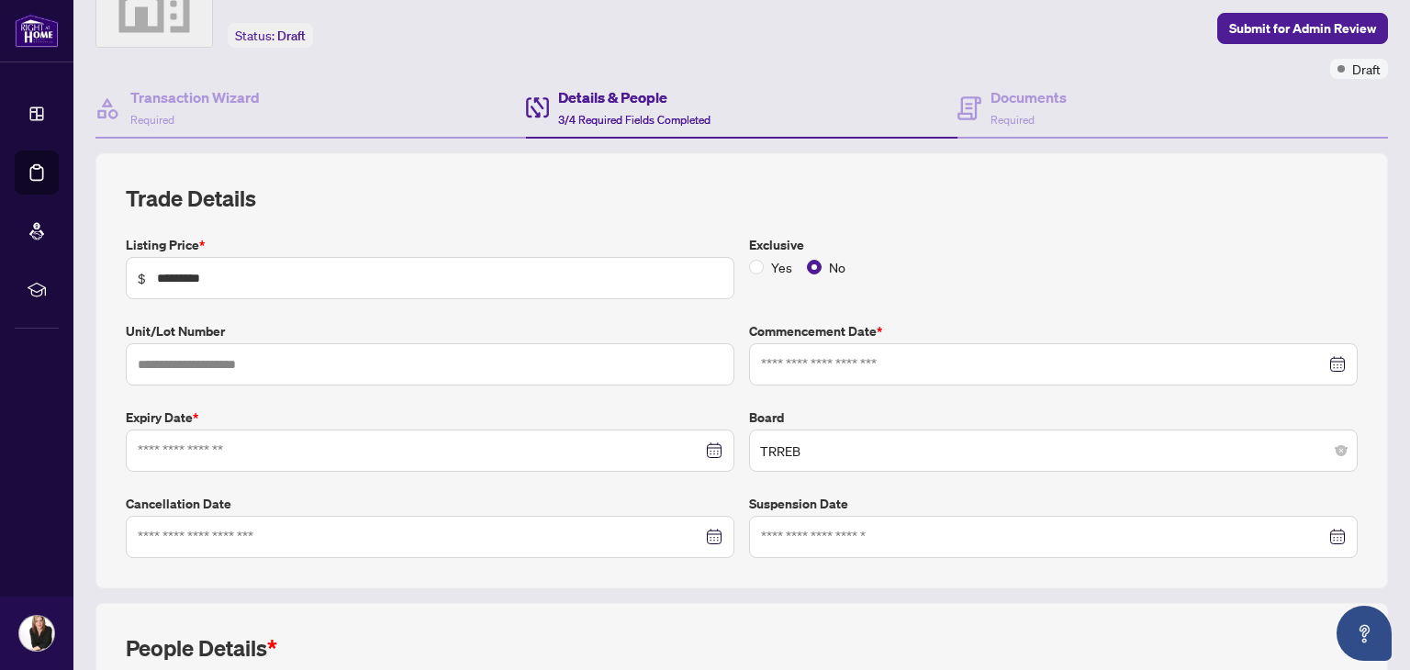
type input "**********"
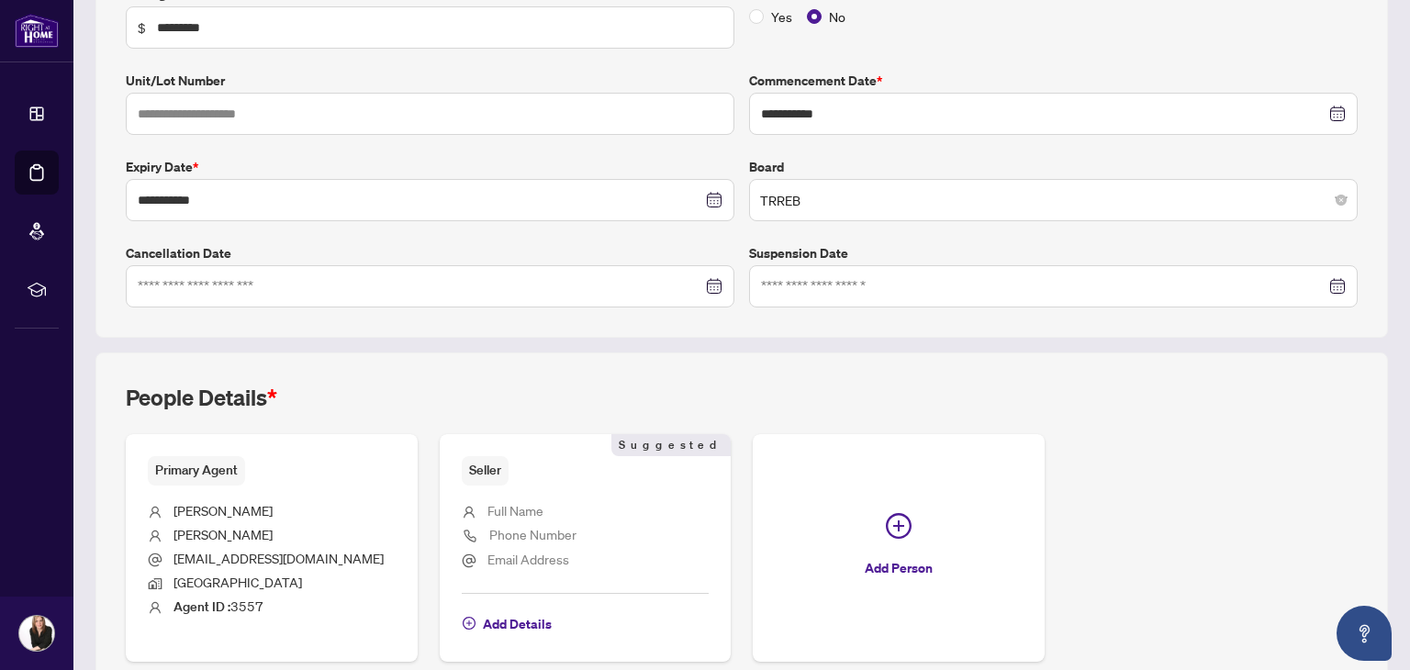
scroll to position [374, 0]
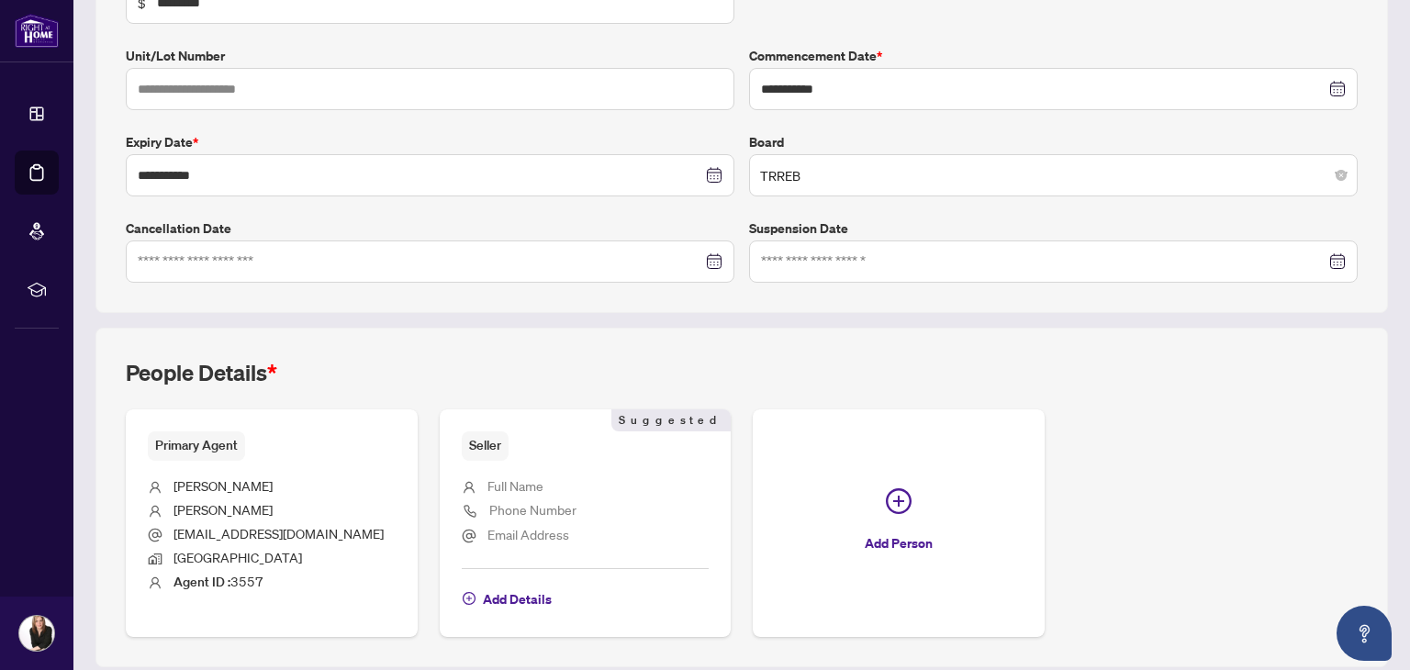
click at [538, 486] on span "Full Name" at bounding box center [516, 485] width 56 height 17
click at [517, 598] on span "Add Details" at bounding box center [517, 599] width 69 height 29
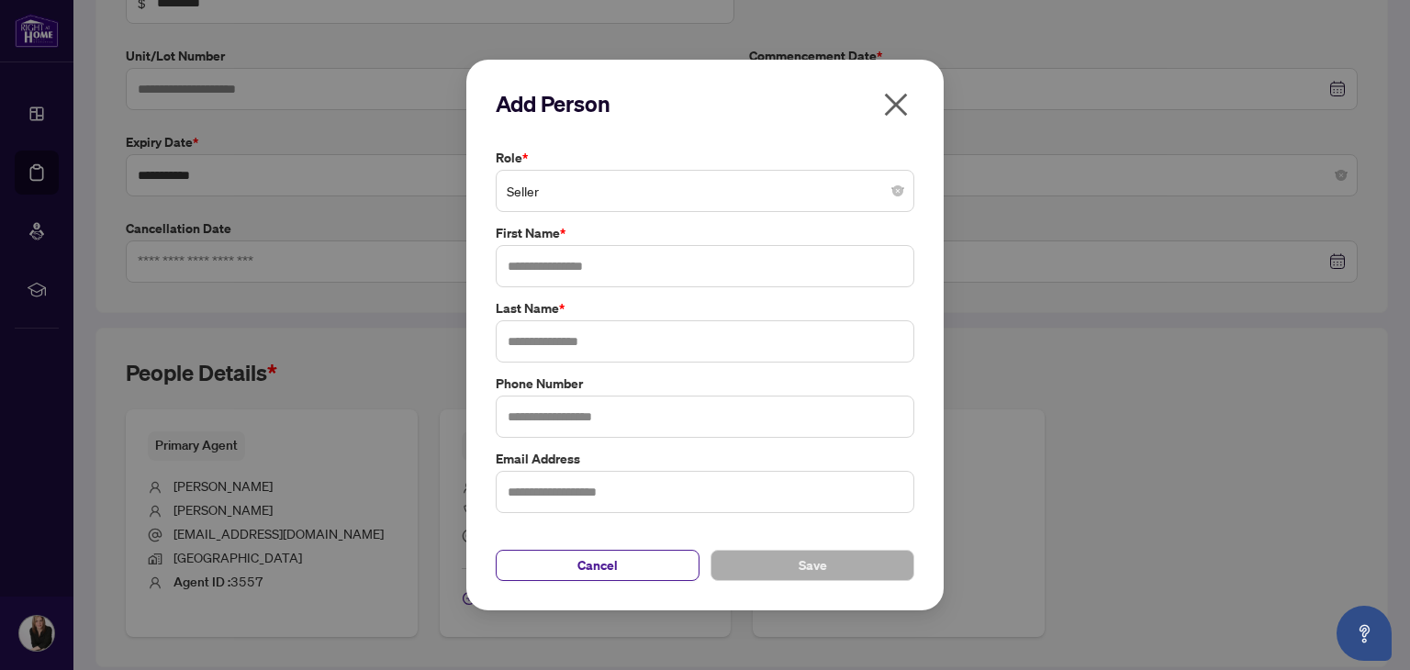
click at [907, 180] on div "Seller" at bounding box center [705, 191] width 419 height 42
click at [903, 184] on span "Seller" at bounding box center [705, 191] width 397 height 35
click at [676, 236] on label "First Name *" at bounding box center [705, 233] width 419 height 20
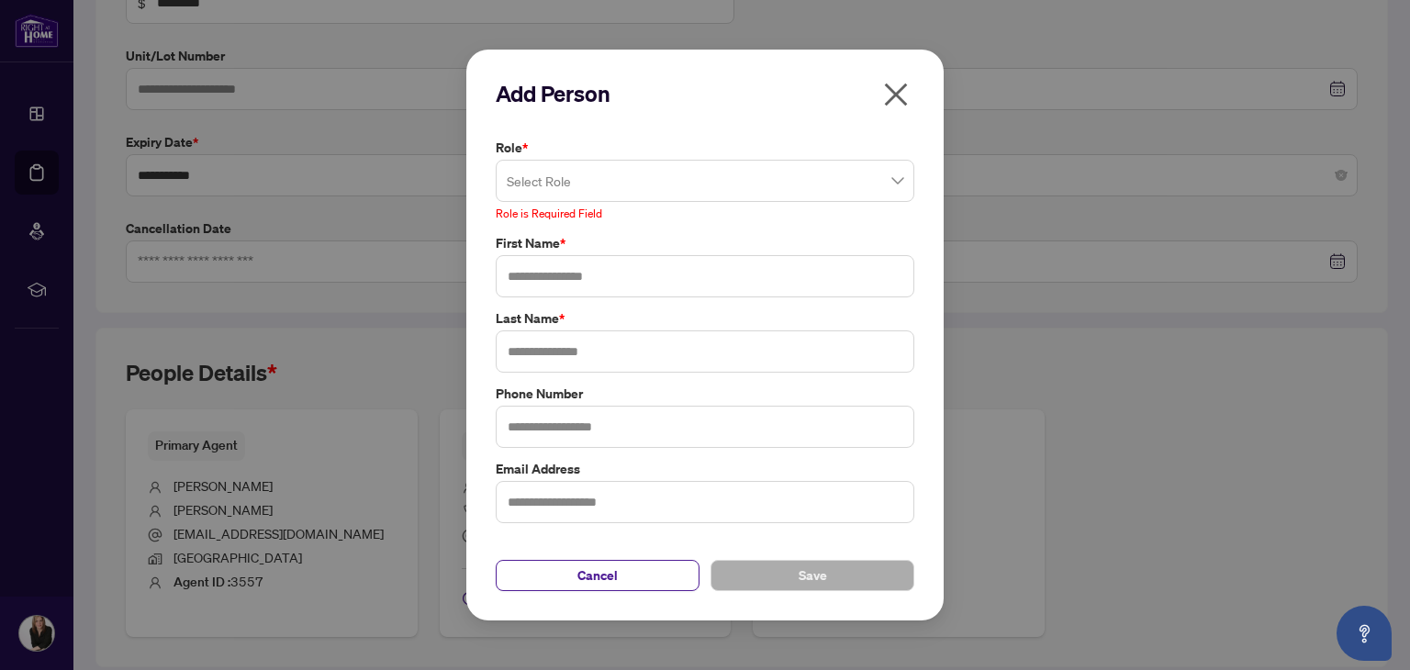
click at [904, 179] on div "Select Role" at bounding box center [705, 181] width 419 height 42
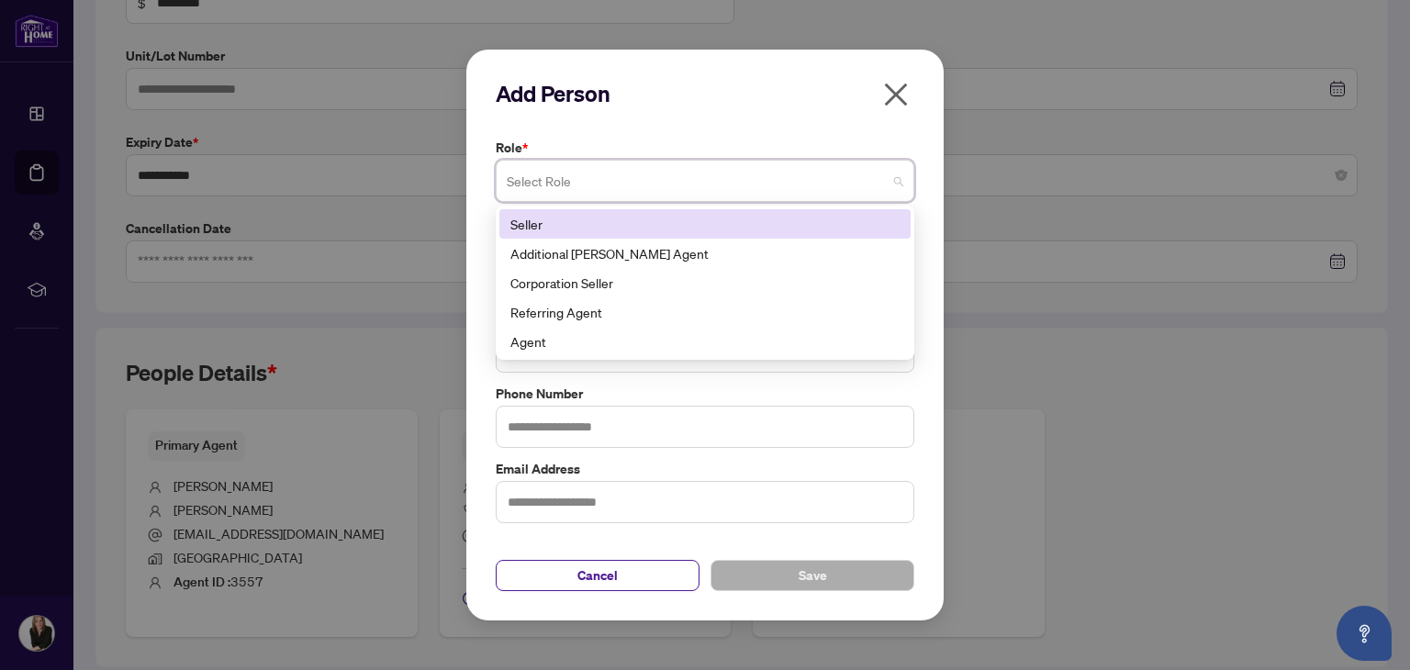
click at [546, 220] on div "Seller" at bounding box center [704, 224] width 389 height 20
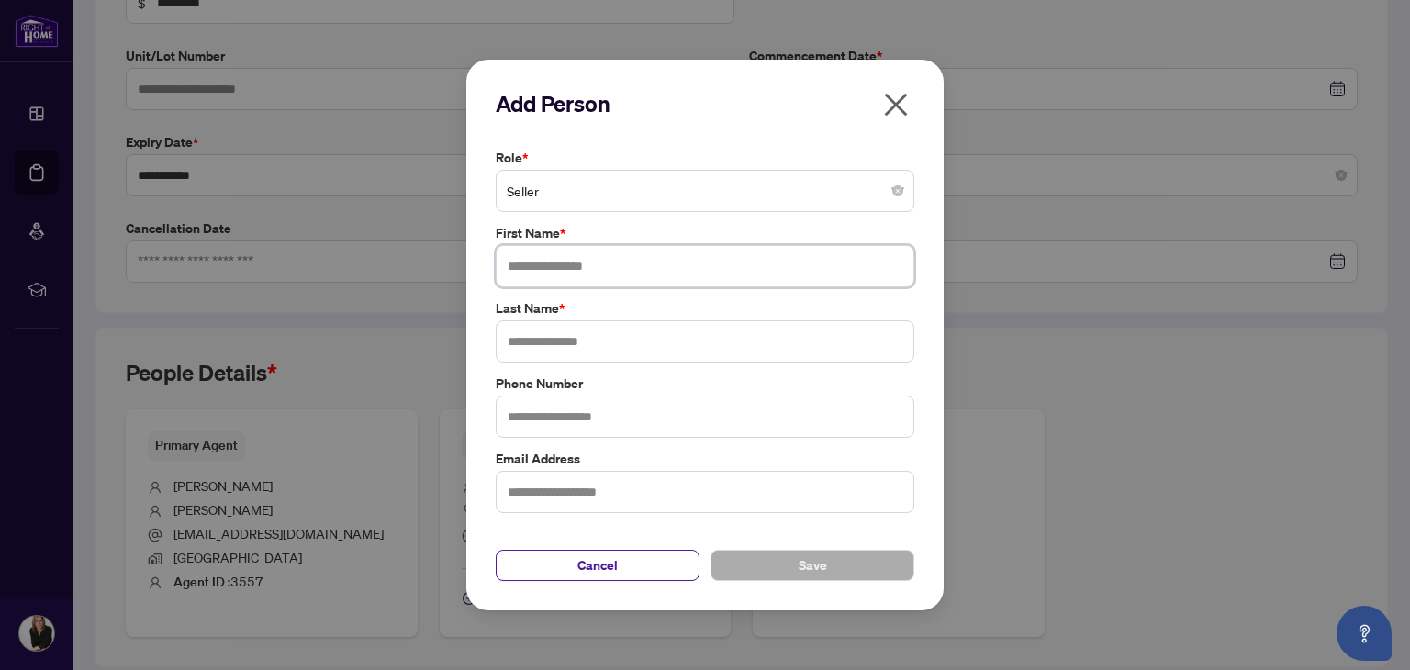
click at [591, 275] on input "text" at bounding box center [705, 266] width 419 height 42
type input "****"
click at [603, 343] on input "text" at bounding box center [705, 341] width 419 height 42
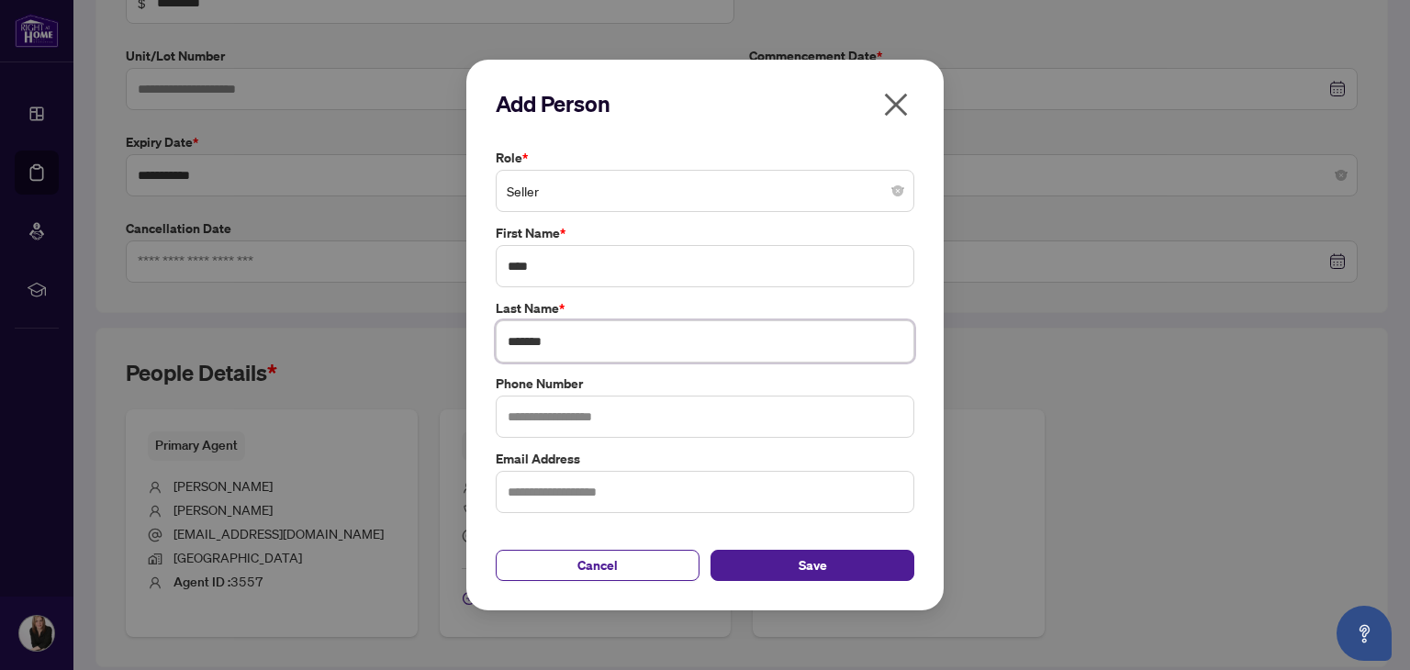
type input "*******"
click at [613, 417] on input "text" at bounding box center [705, 417] width 419 height 42
click at [823, 564] on span "Save" at bounding box center [813, 565] width 28 height 29
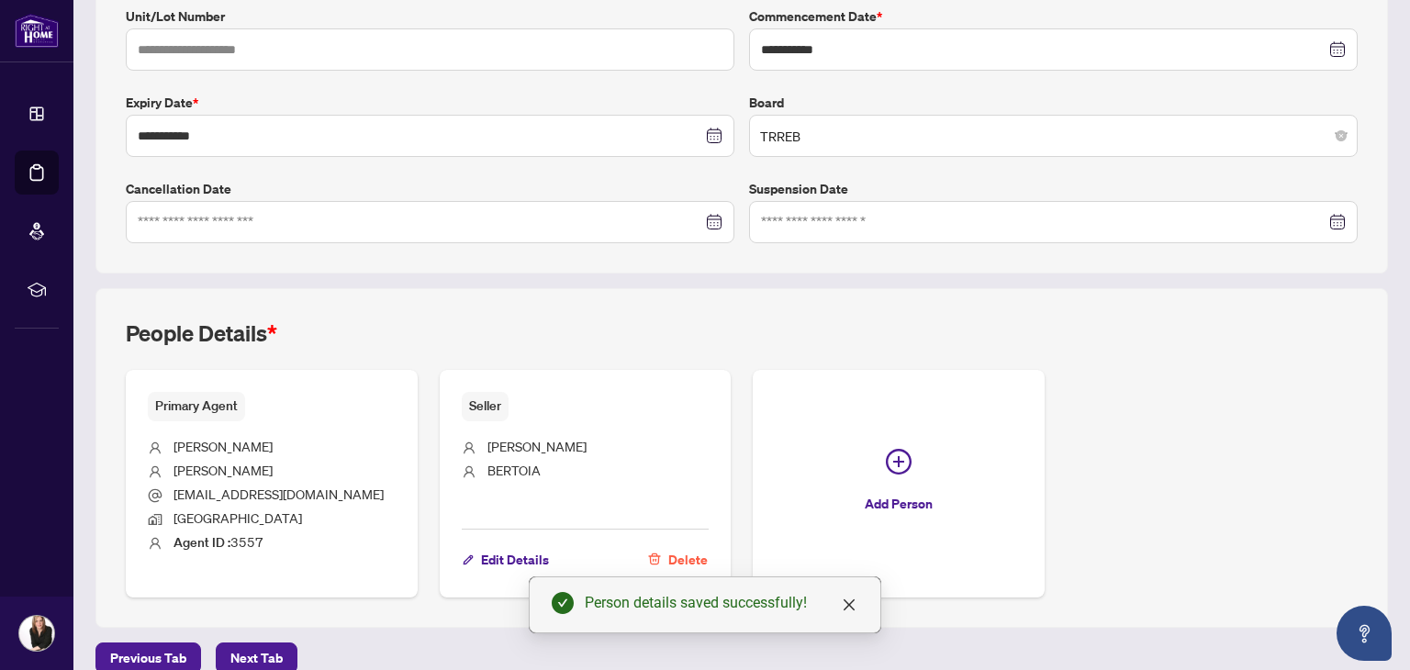
scroll to position [435, 0]
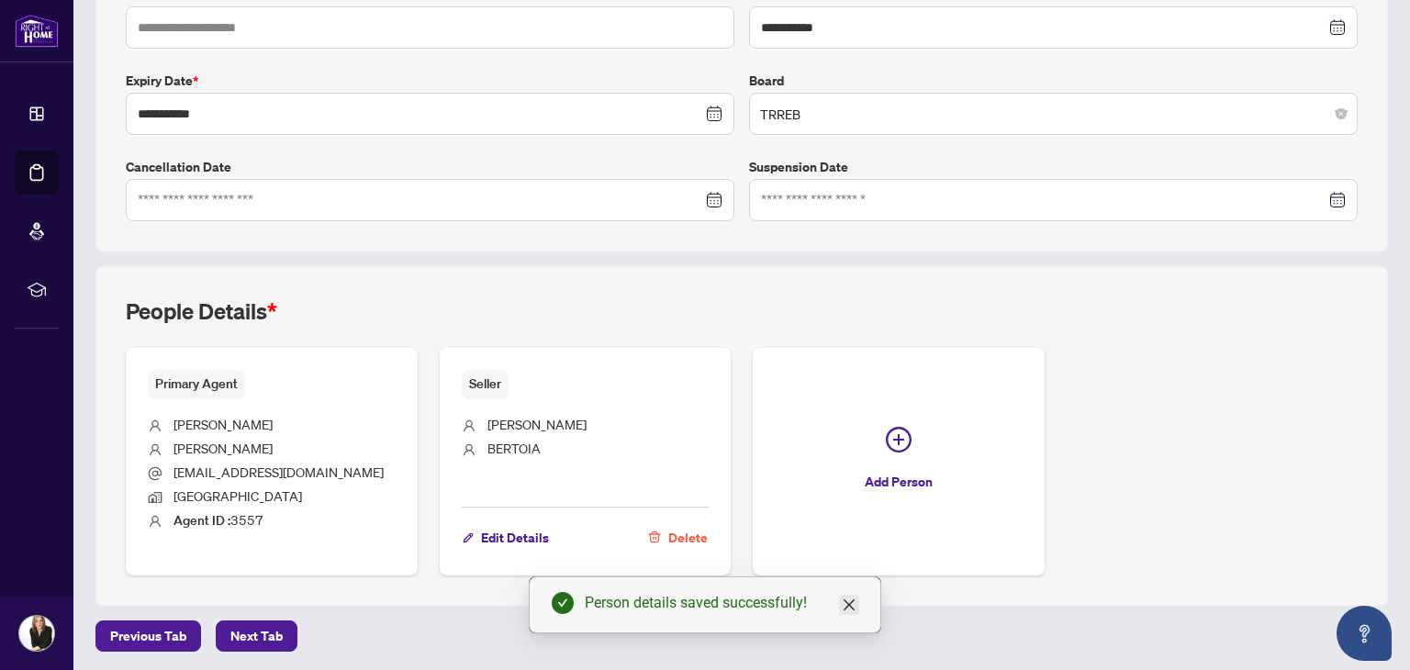
click at [849, 607] on icon "close" at bounding box center [849, 605] width 15 height 15
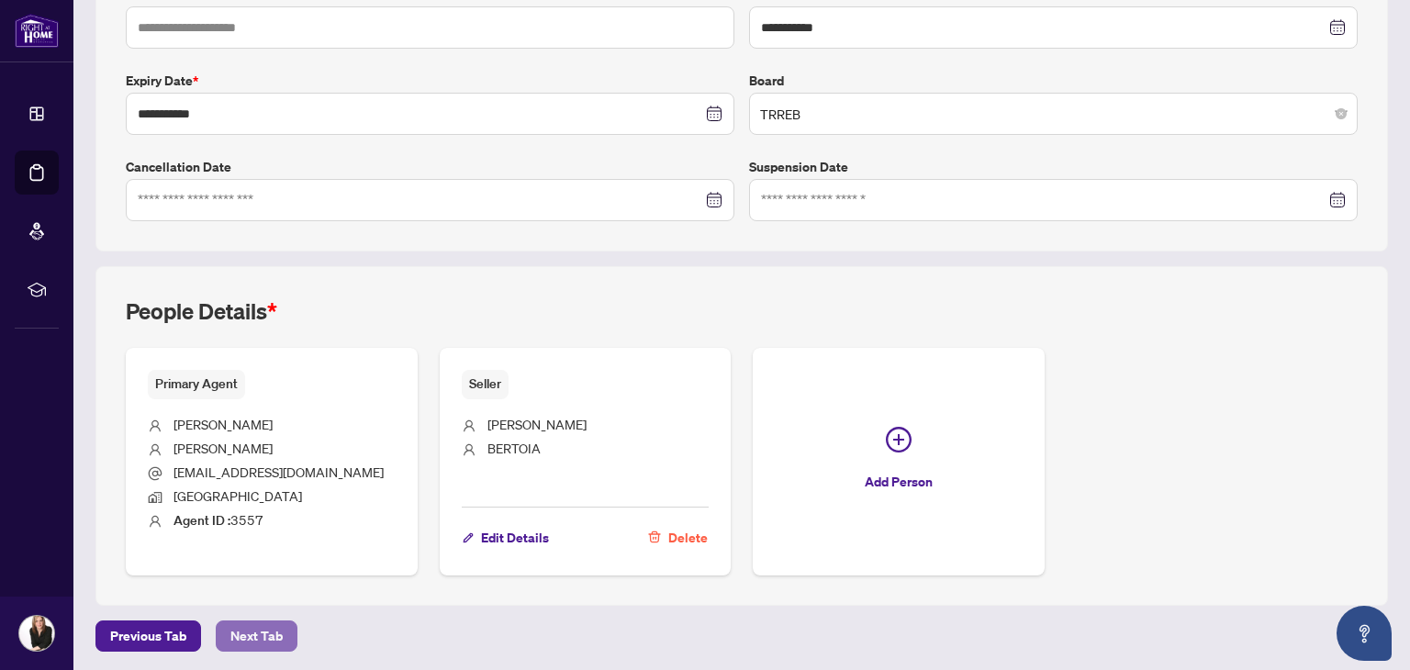
click at [260, 629] on span "Next Tab" at bounding box center [256, 636] width 52 height 29
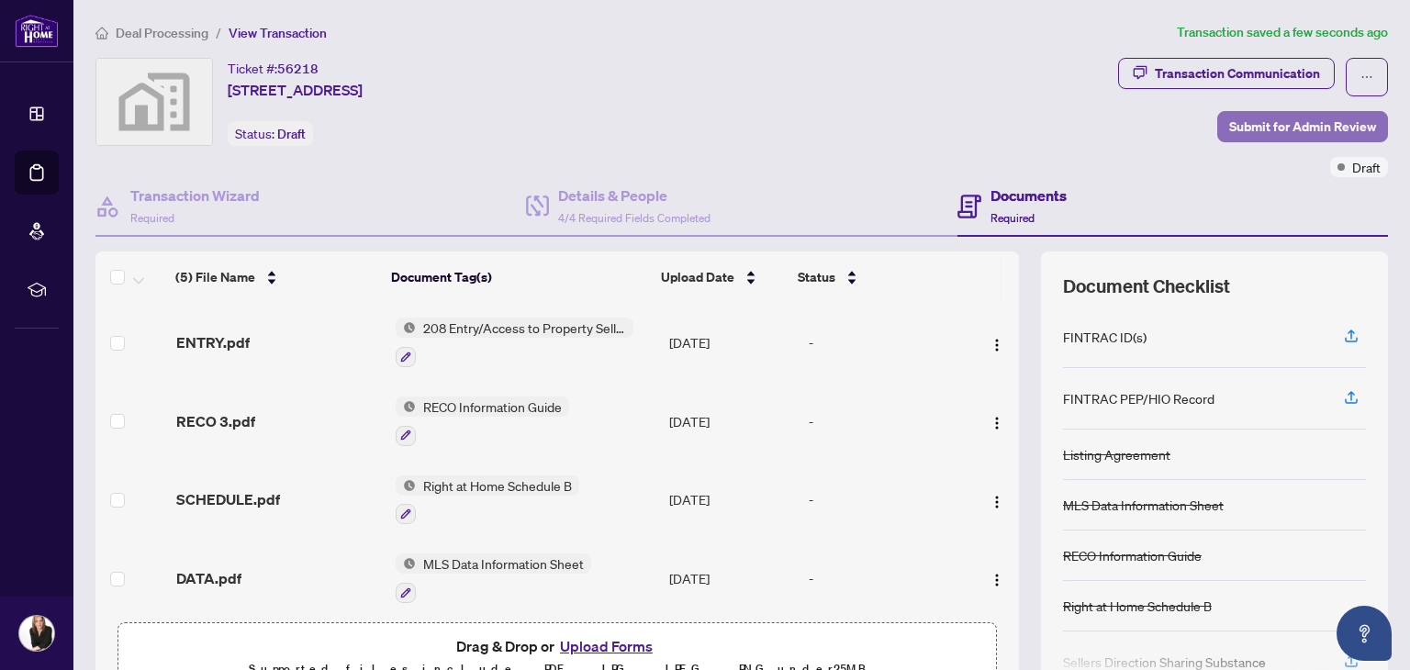
click at [1254, 122] on span "Submit for Admin Review" at bounding box center [1302, 126] width 147 height 29
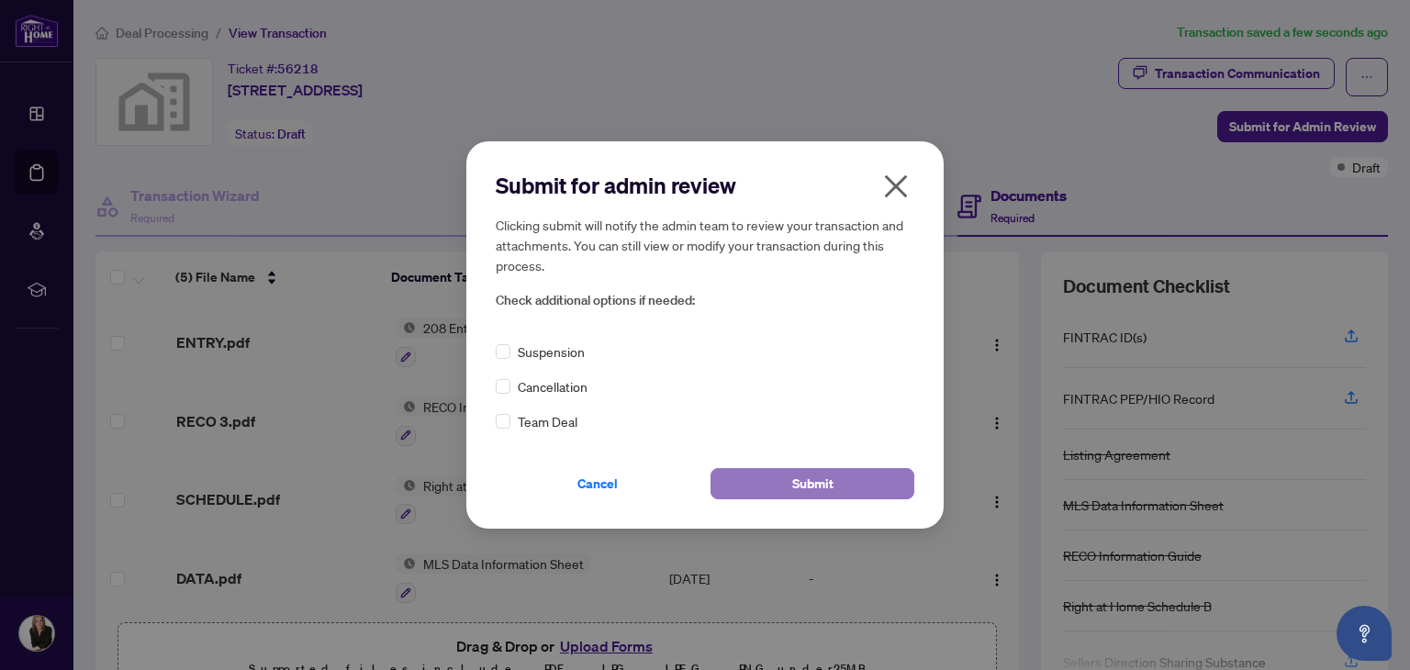
click at [857, 489] on button "Submit" at bounding box center [813, 483] width 204 height 31
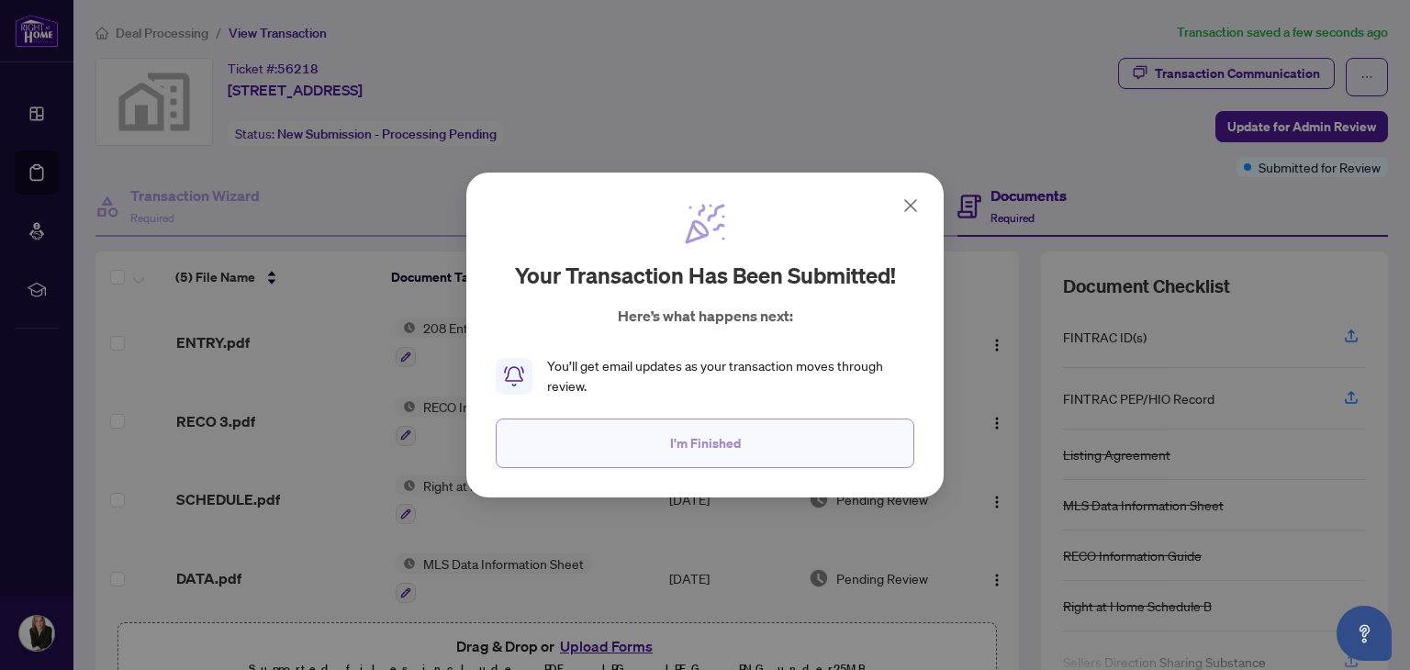
click at [848, 428] on button "I'm Finished" at bounding box center [705, 444] width 419 height 50
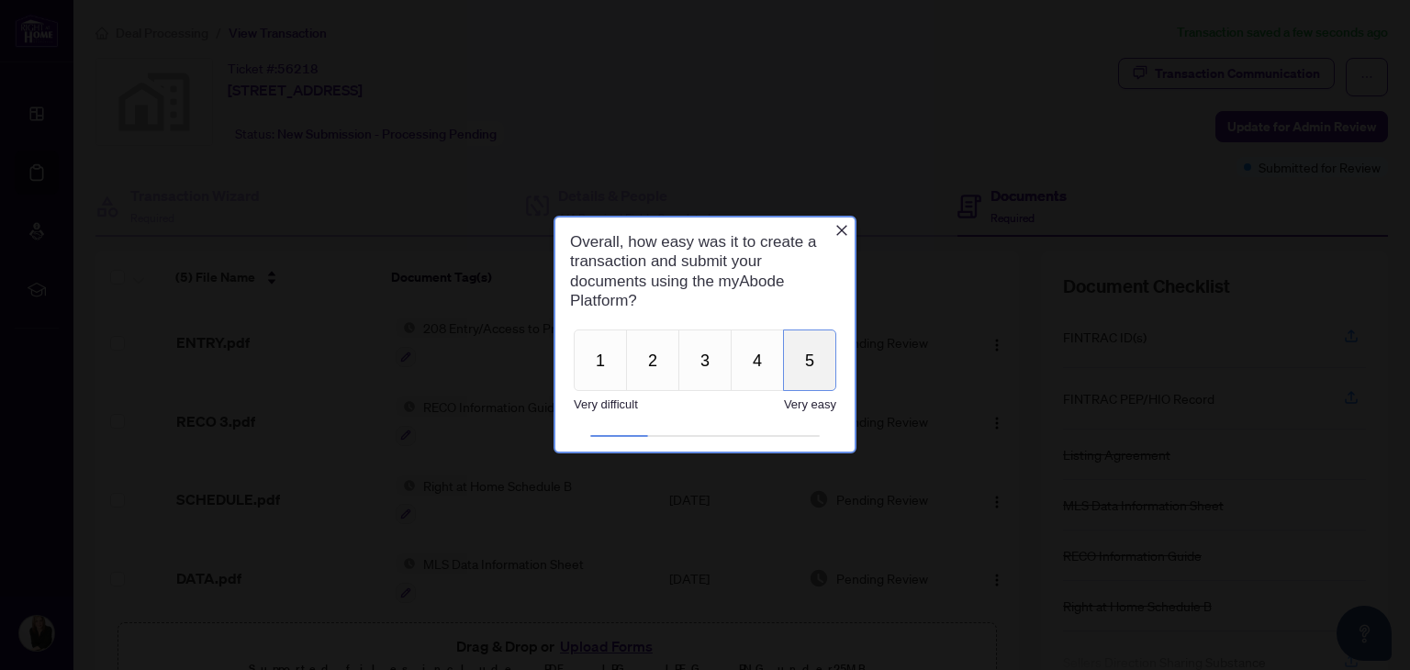
click at [802, 358] on button "5" at bounding box center [809, 361] width 53 height 62
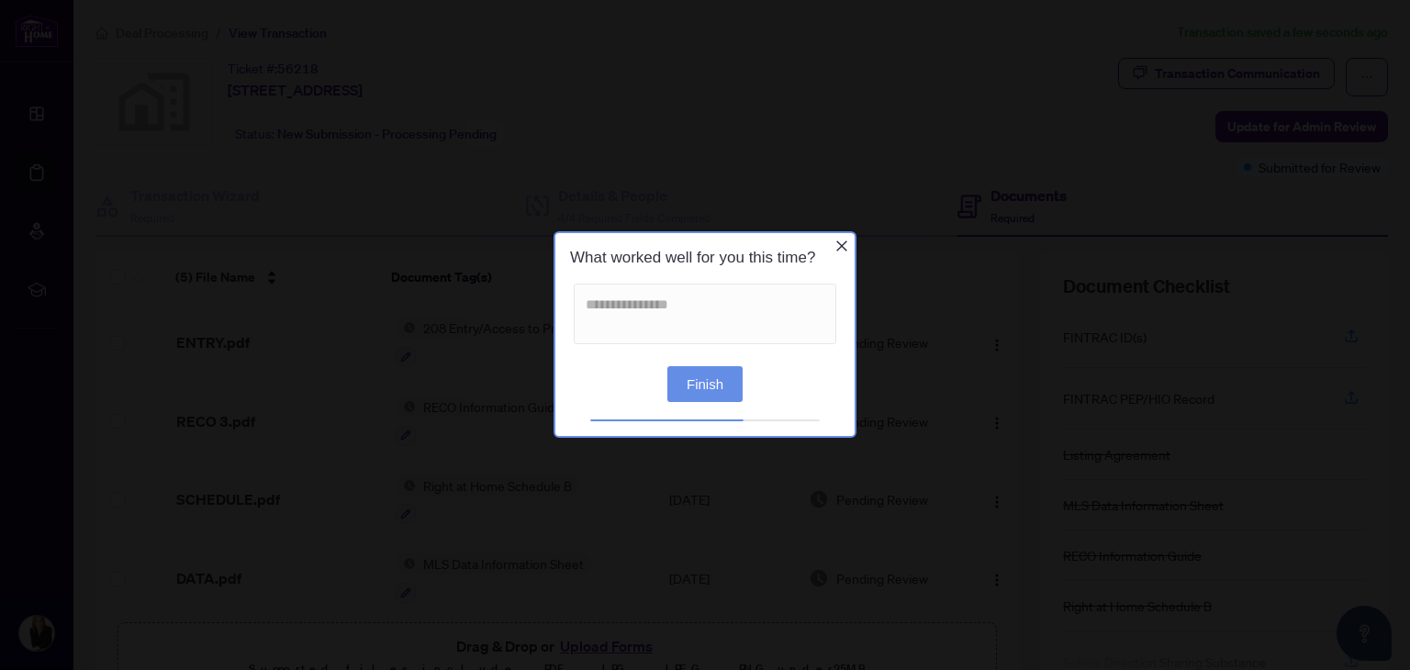
click at [720, 388] on button "Finish" at bounding box center [704, 384] width 75 height 36
